Goal: Transaction & Acquisition: Purchase product/service

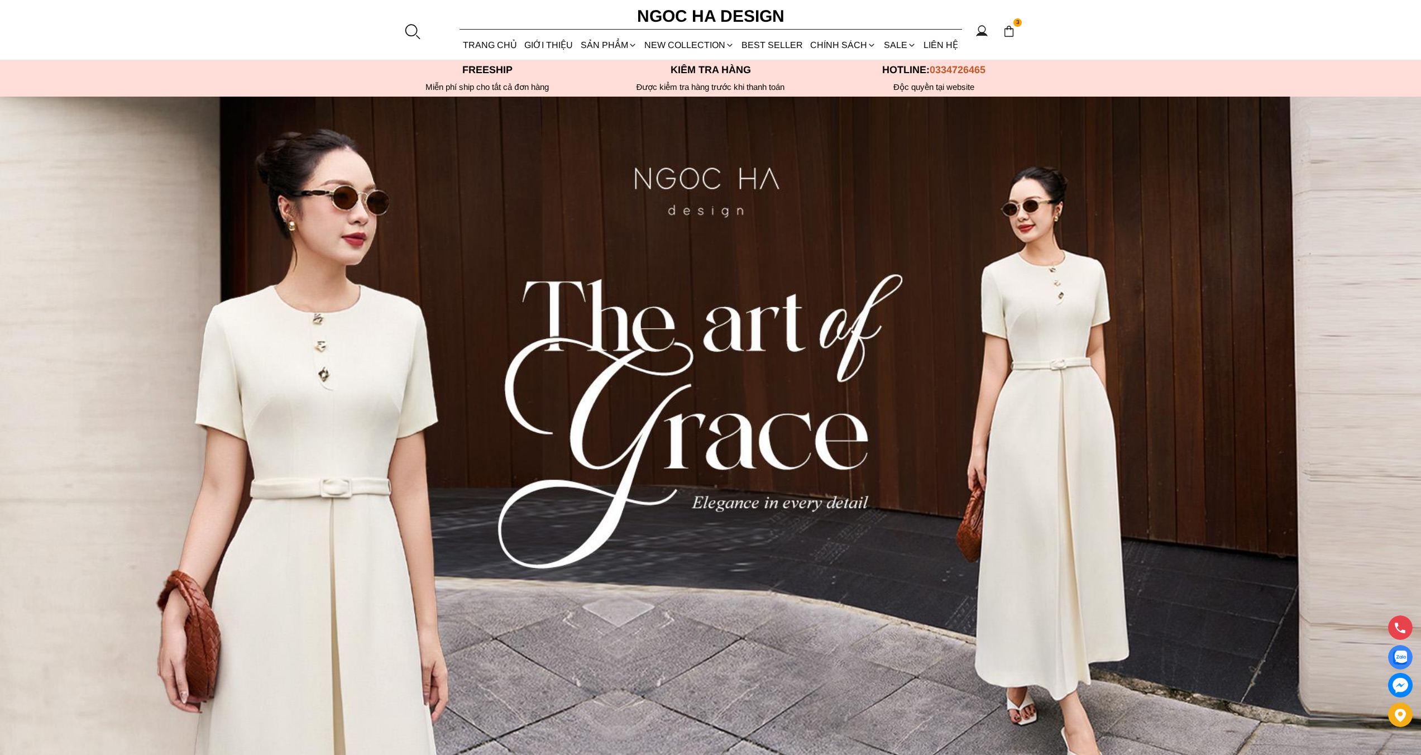
click at [1121, 8] on section "3 Trang chủ Giới thiệu Sản phẩm [GEOGRAPHIC_DATA] Áo thun Áo sơ mi Áo Peplum Áo…" at bounding box center [710, 30] width 1421 height 60
click at [1007, 29] on img at bounding box center [1009, 31] width 12 height 12
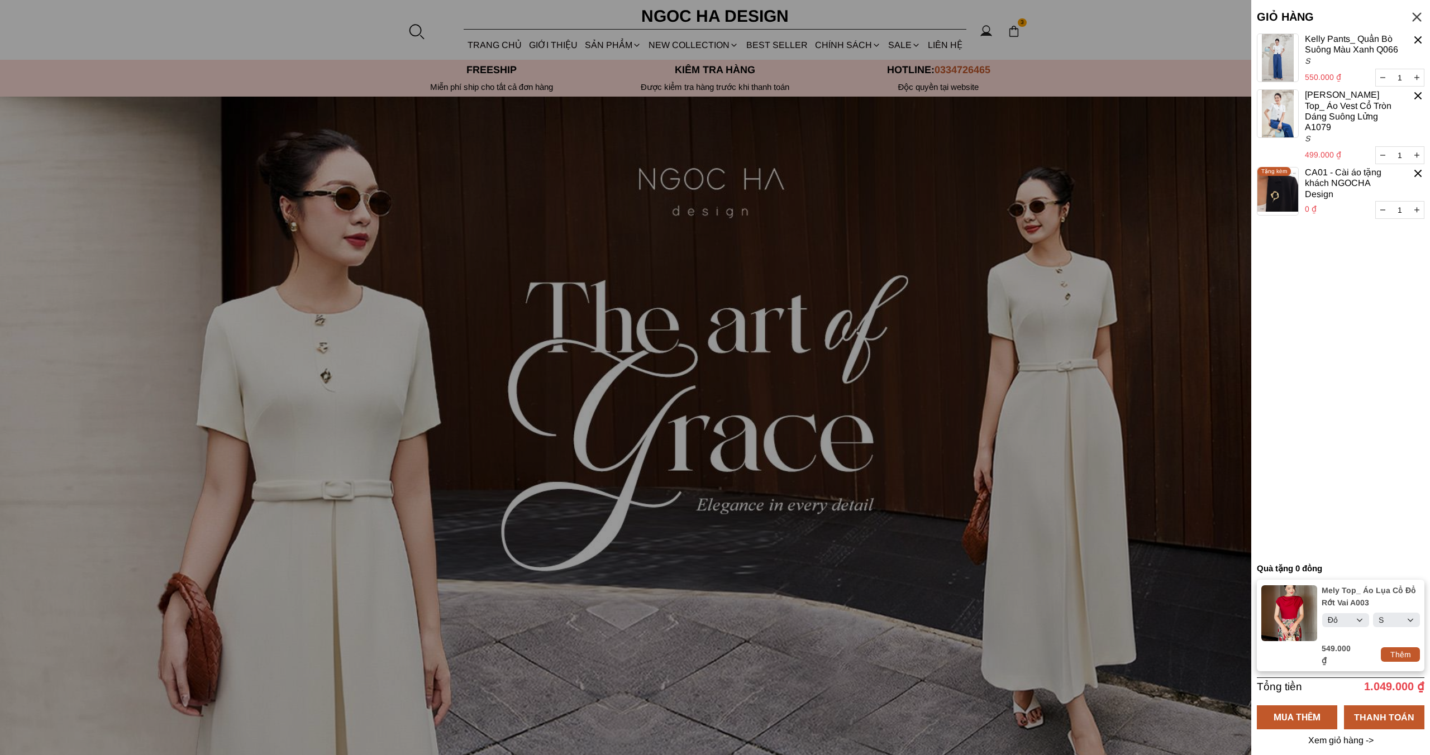
click at [1421, 38] on div at bounding box center [1417, 40] width 13 height 13
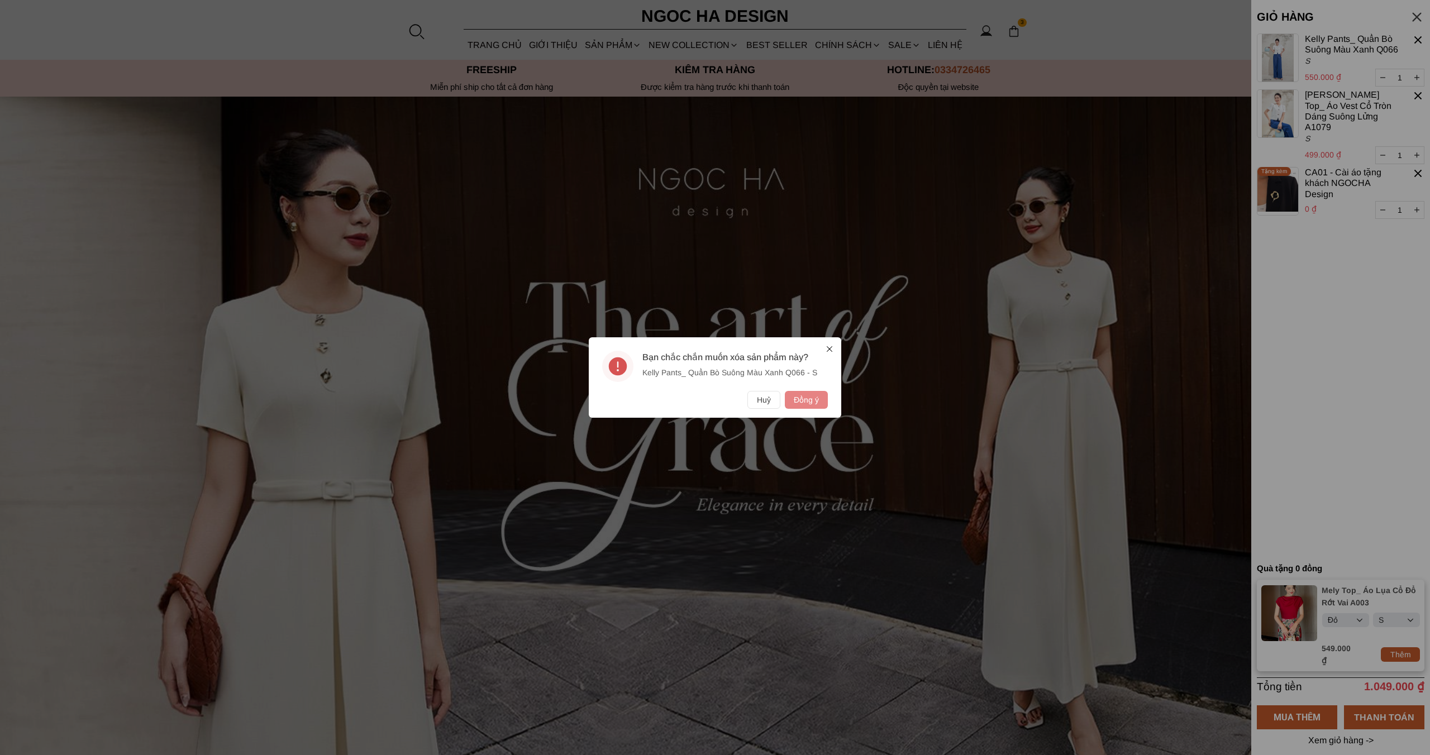
click at [816, 399] on button "Đồng ý" at bounding box center [806, 400] width 43 height 18
select select "Đỏ"
select select "S"
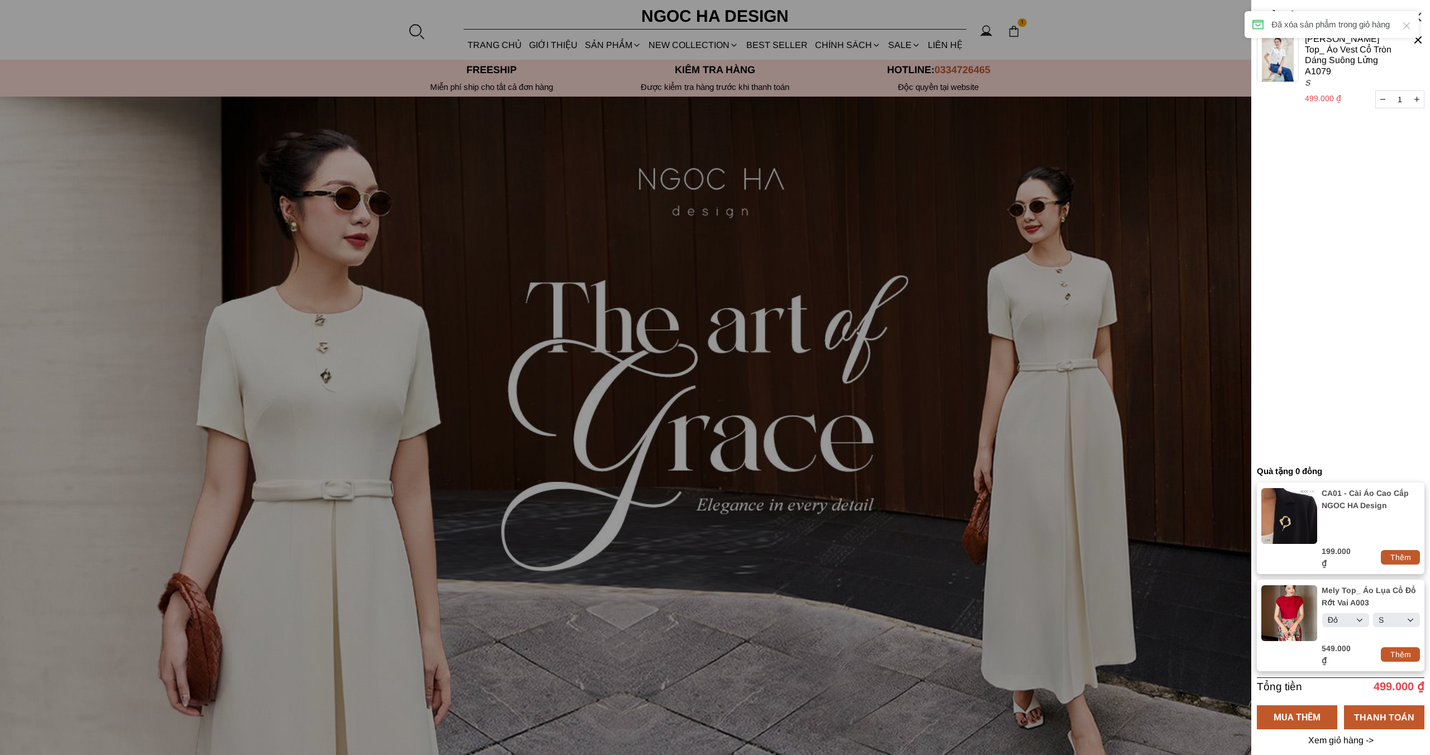
click at [1416, 46] on cart-item "Laura Top_ Áo Vest Cổ Tròn Dáng Suông Lửng A1079 499.000 ₫ 1 S" at bounding box center [1340, 73] width 168 height 78
click at [1416, 41] on div at bounding box center [1417, 40] width 13 height 13
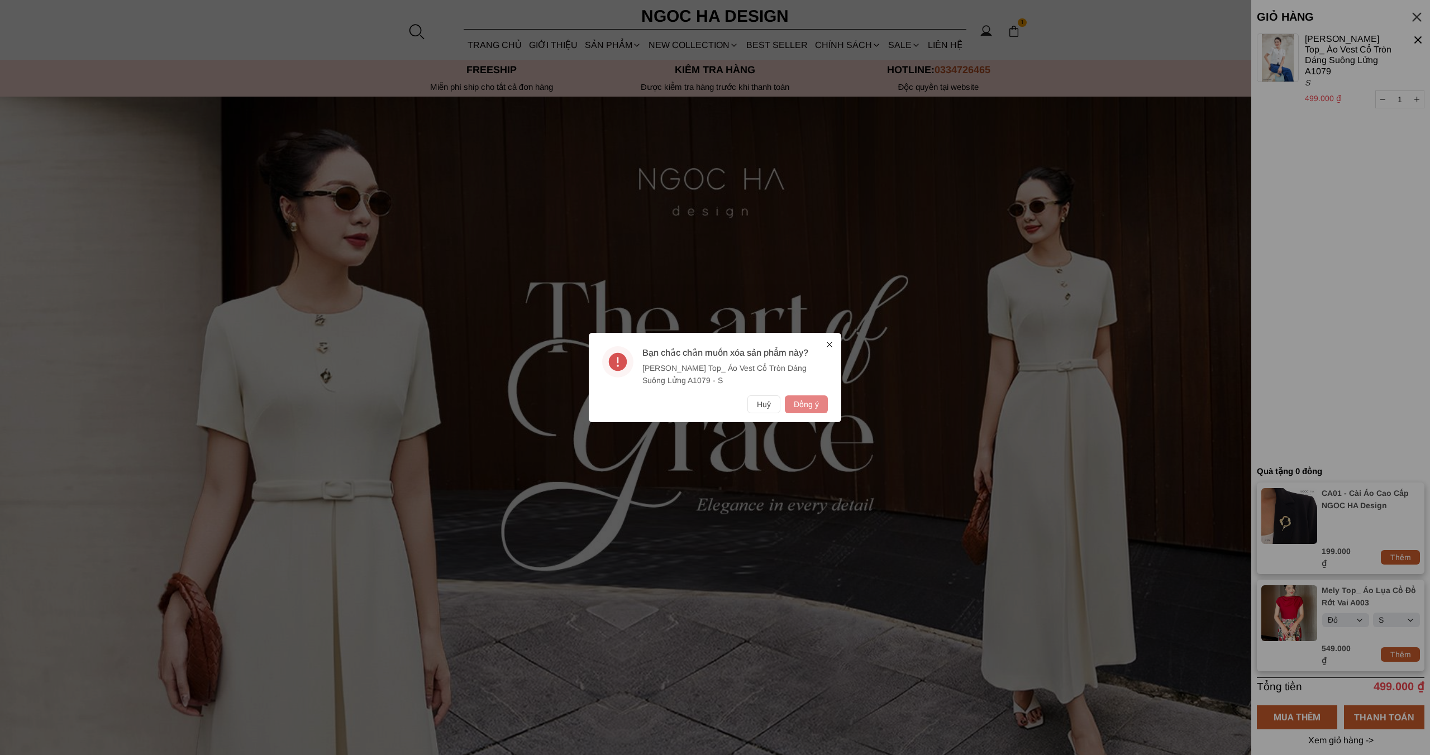
click at [792, 405] on button "Đồng ý" at bounding box center [806, 404] width 43 height 18
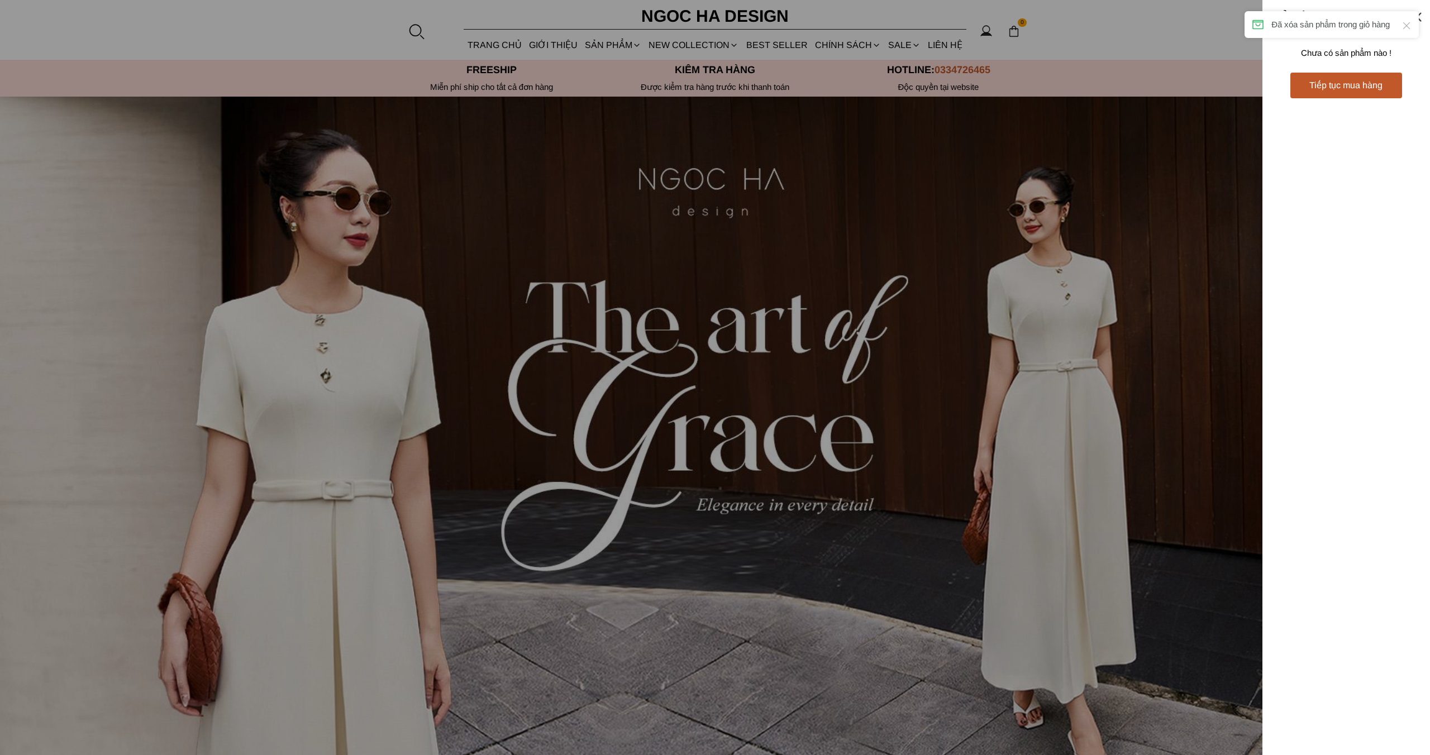
click at [828, 392] on div at bounding box center [715, 377] width 1430 height 755
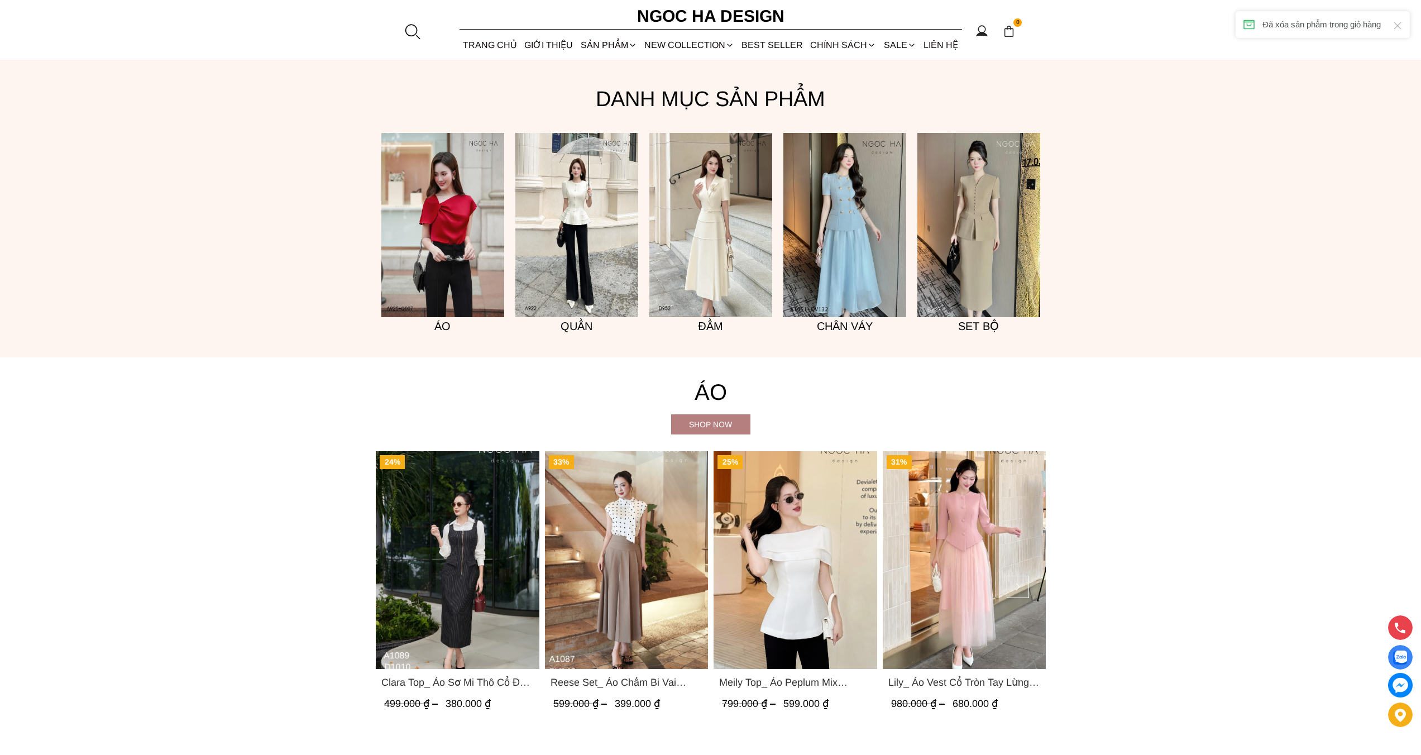
scroll to position [1229, 0]
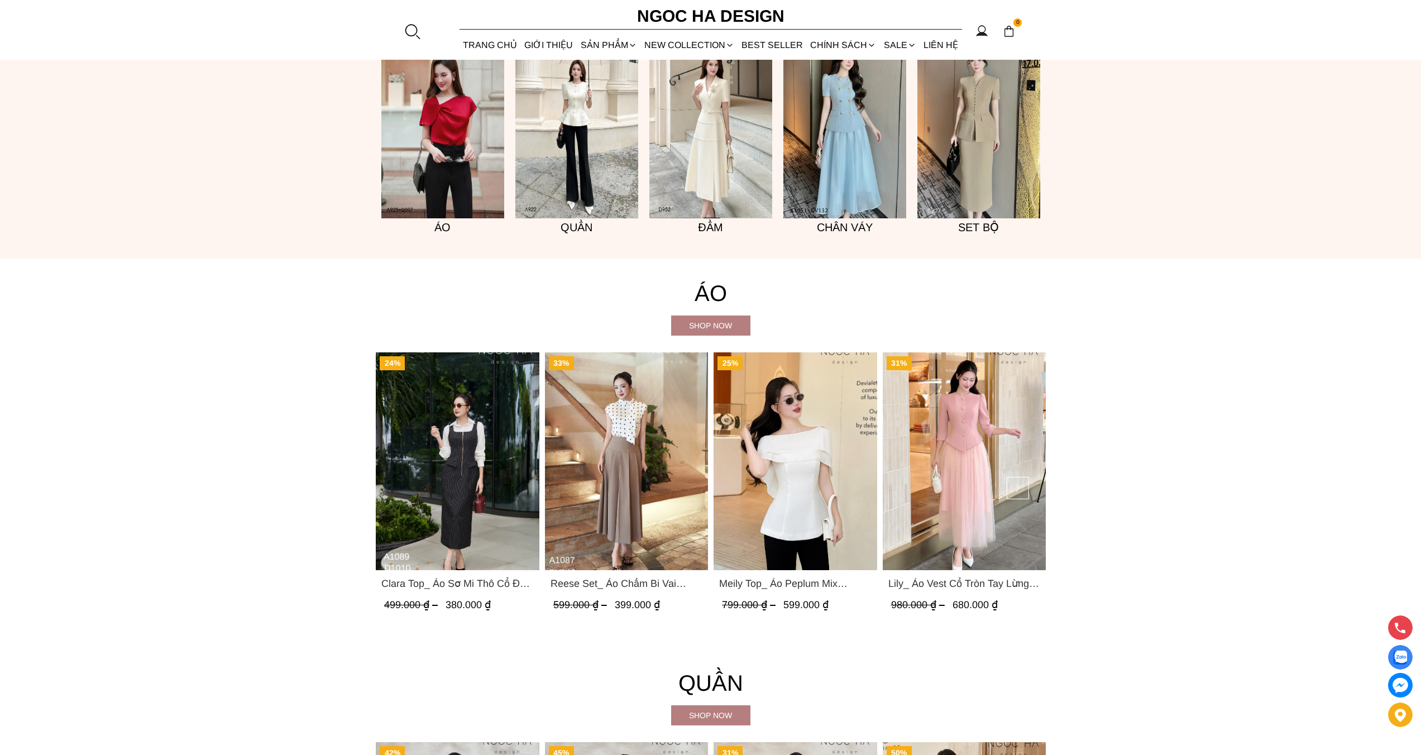
click at [1014, 464] on img "Product image - Lily_ Áo Vest Cổ Tròn Tay Lừng Mix Chân Váy Lưới Màu Hồng A1082…" at bounding box center [964, 461] width 164 height 218
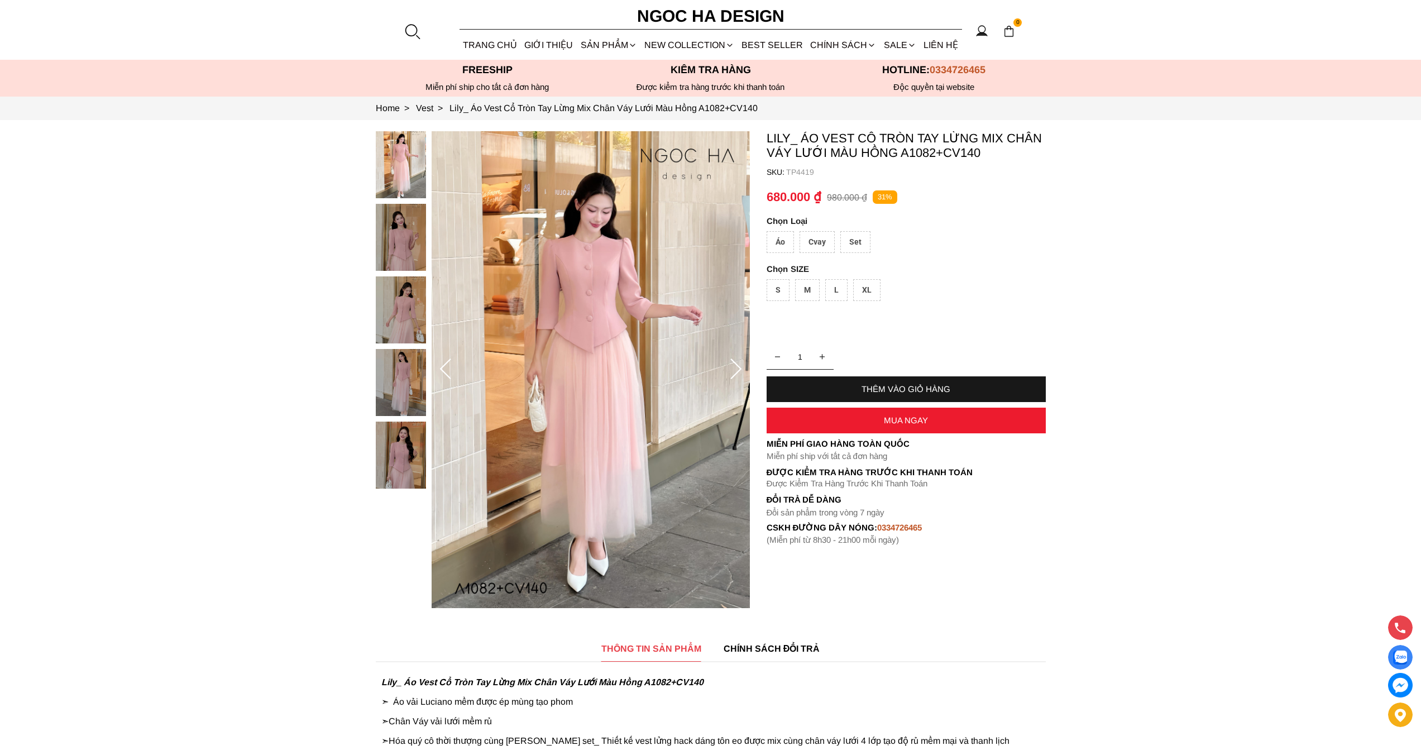
drag, startPoint x: 781, startPoint y: 238, endPoint x: 781, endPoint y: 247, distance: 9.5
click at [780, 239] on div "Áo" at bounding box center [780, 242] width 27 height 22
drag, startPoint x: 775, startPoint y: 286, endPoint x: 783, endPoint y: 305, distance: 20.2
click at [774, 287] on div "S" at bounding box center [778, 290] width 23 height 22
click at [846, 383] on div "THÊM VÀO GIỎ HÀNG" at bounding box center [906, 389] width 279 height 26
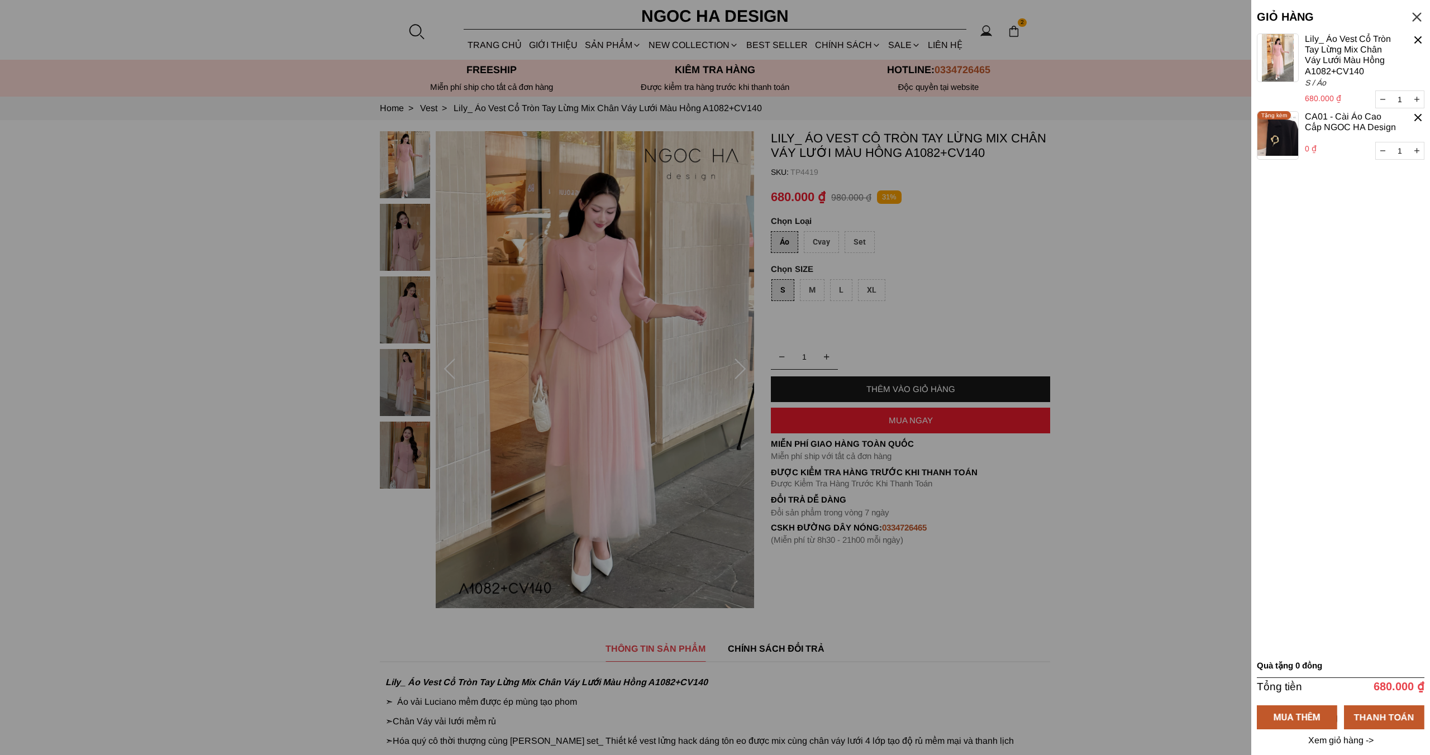
click at [1419, 101] on button "button" at bounding box center [1416, 99] width 14 height 17
type input "2"
select select "Đỏ"
select select "S"
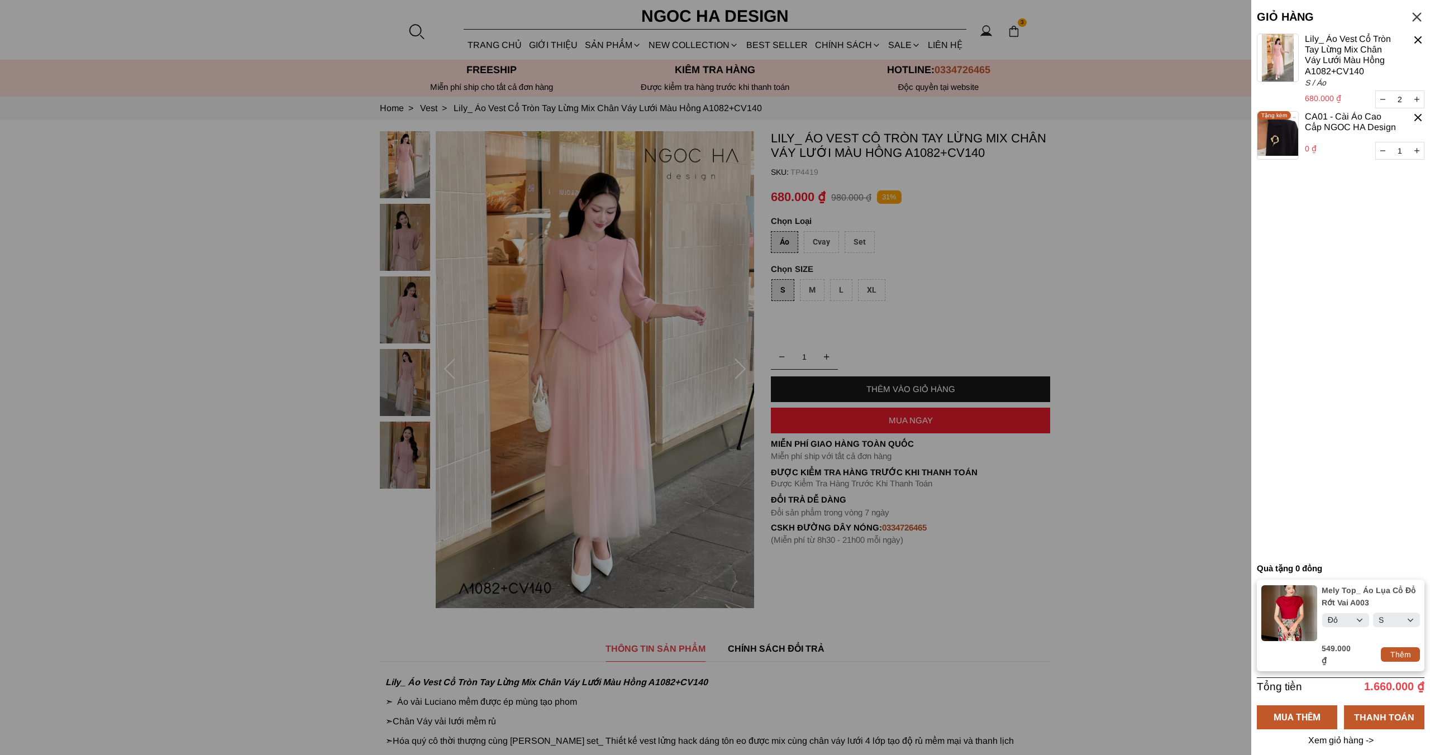
click at [1379, 101] on button "button" at bounding box center [1382, 99] width 14 height 17
type input "1"
select select "Đỏ"
select select "S"
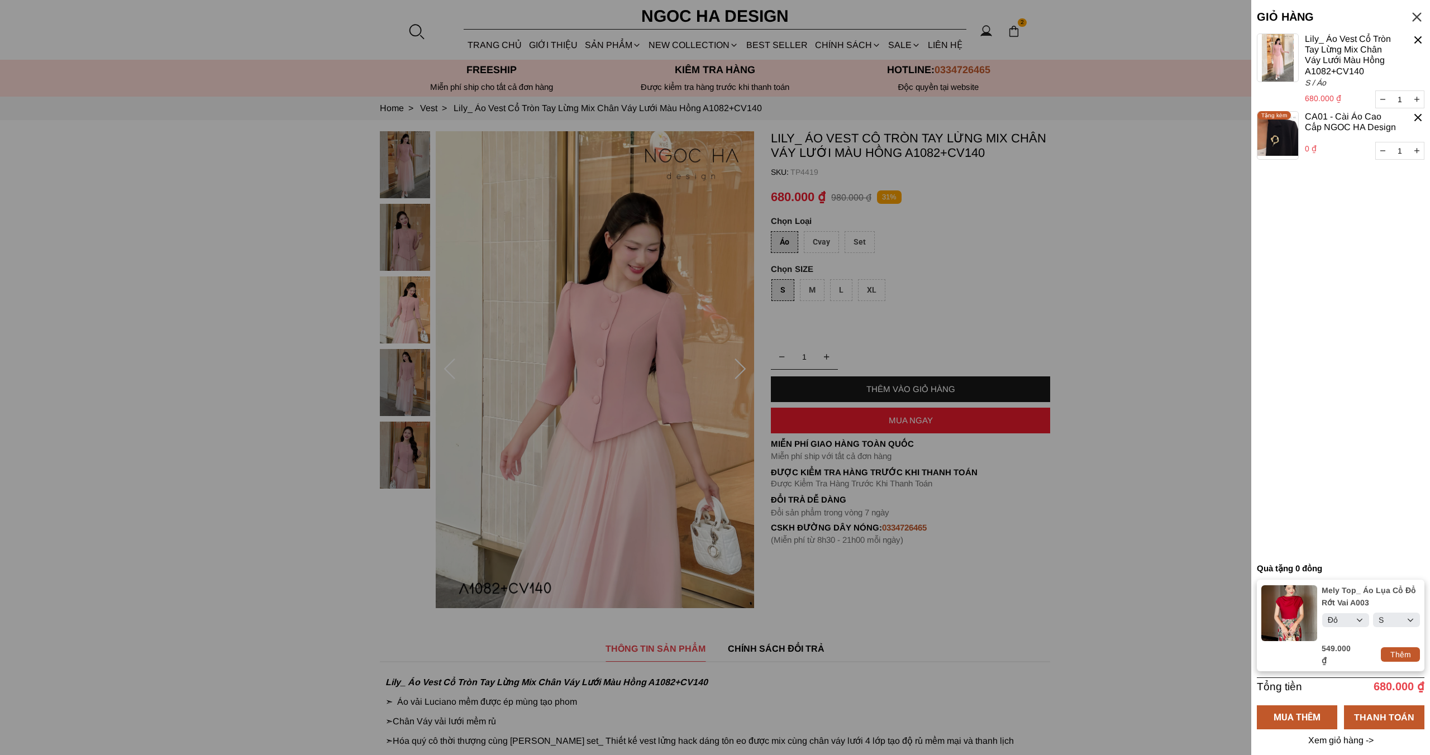
click at [1348, 627] on select "Select Đỏ Trắng Đen Kem" at bounding box center [1345, 620] width 47 height 14
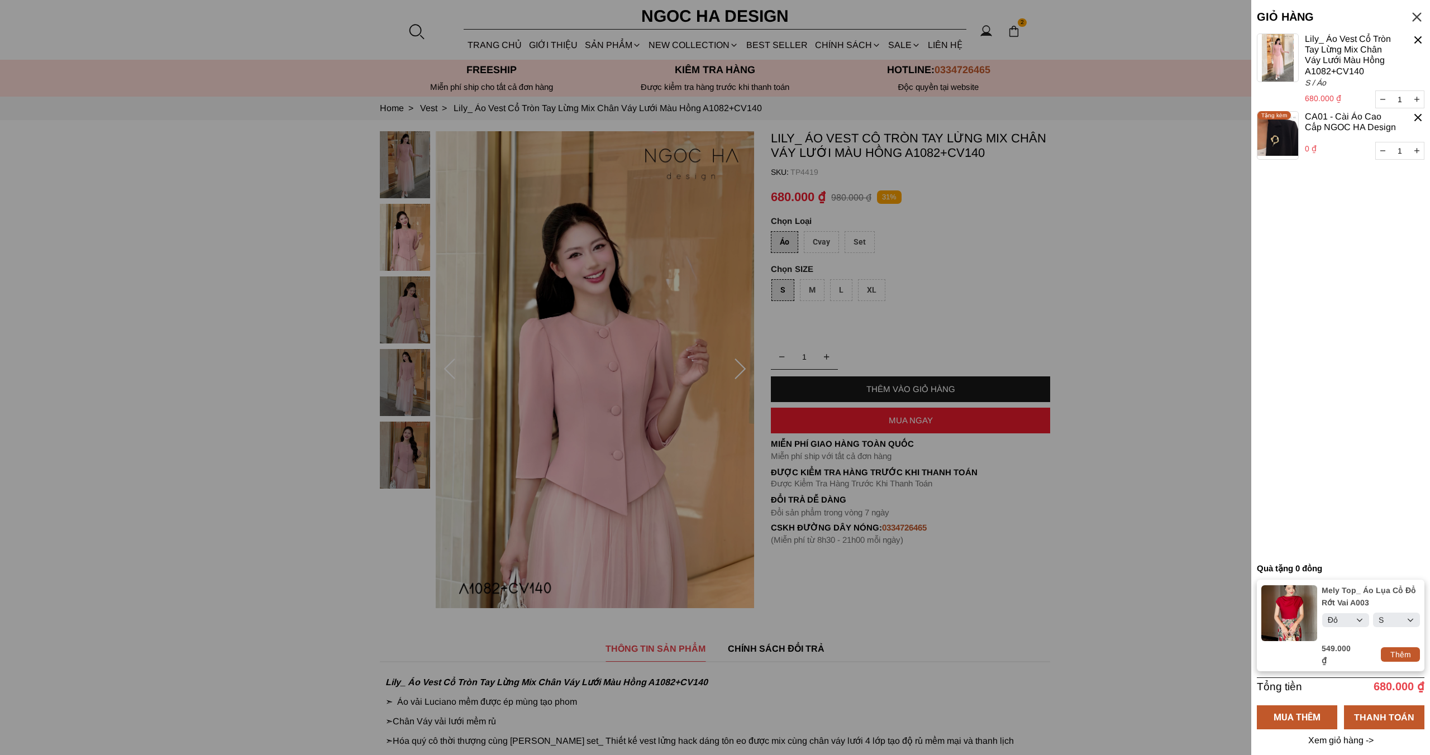
click at [1339, 626] on select "Select Đỏ Trắng Đen Kem" at bounding box center [1345, 620] width 47 height 14
select select "Trắng"
click at [1322, 620] on select "Select Đỏ Trắng Đen Kem" at bounding box center [1345, 620] width 47 height 14
click at [1393, 627] on select "Select S M L XL XXL" at bounding box center [1396, 620] width 47 height 14
select select "M"
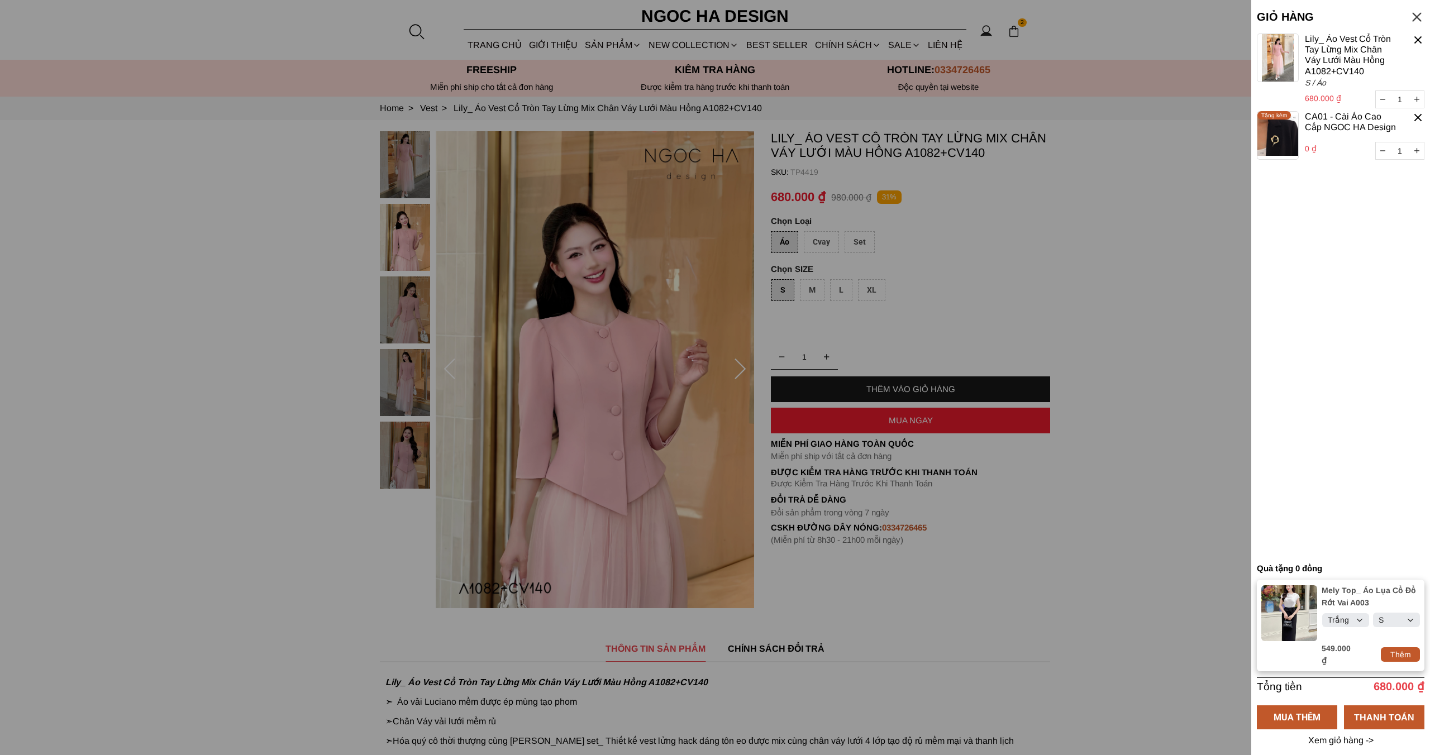
click at [1373, 620] on select "Select S M L XL XXL" at bounding box center [1396, 620] width 47 height 14
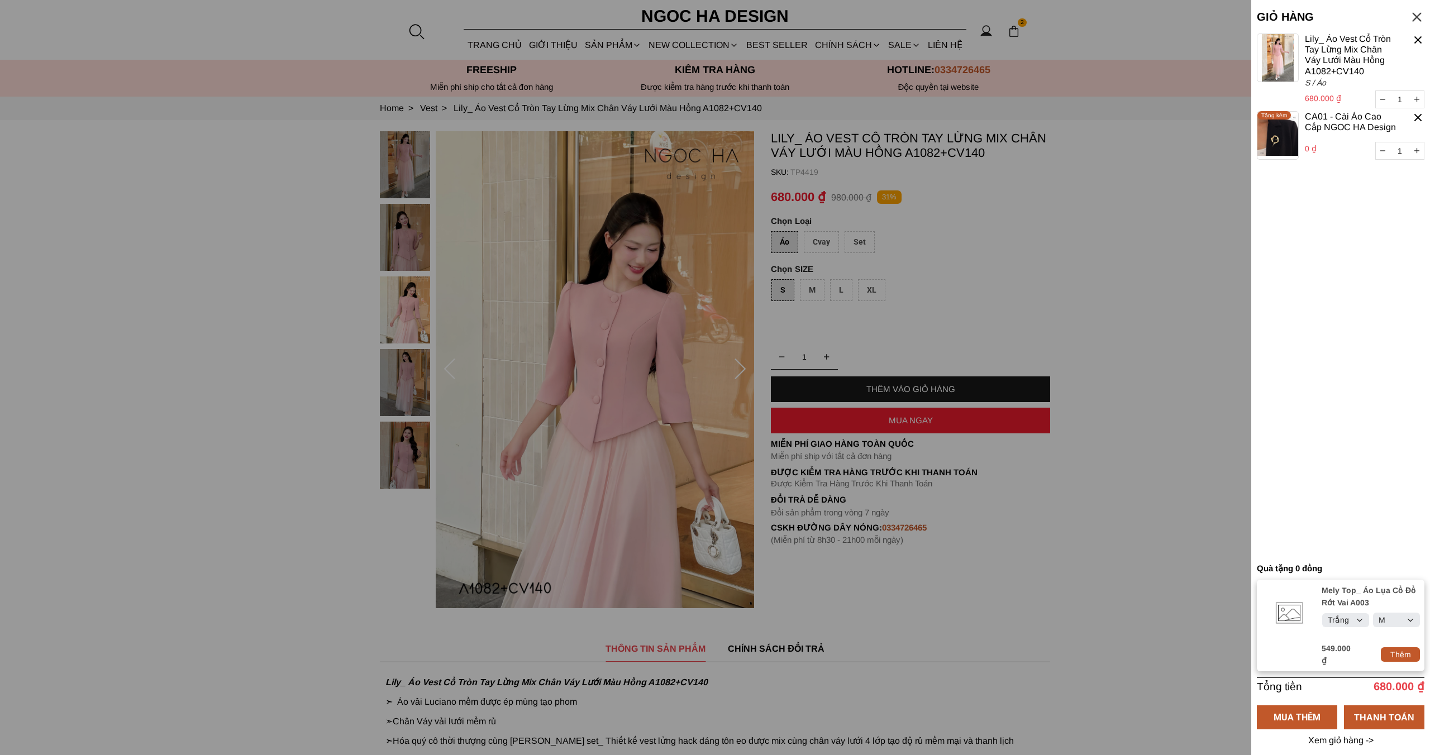
click at [1347, 623] on select "Select Đỏ Trắng Đen Kem" at bounding box center [1345, 620] width 47 height 14
click at [1322, 620] on select "Select Đỏ Trắng Đen Kem" at bounding box center [1345, 620] width 47 height 14
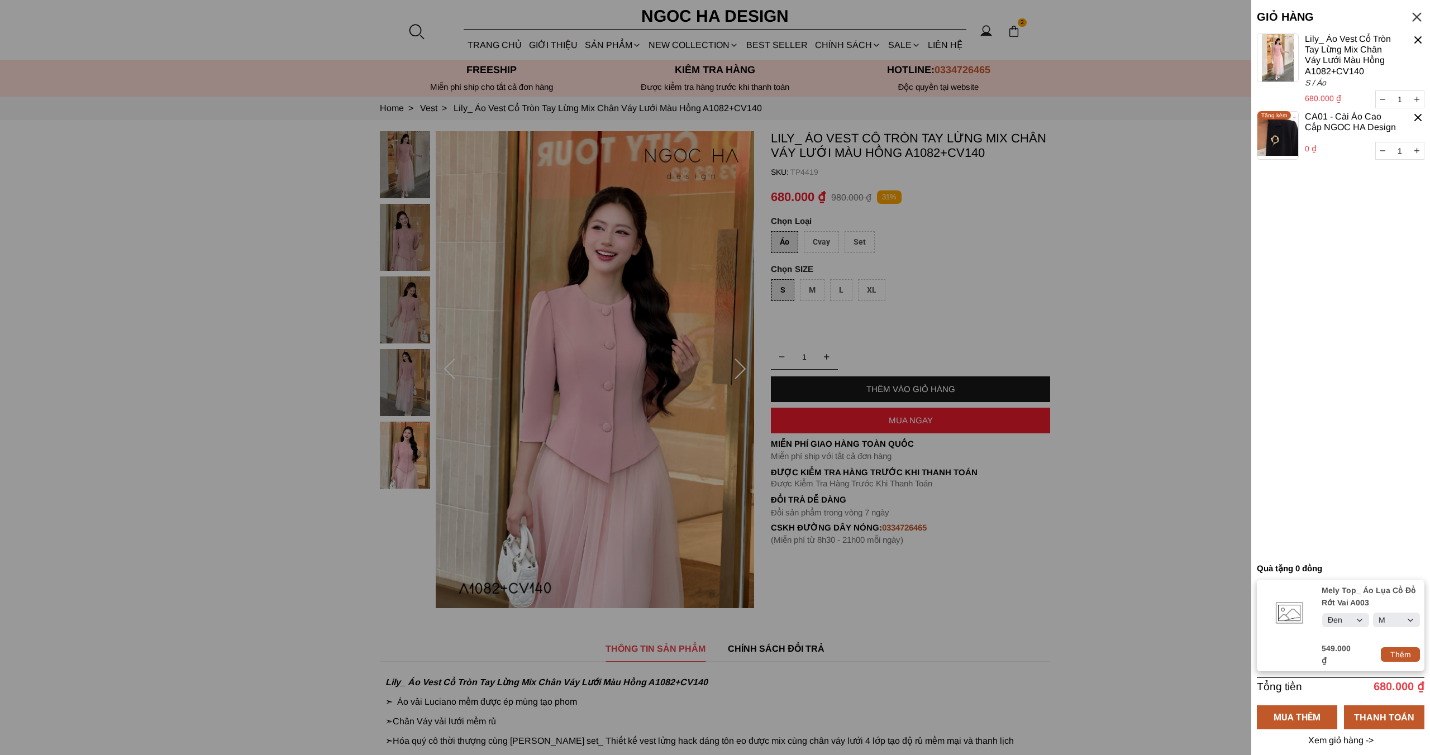
click at [1395, 656] on div "Thêm" at bounding box center [1399, 654] width 39 height 12
select select "Đen"
select select "M"
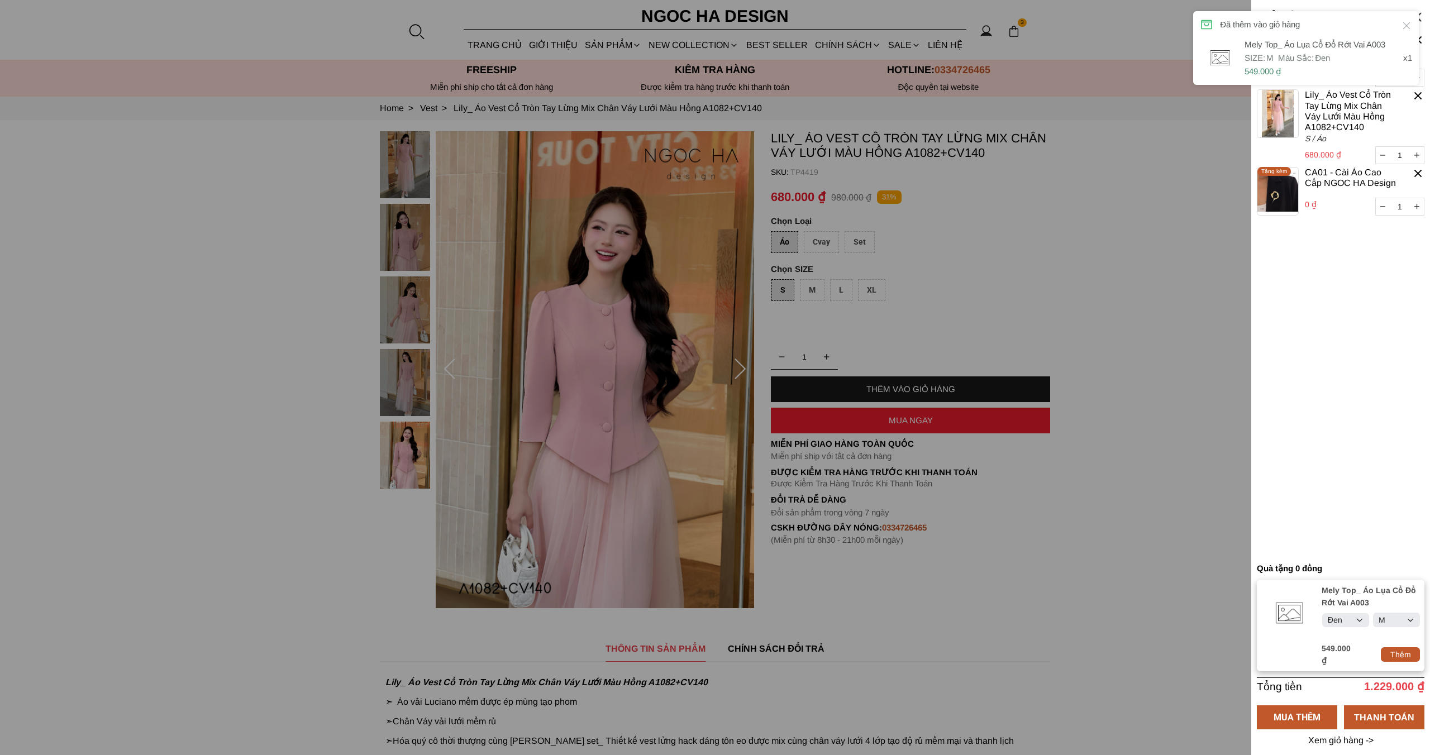
select select "Đen"
select select "M"
click at [1365, 448] on container "1 Chưa có sản phẩm nào Mely Top_ Áo Lụa Cổ Đổ Rớt Vai A003 0 ₫ 1 M / Đen Tặng k…" at bounding box center [1340, 296] width 168 height 524
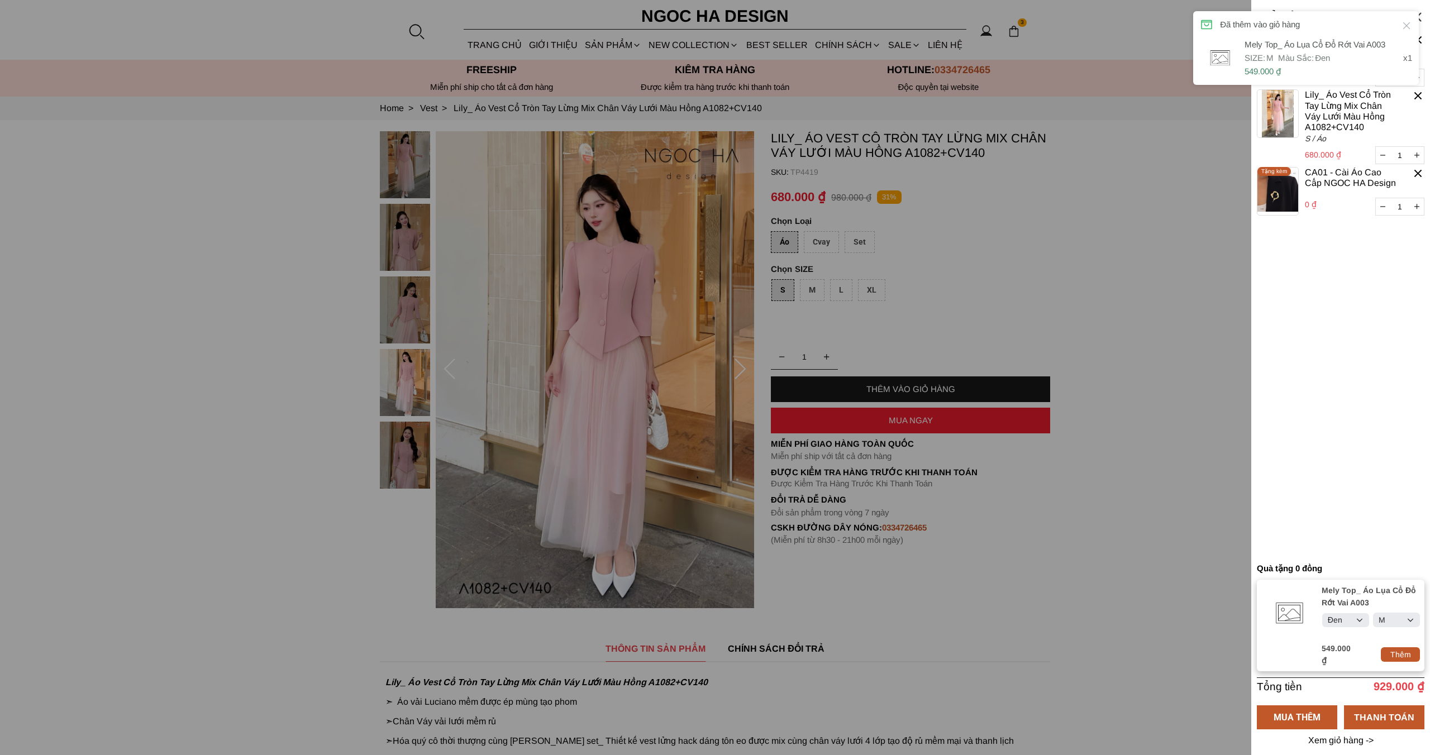
click at [1406, 23] on icon at bounding box center [1405, 25] width 11 height 11
click at [1351, 306] on container "1 Chưa có sản phẩm nào Mely Top_ Áo Lụa Cổ Đổ Rớt Vai A003 0 ₫ 1 M / Đen Tặng k…" at bounding box center [1340, 296] width 168 height 524
click at [1346, 290] on container "1 Chưa có sản phẩm nào Mely Top_ Áo Lụa Cổ Đổ Rớt Vai A003 0 ₫ 1 M / Đen Tặng k…" at bounding box center [1340, 296] width 168 height 524
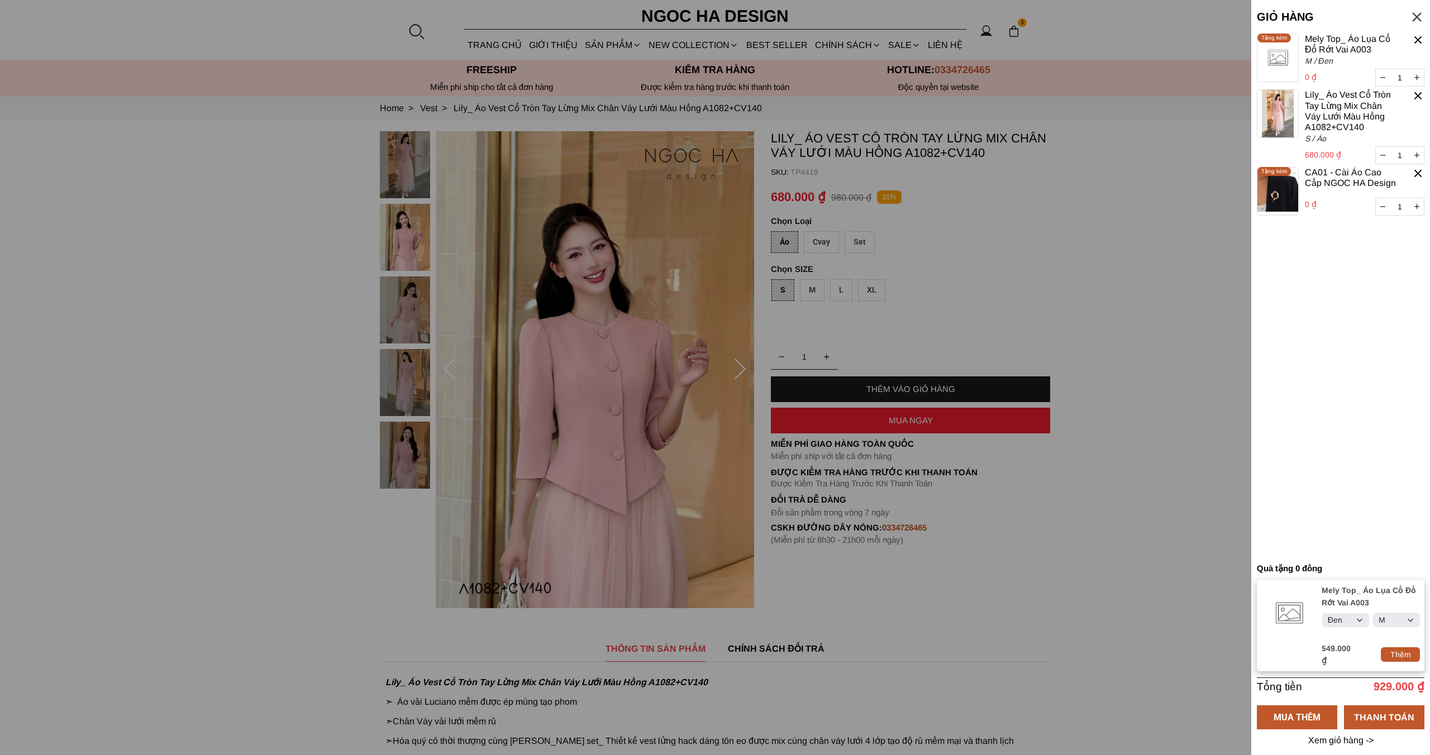
click at [1416, 151] on icon "button" at bounding box center [1416, 155] width 5 height 8
type input "2"
select select "Đen"
select select "M"
click at [1382, 155] on icon "button" at bounding box center [1382, 155] width 5 height 1
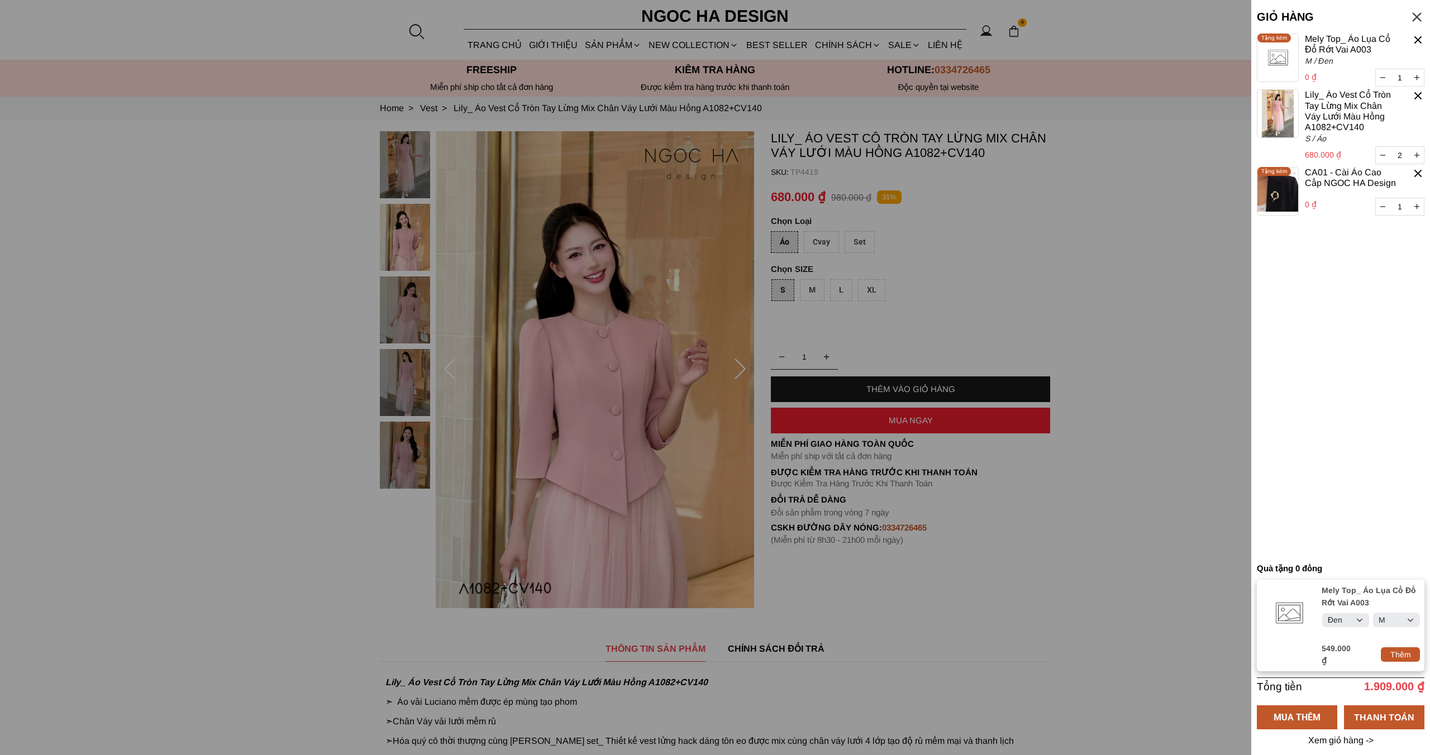
type input "1"
select select "Đen"
select select "M"
click at [1418, 37] on div at bounding box center [1417, 40] width 13 height 13
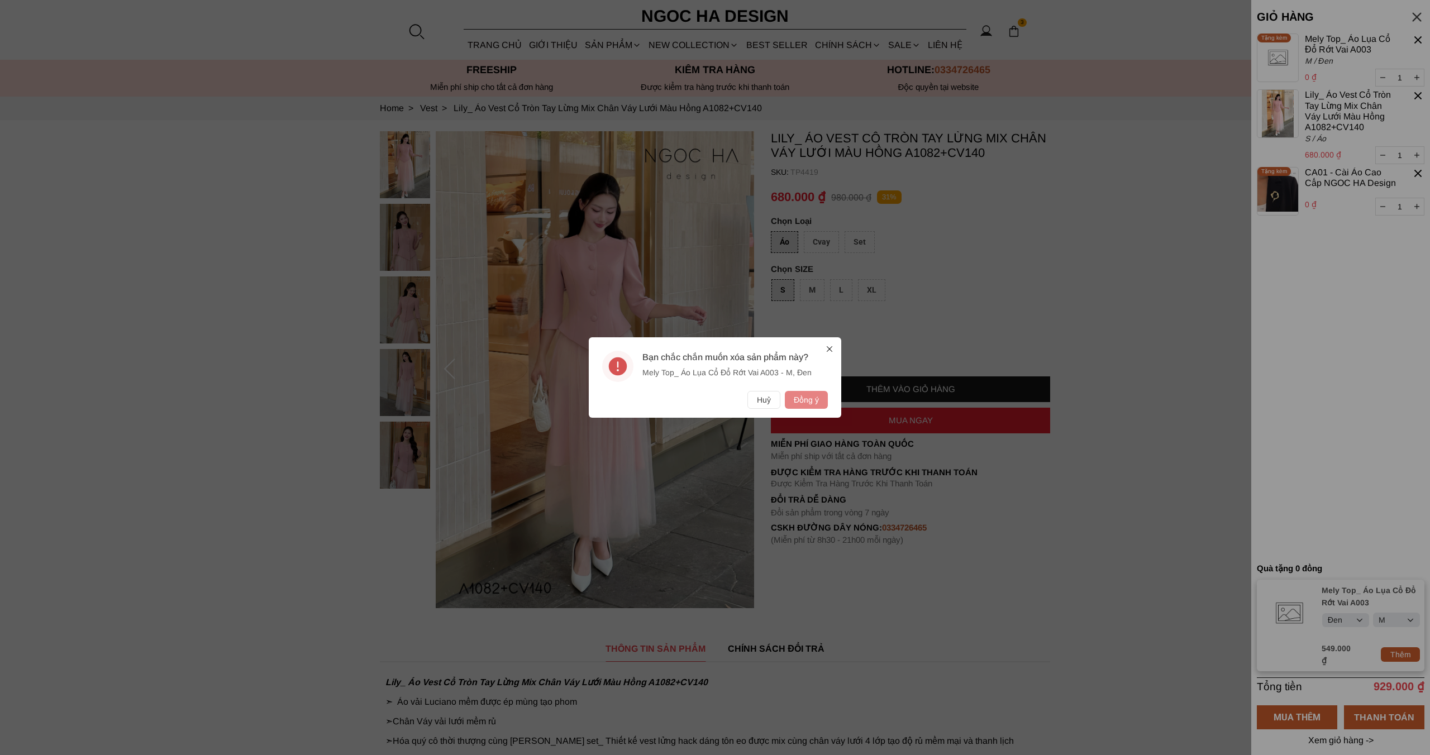
click at [811, 398] on button "Đồng ý" at bounding box center [806, 400] width 43 height 18
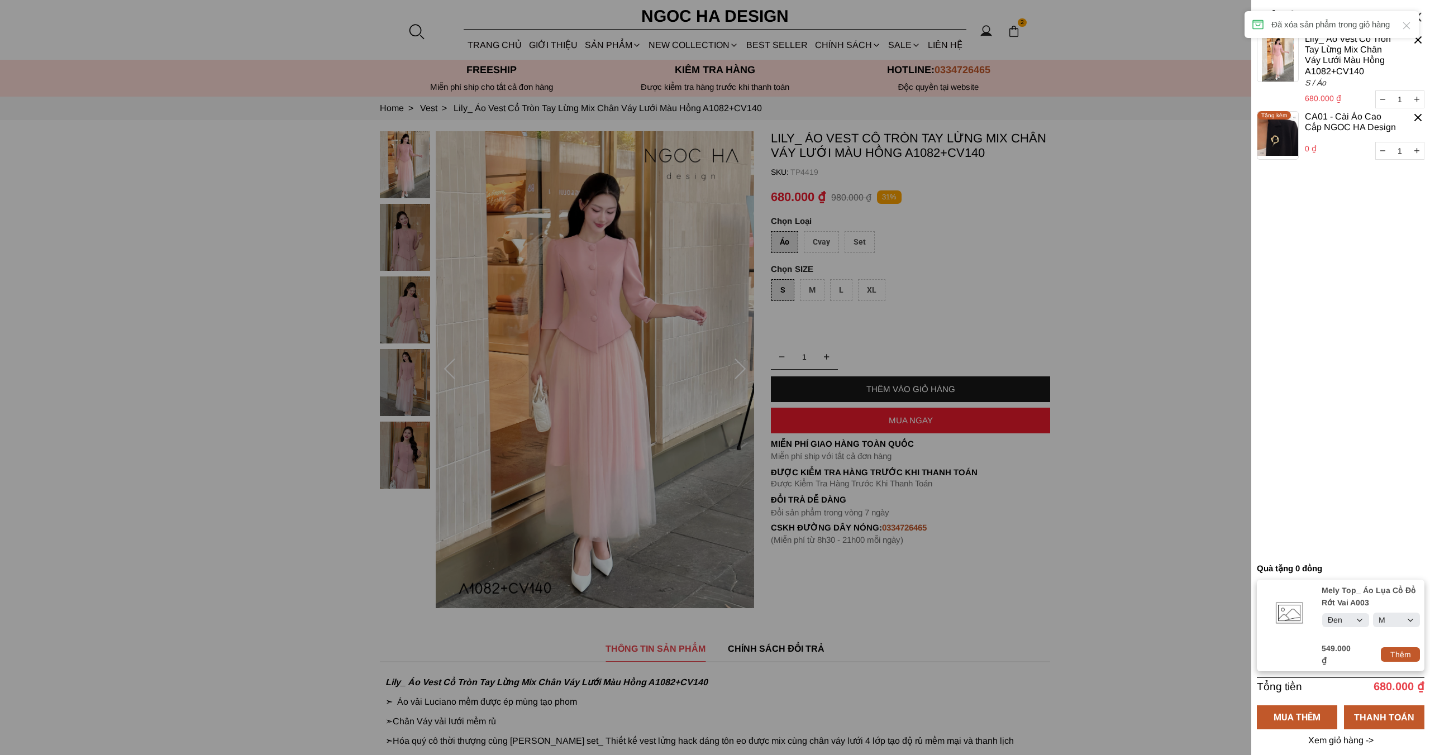
select select "Đen"
select select "M"
click at [1344, 343] on container "1 Chưa có sản phẩm nào Lily_ Áo Vest Cổ Tròn Tay Lừng Mix Chân Váy Lưới Màu Hồn…" at bounding box center [1340, 296] width 168 height 524
click at [1344, 341] on container "1 Chưa có sản phẩm nào Lily_ Áo Vest Cổ Tròn Tay Lừng Mix Chân Váy Lưới Màu Hồn…" at bounding box center [1340, 296] width 168 height 524
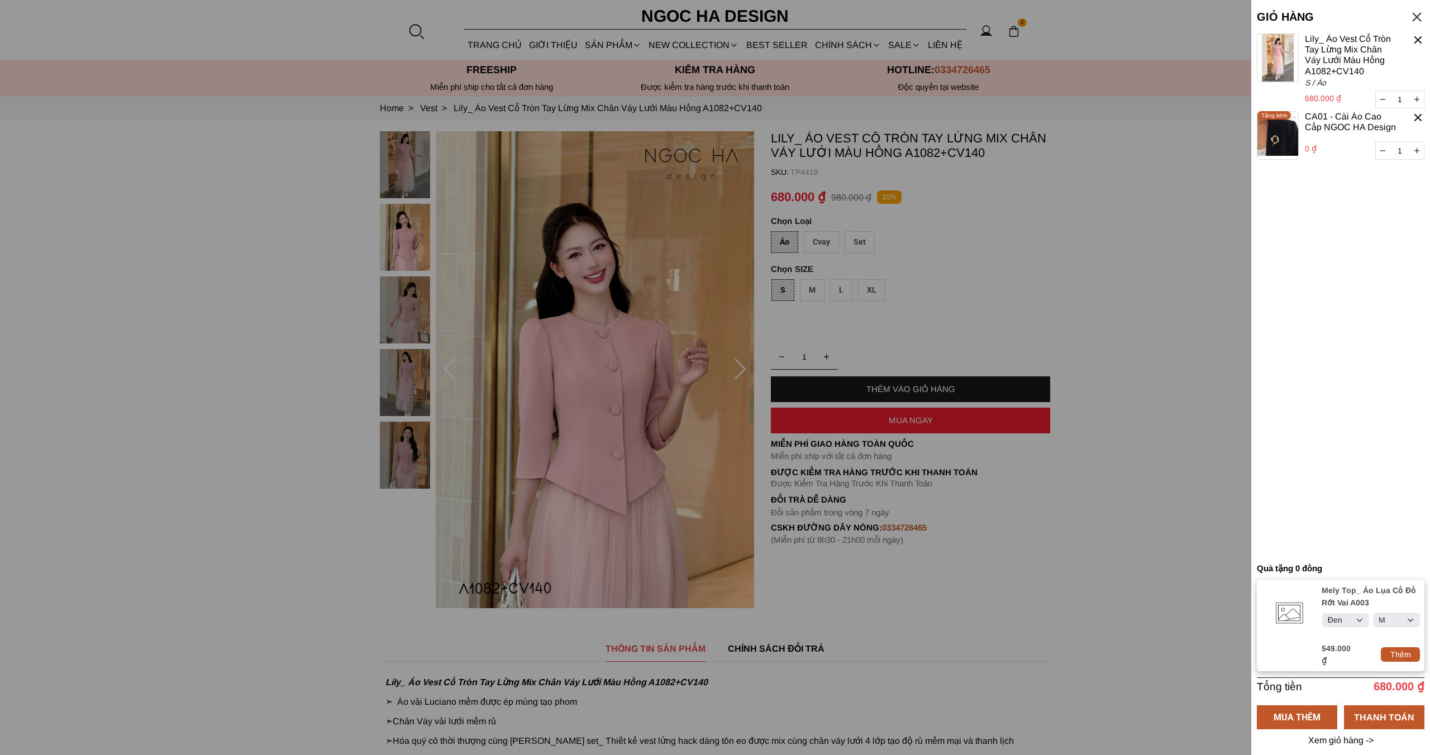
click at [1342, 626] on select "Select Đỏ Trắng Đen Kem" at bounding box center [1345, 620] width 47 height 14
click at [1322, 620] on select "Select Đỏ Trắng Đen Kem" at bounding box center [1345, 620] width 47 height 14
drag, startPoint x: 1403, startPoint y: 657, endPoint x: 1392, endPoint y: 631, distance: 28.0
click at [1403, 656] on div "Thêm" at bounding box center [1399, 654] width 39 height 12
select select "Trắng"
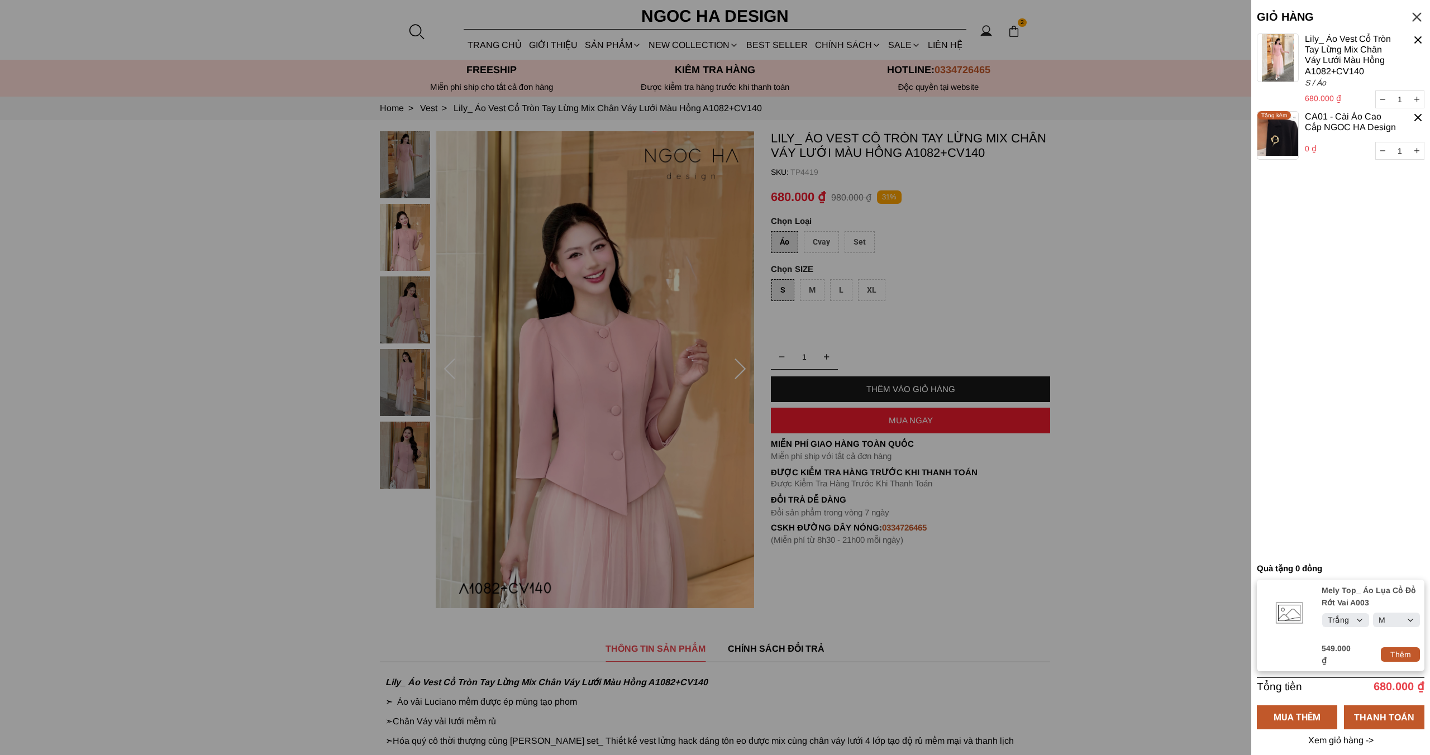
select select "M"
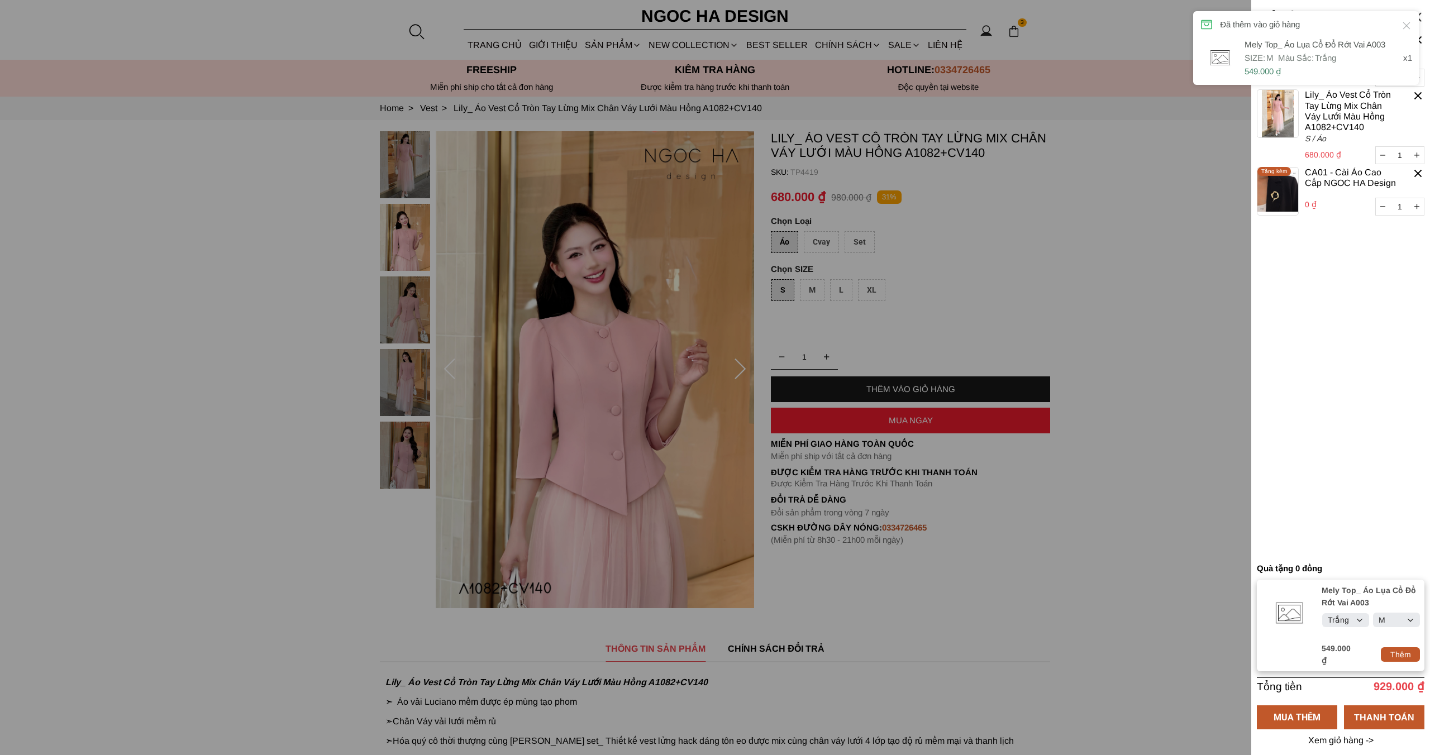
click at [1370, 468] on container "1 Chưa có sản phẩm nào Mely Top_ Áo Lụa Cổ Đổ Rớt Vai A003 0 ₫ 1 M / Trắng Tặng…" at bounding box center [1340, 296] width 168 height 524
click at [1416, 41] on div at bounding box center [1417, 40] width 13 height 13
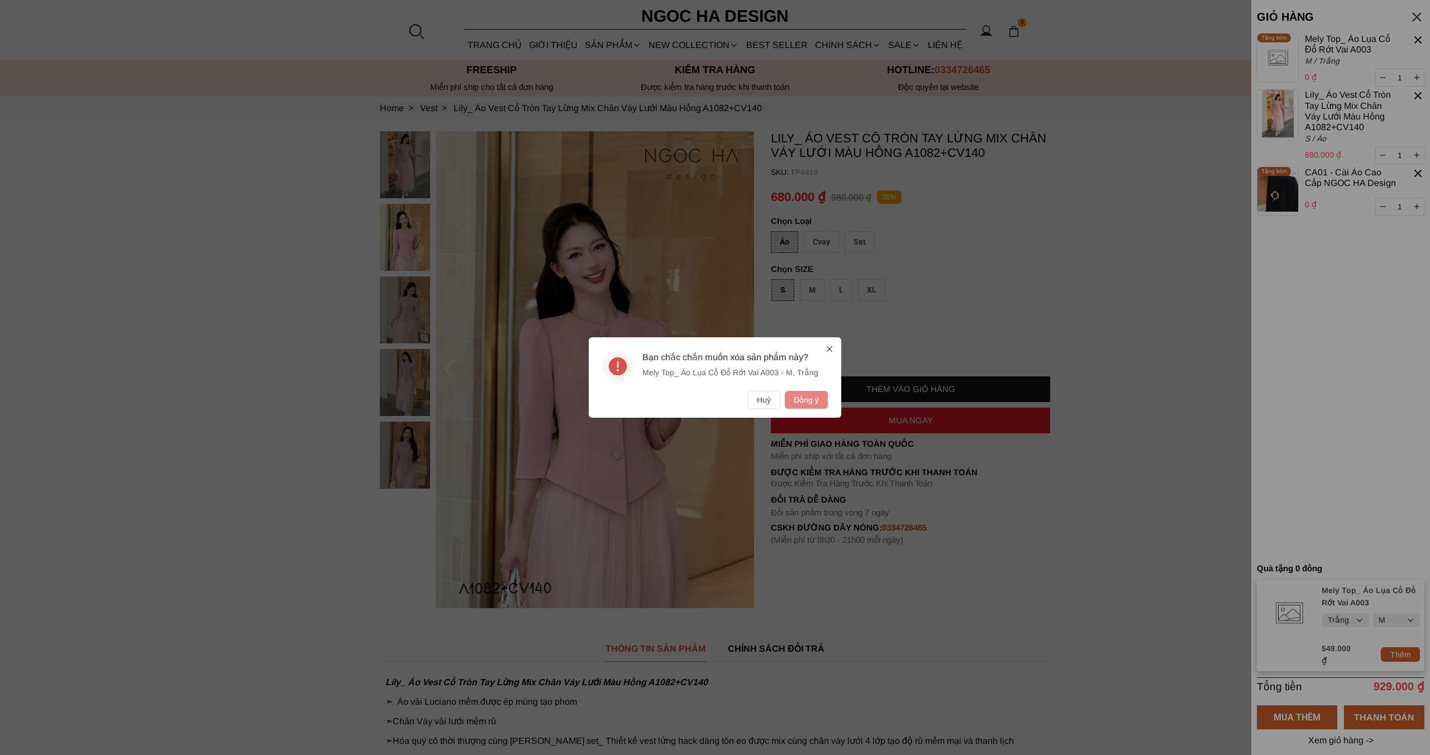
click at [796, 400] on button "Đồng ý" at bounding box center [806, 400] width 43 height 18
select select "Trắng"
select select "M"
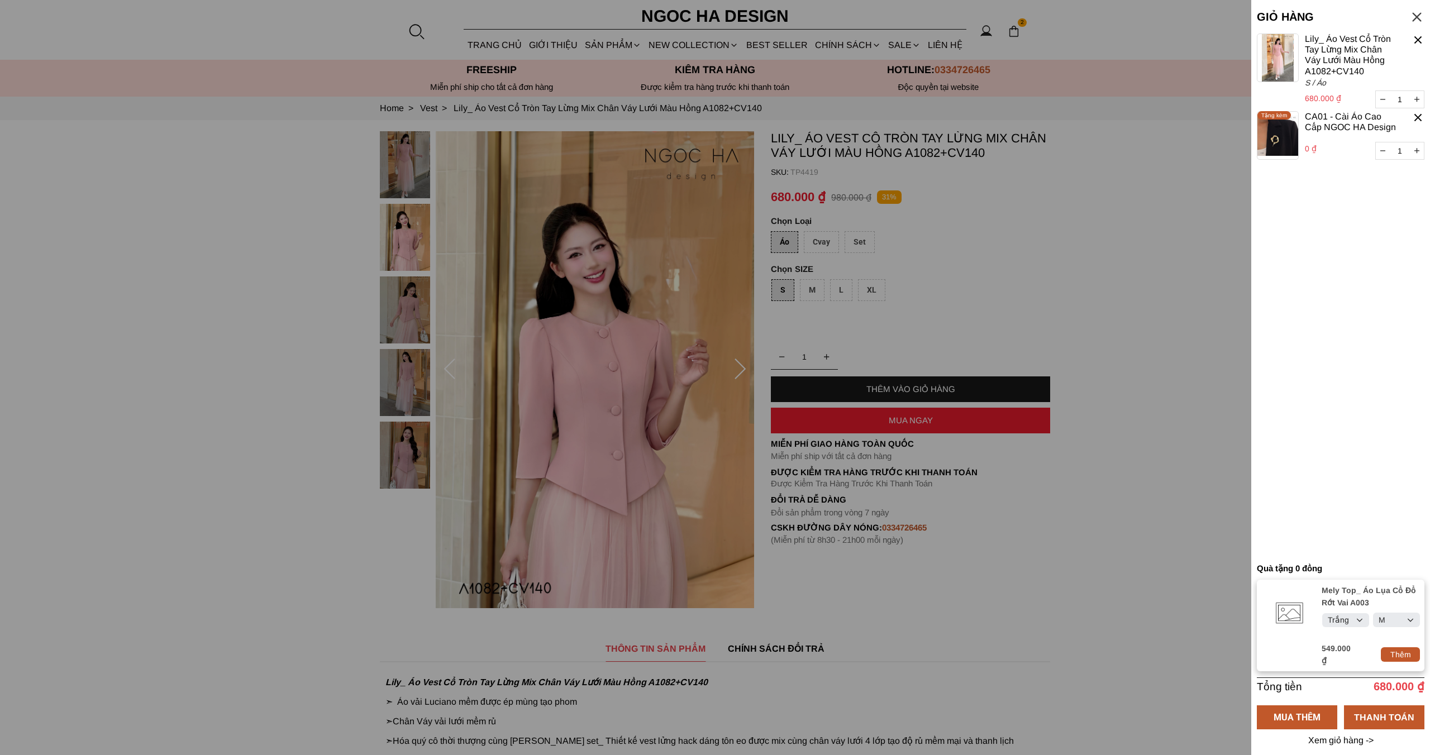
click at [1418, 116] on div at bounding box center [1417, 117] width 13 height 13
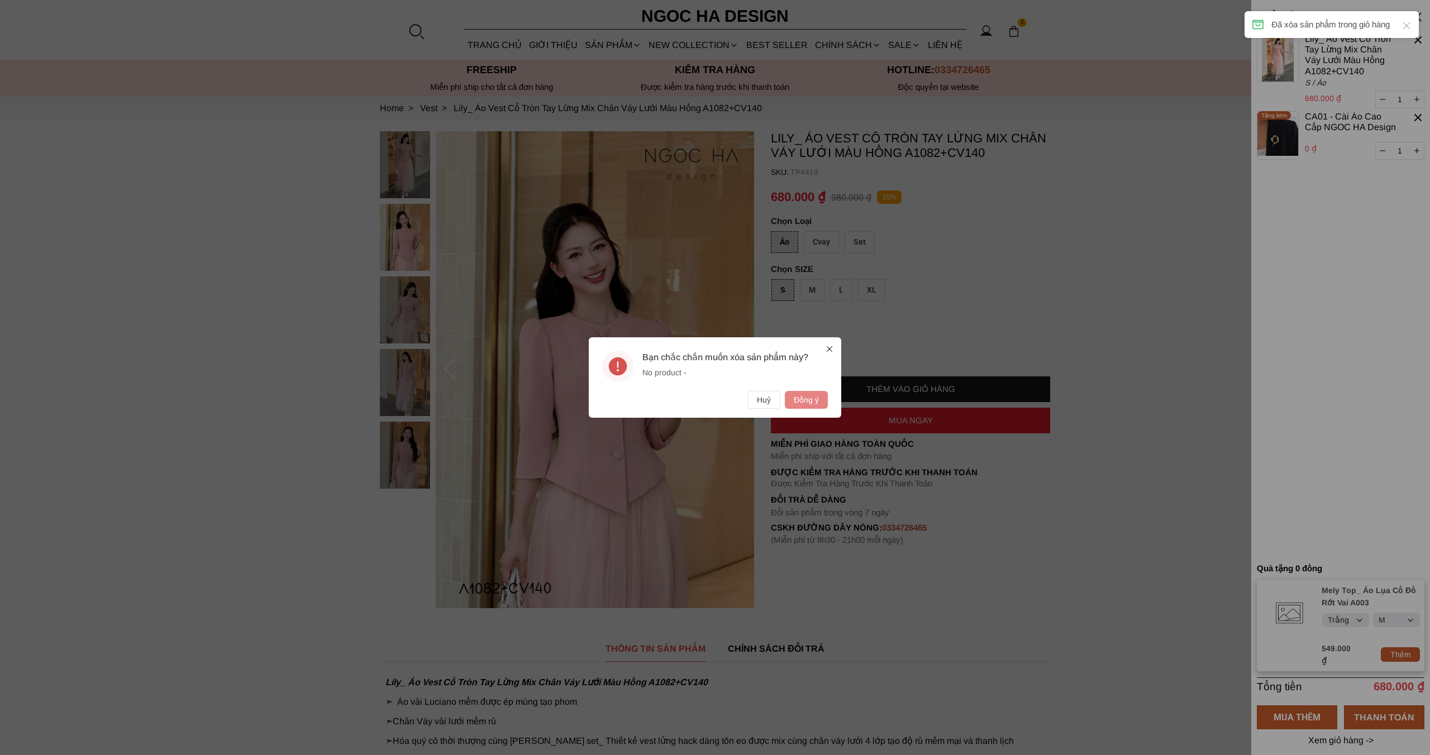
click at [805, 398] on button "Đồng ý" at bounding box center [806, 400] width 43 height 18
select select "Trắng"
select select "M"
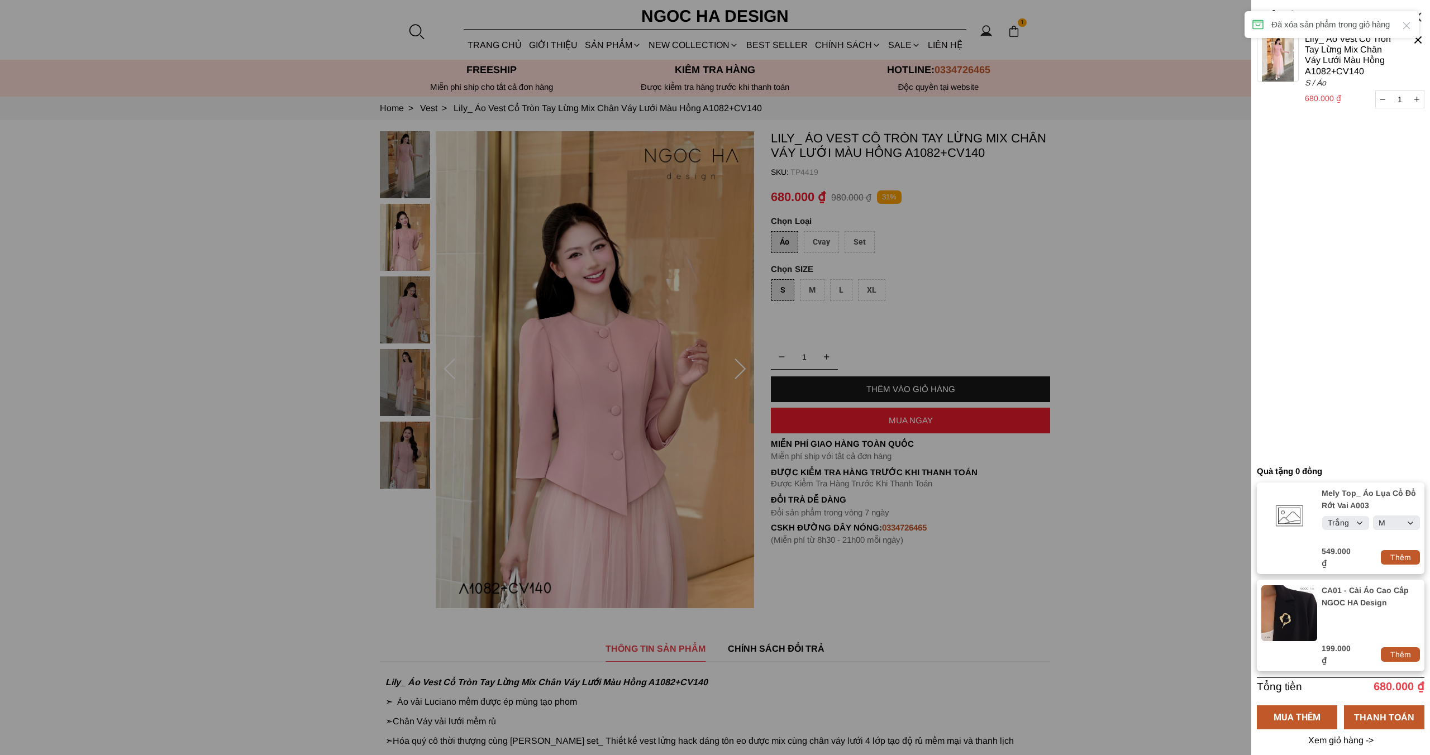
click at [1411, 48] on cart-item "Lily_ Áo Vest Cổ Tròn Tay Lừng Mix Chân Váy Lưới Màu Hồng A1082+CV140 680.000 ₫…" at bounding box center [1340, 73] width 168 height 78
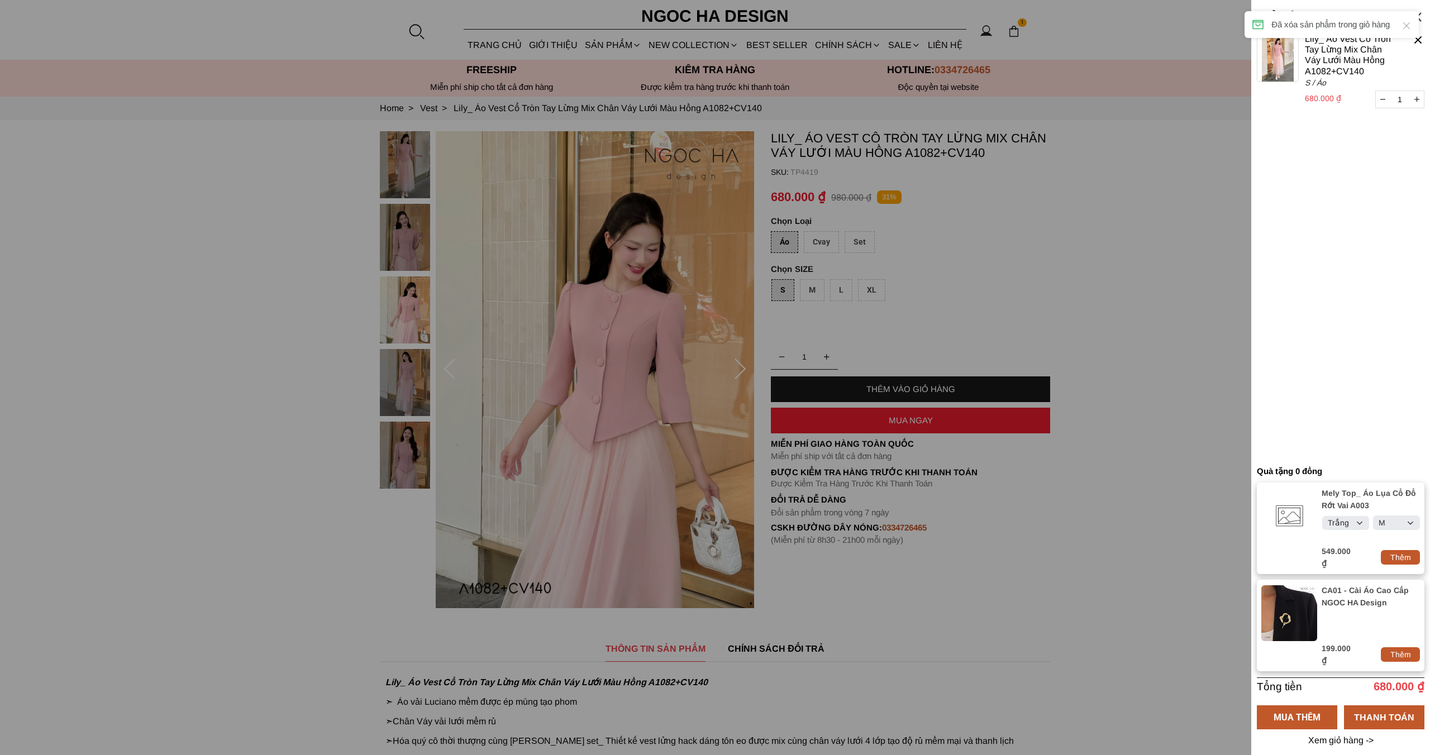
click at [1416, 42] on div at bounding box center [1417, 40] width 13 height 13
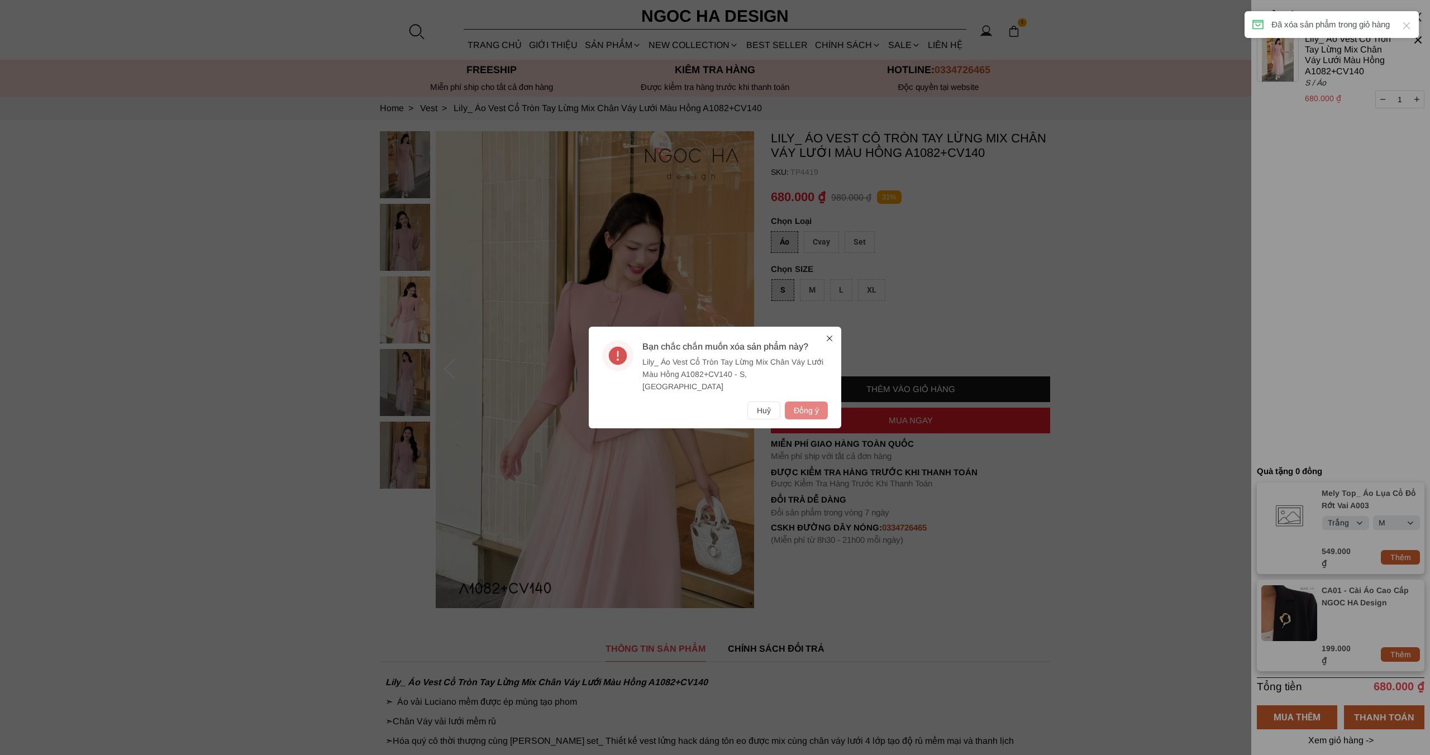
click at [802, 413] on button "Đồng ý" at bounding box center [806, 410] width 43 height 18
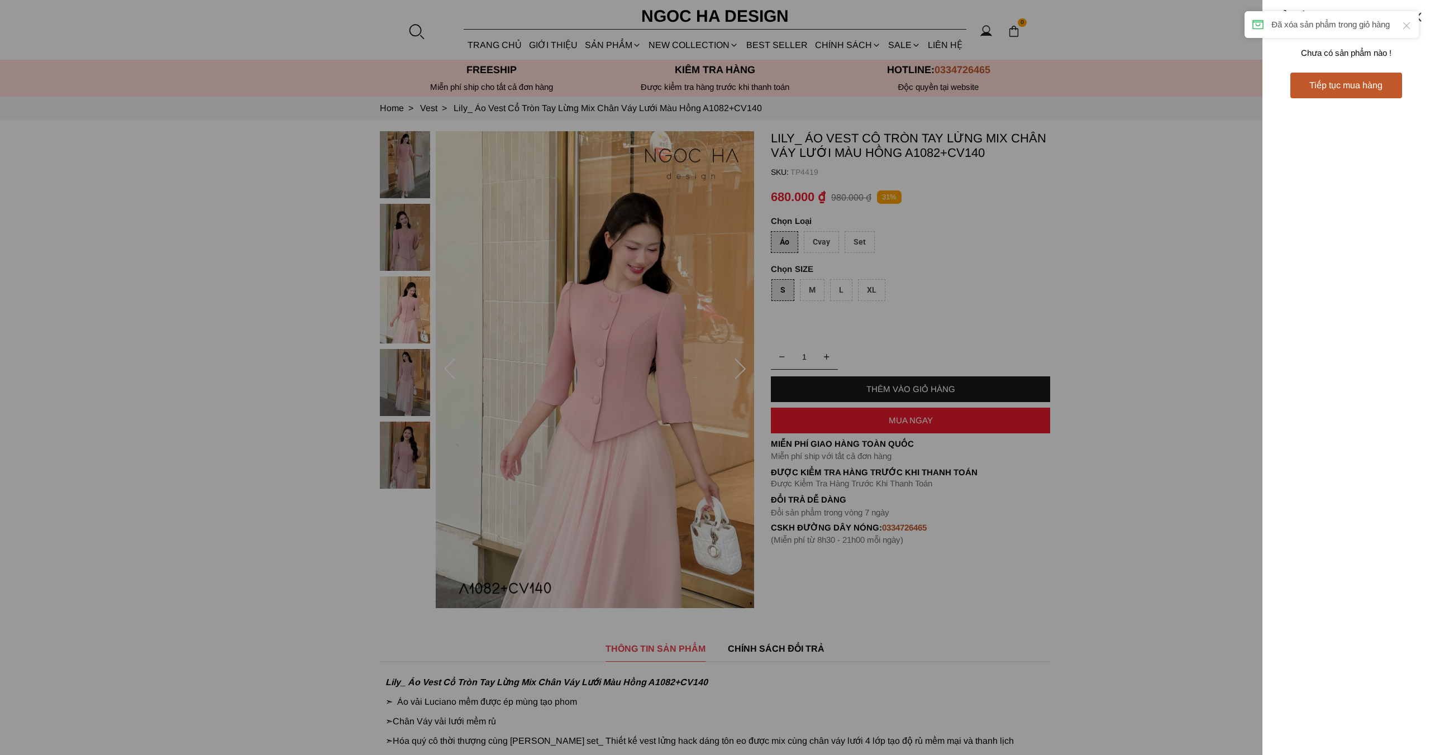
click at [988, 319] on div at bounding box center [715, 377] width 1430 height 755
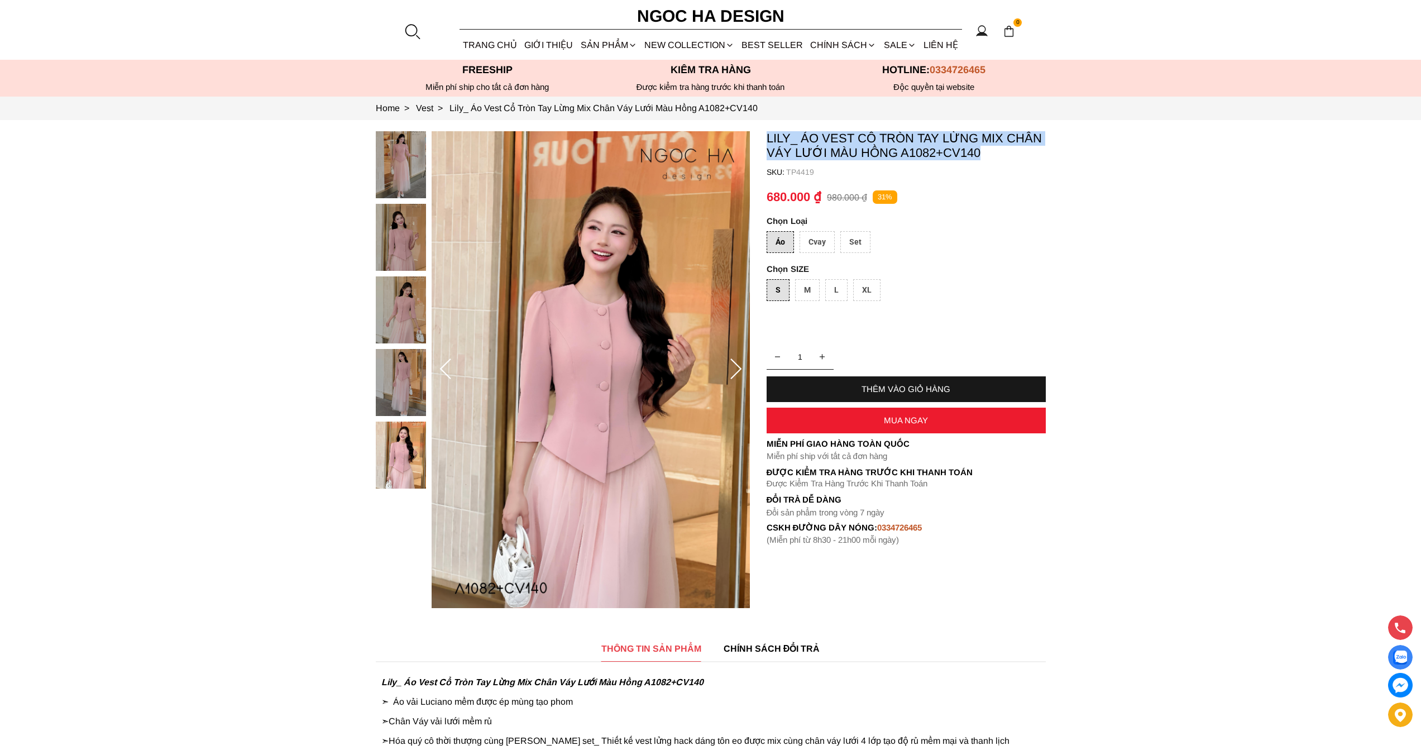
drag, startPoint x: 990, startPoint y: 154, endPoint x: 762, endPoint y: 135, distance: 228.6
click at [762, 135] on section "Lily_ Áo Vest Cổ Tròn Tay Lừng Mix Chân Váy Lưới Màu Hồng A1082+CV140 SKU: TP44…" at bounding box center [710, 369] width 1421 height 499
copy p "Lily_ Áo Vest Cổ Tròn Tay Lừng Mix Chân Váy Lưới Màu Hồng A1082+CV140"
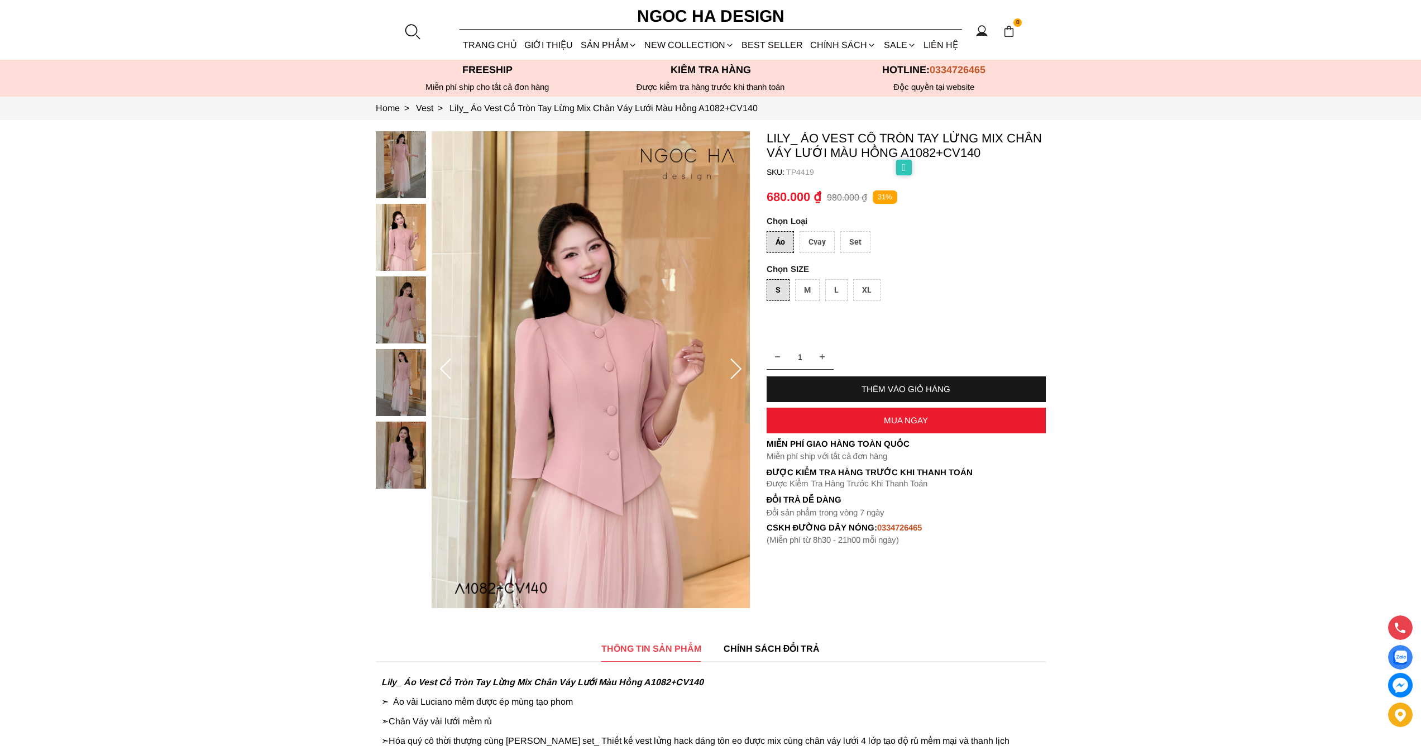
click at [803, 175] on p "TP4419" at bounding box center [916, 172] width 260 height 9
click at [803, 174] on p "TP4419" at bounding box center [916, 172] width 260 height 9
copy p "TP4419"
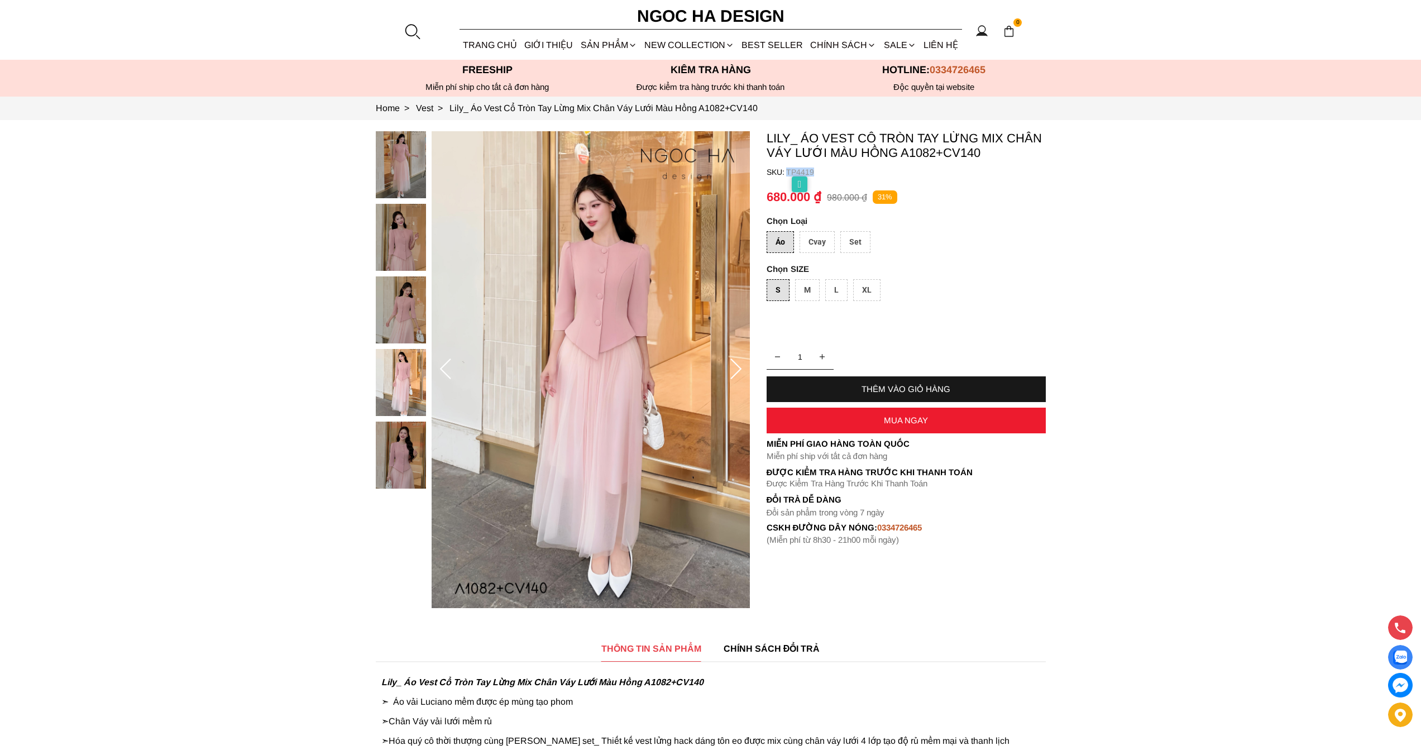
click at [925, 393] on div "THÊM VÀO GIỎ HÀNG" at bounding box center [906, 388] width 279 height 9
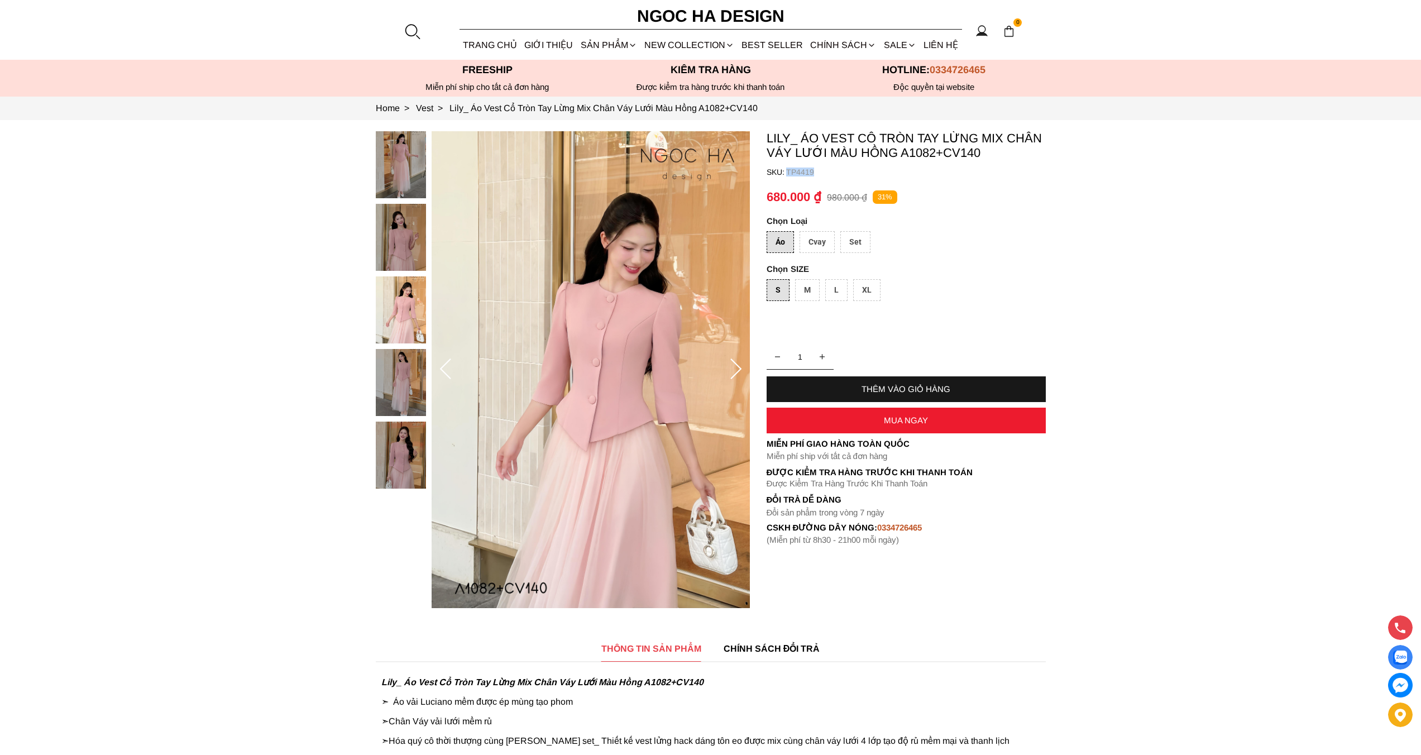
click at [1013, 30] on img at bounding box center [1009, 31] width 12 height 12
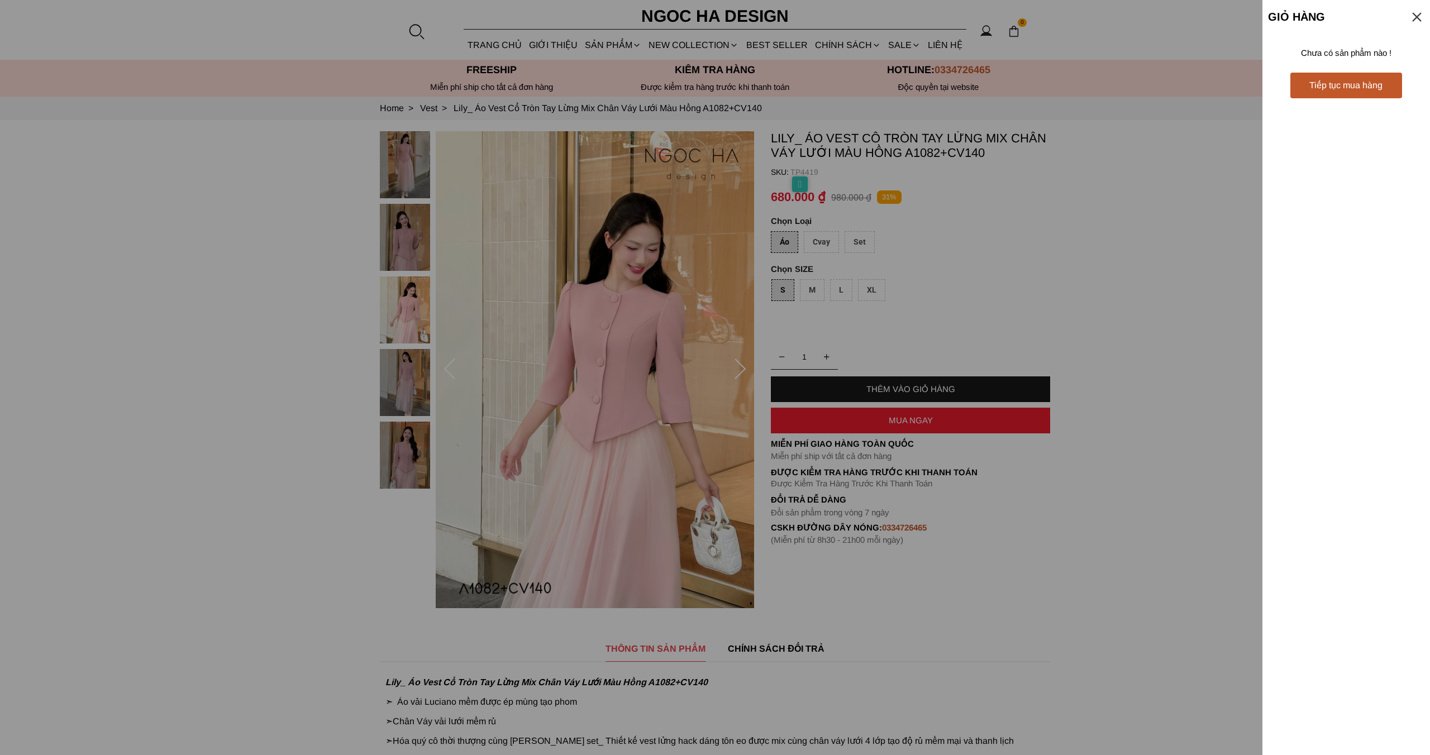
click at [927, 224] on div at bounding box center [715, 377] width 1430 height 755
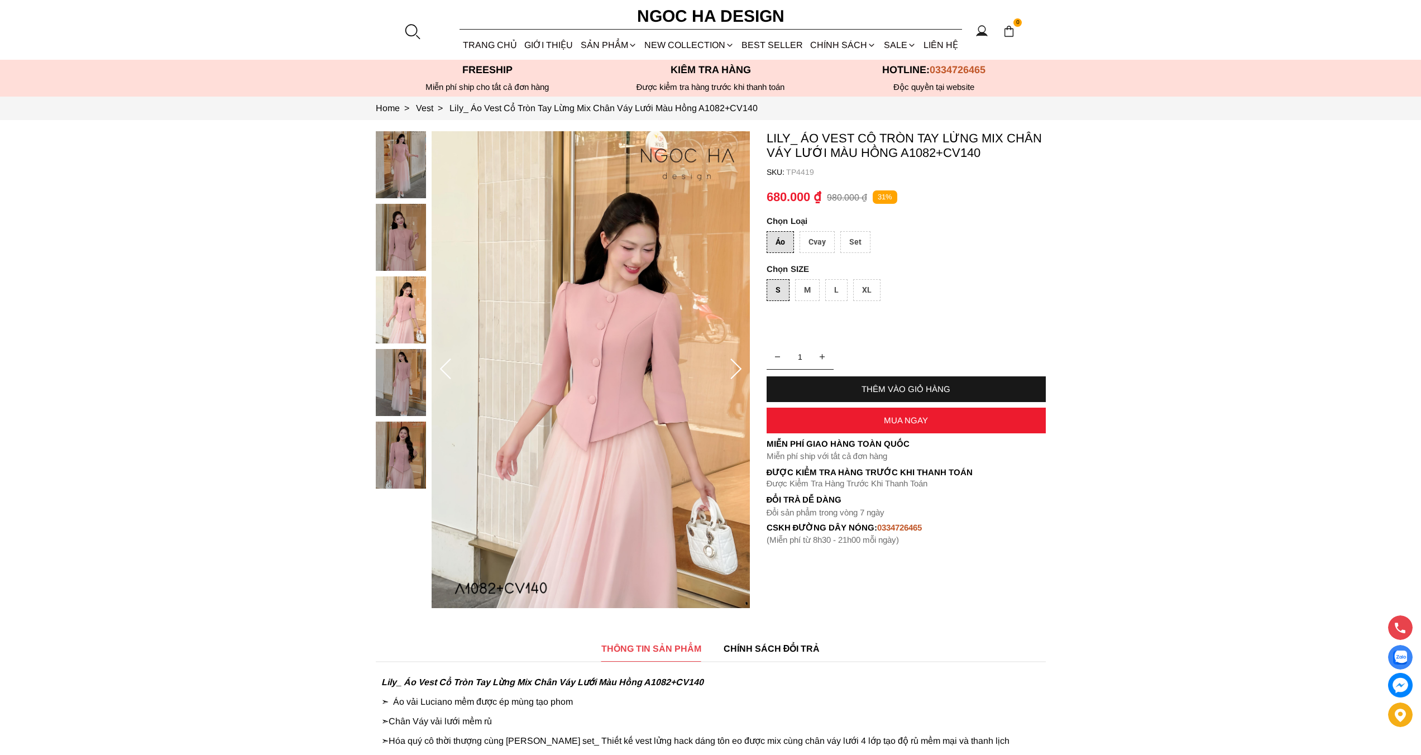
click at [919, 237] on div "Áo Cvay Set" at bounding box center [906, 244] width 279 height 27
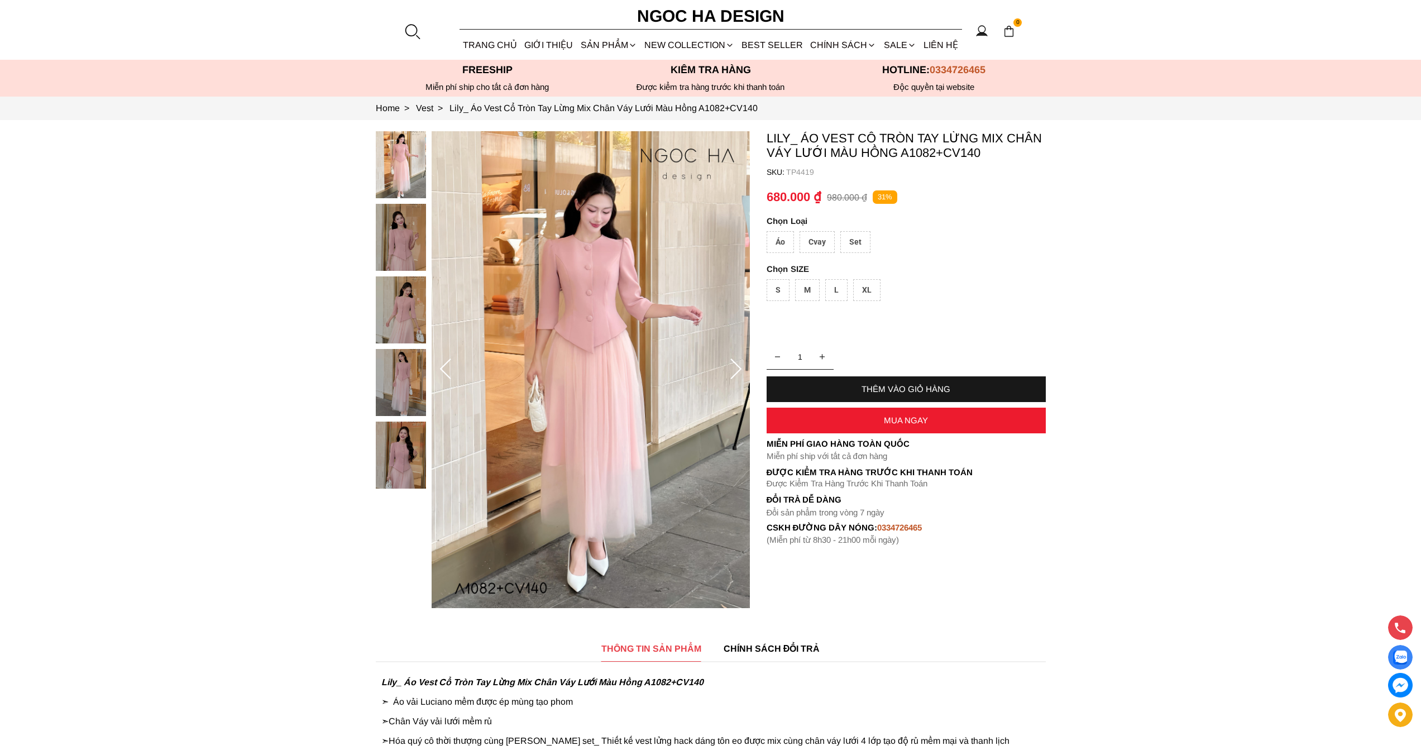
click at [786, 242] on div "Áo" at bounding box center [780, 242] width 27 height 22
click at [778, 289] on div "S" at bounding box center [778, 290] width 23 height 22
click at [864, 390] on div "THÊM VÀO GIỎ HÀNG" at bounding box center [906, 388] width 279 height 9
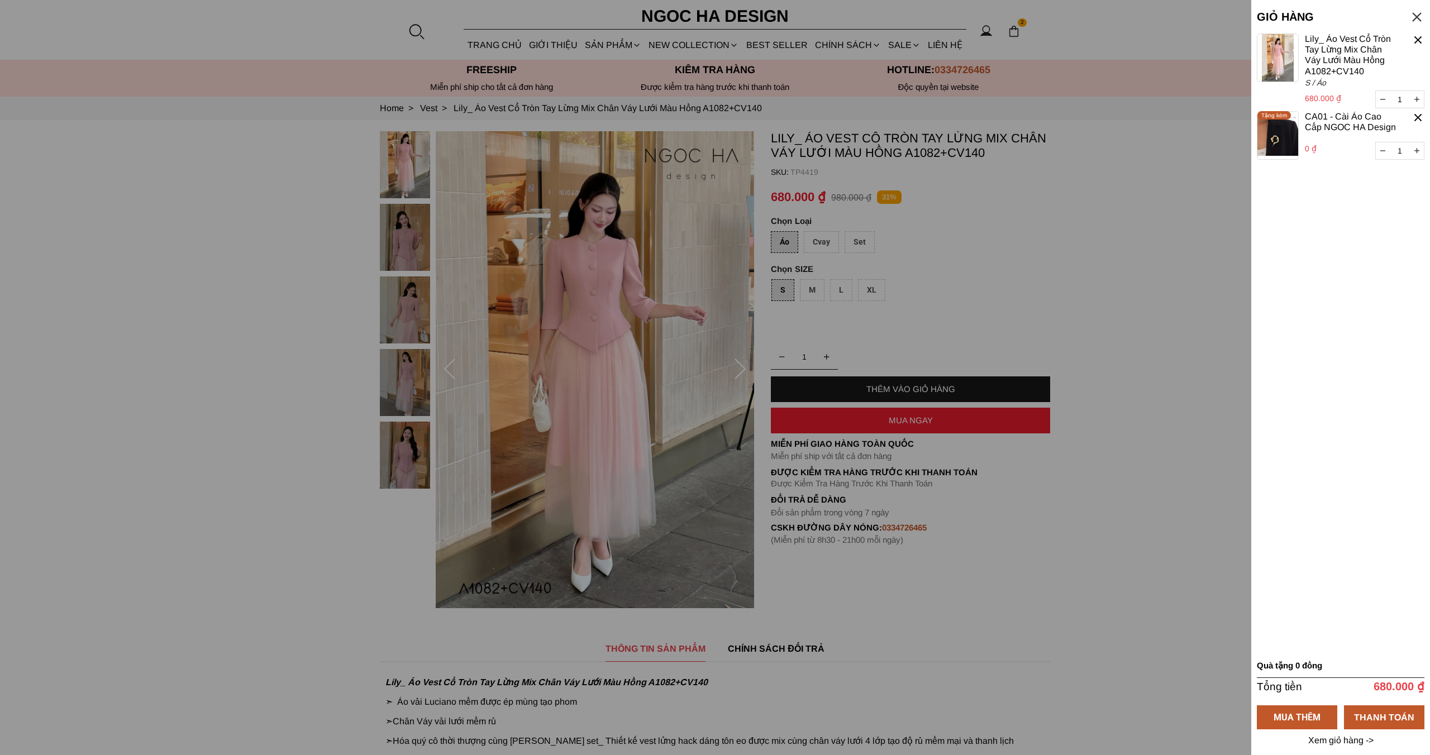
click at [1419, 44] on div at bounding box center [1417, 40] width 13 height 13
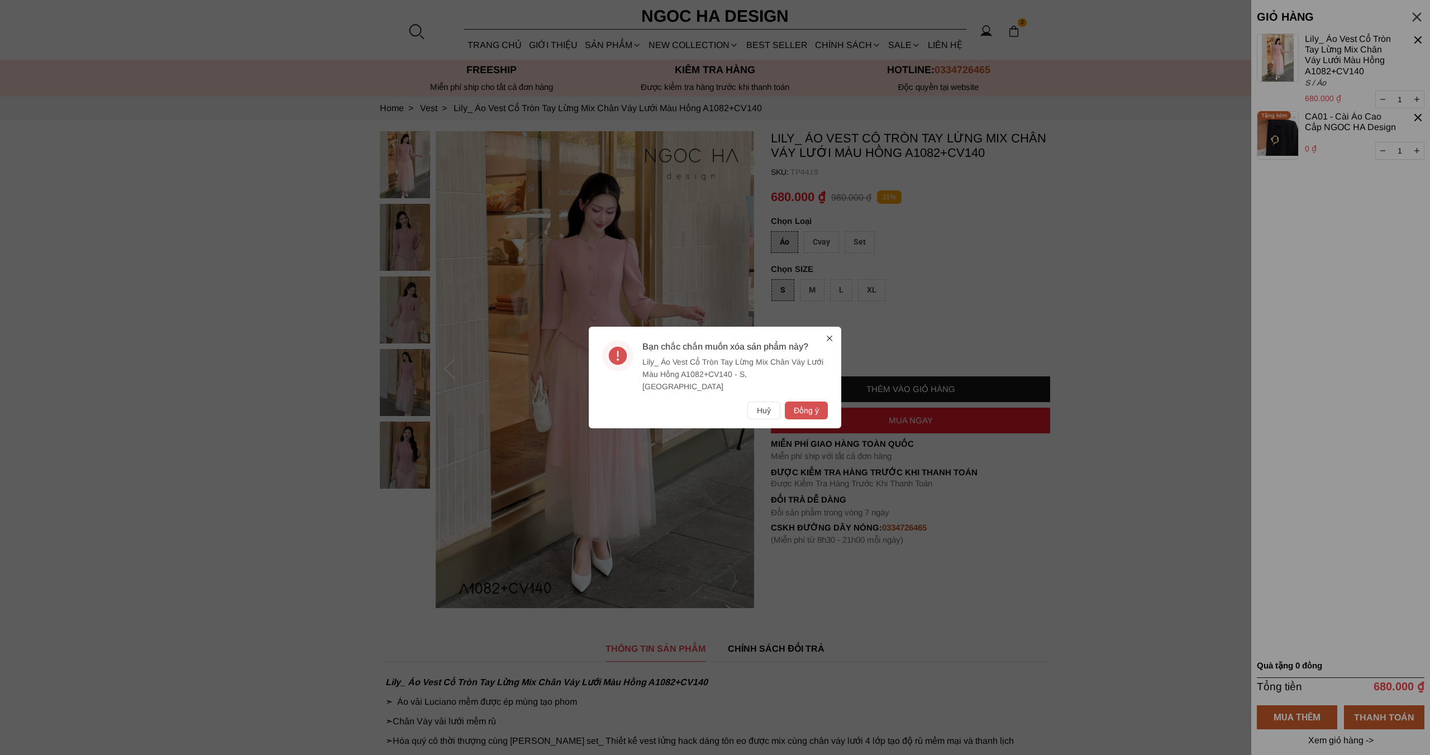
click at [814, 404] on button "Đồng ý" at bounding box center [806, 410] width 43 height 18
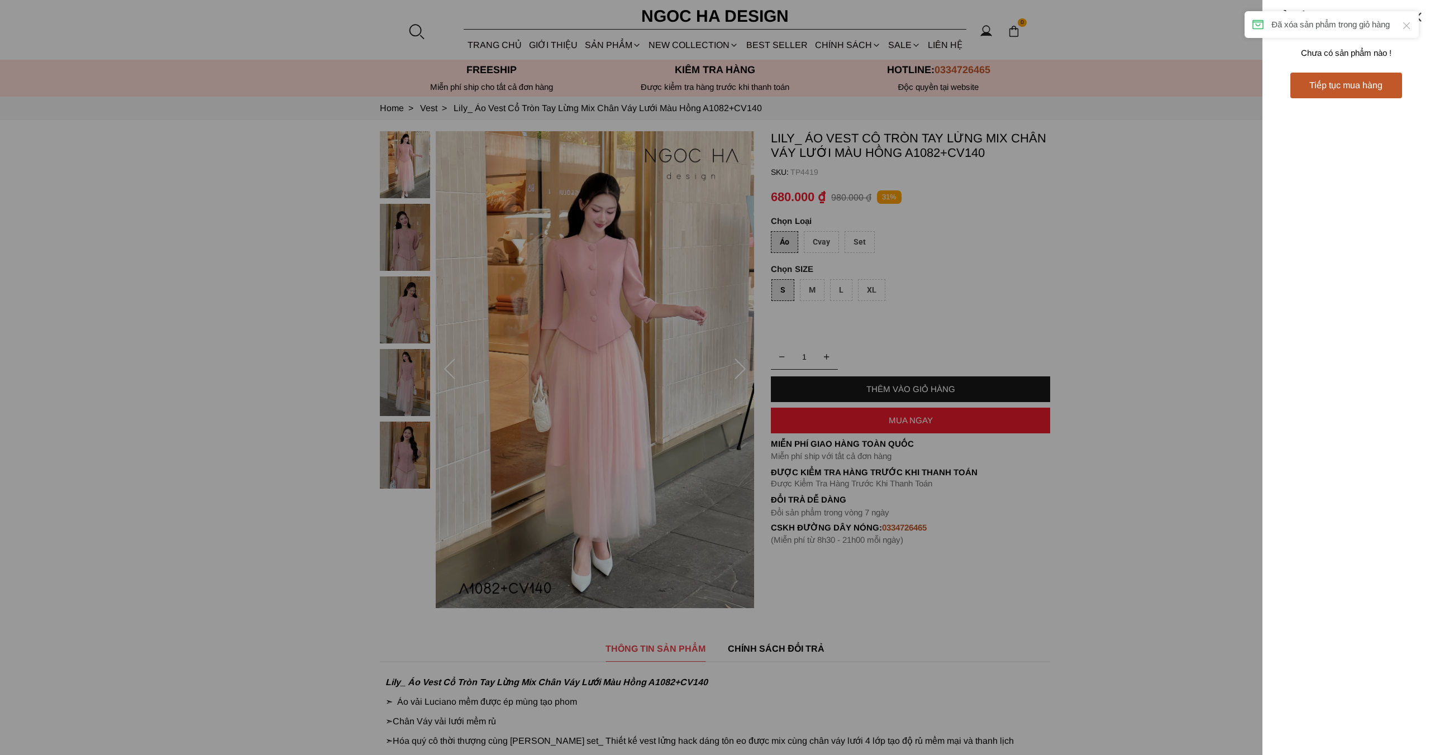
click at [931, 223] on div at bounding box center [715, 377] width 1430 height 755
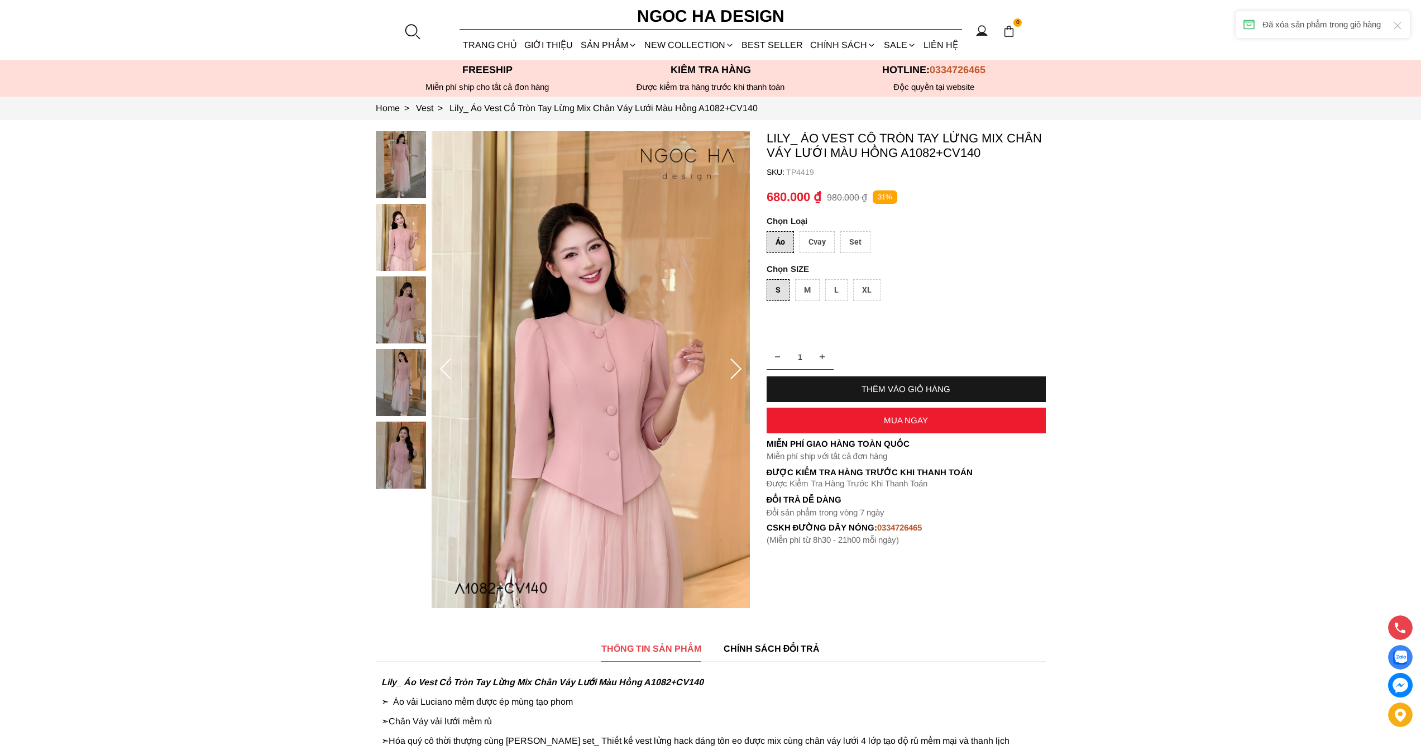
click at [848, 381] on div "THÊM VÀO GIỎ HÀNG" at bounding box center [906, 389] width 279 height 26
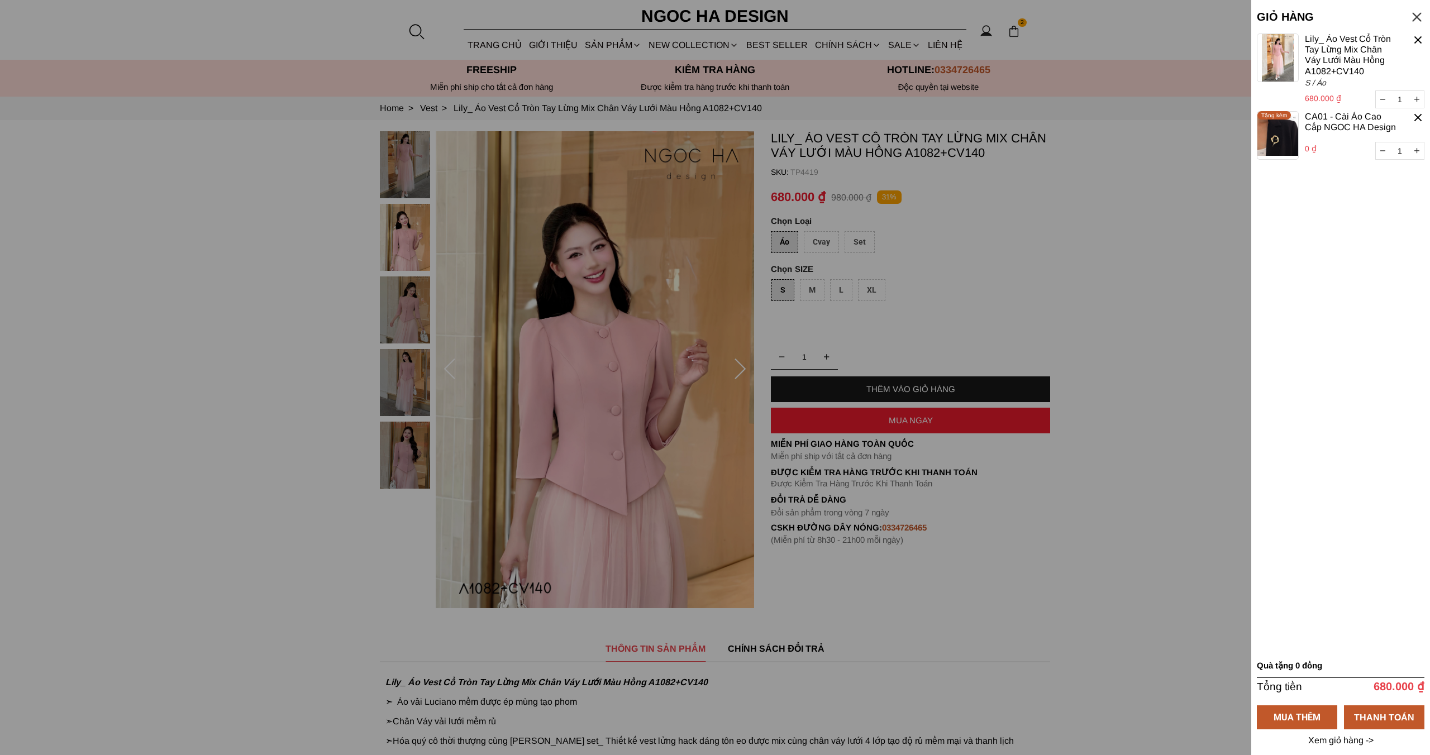
click at [1418, 41] on div at bounding box center [1417, 40] width 13 height 13
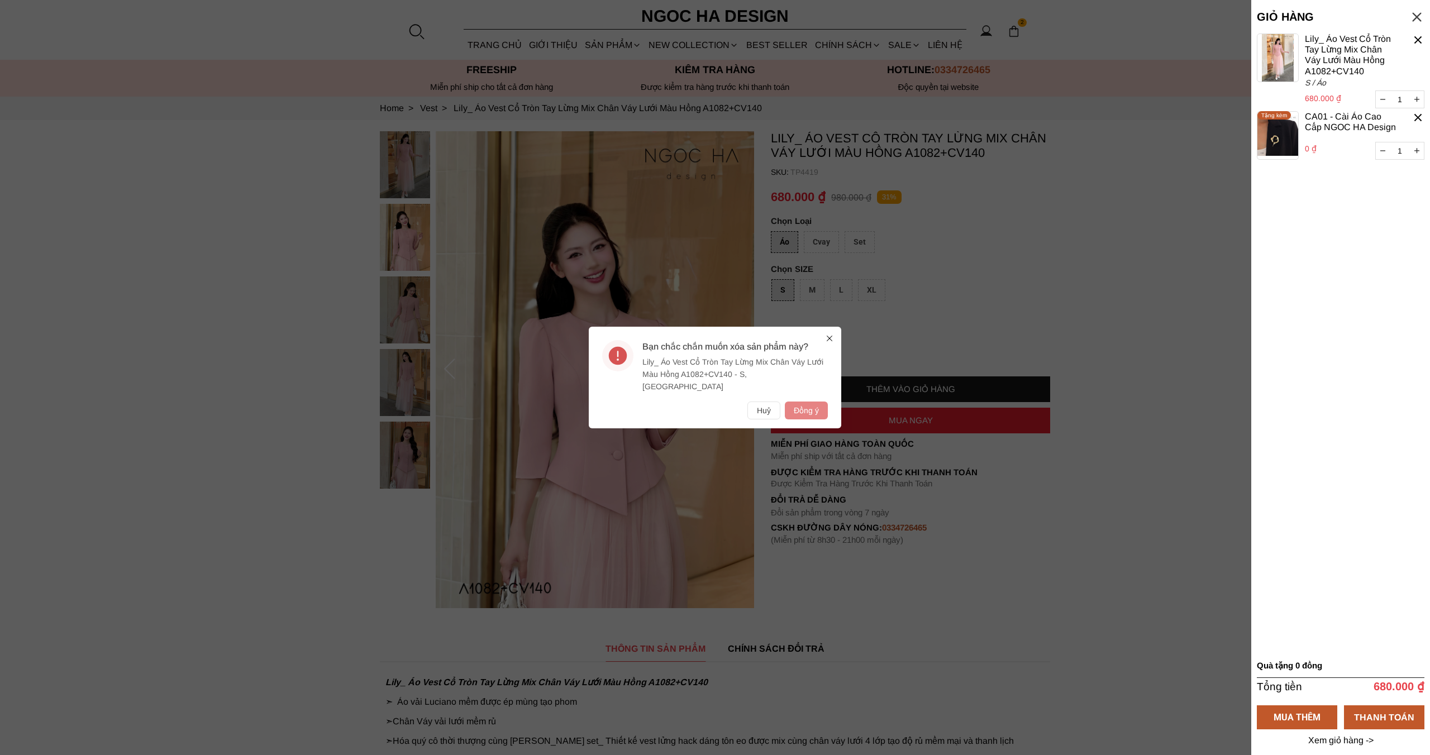
click at [806, 407] on button "Đồng ý" at bounding box center [806, 410] width 43 height 18
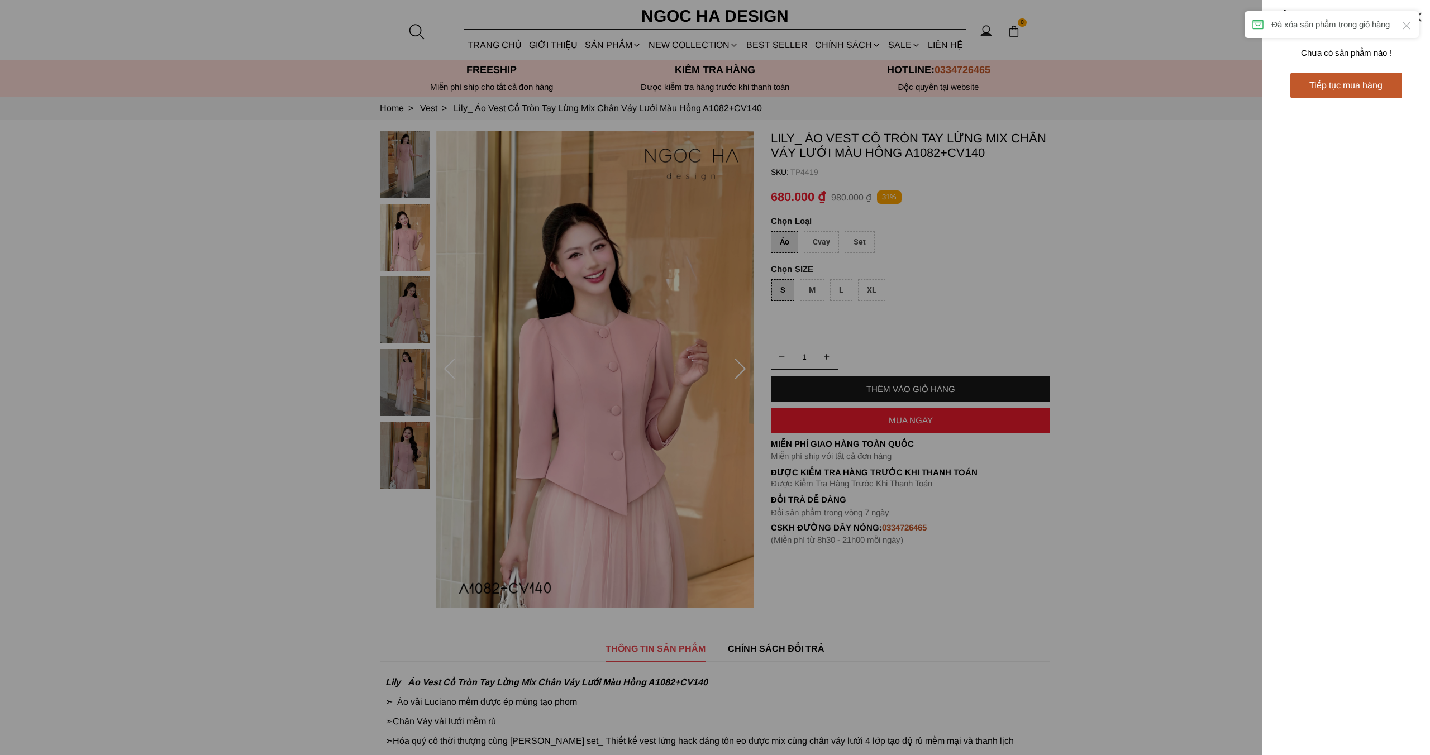
click at [1093, 260] on div at bounding box center [715, 377] width 1430 height 755
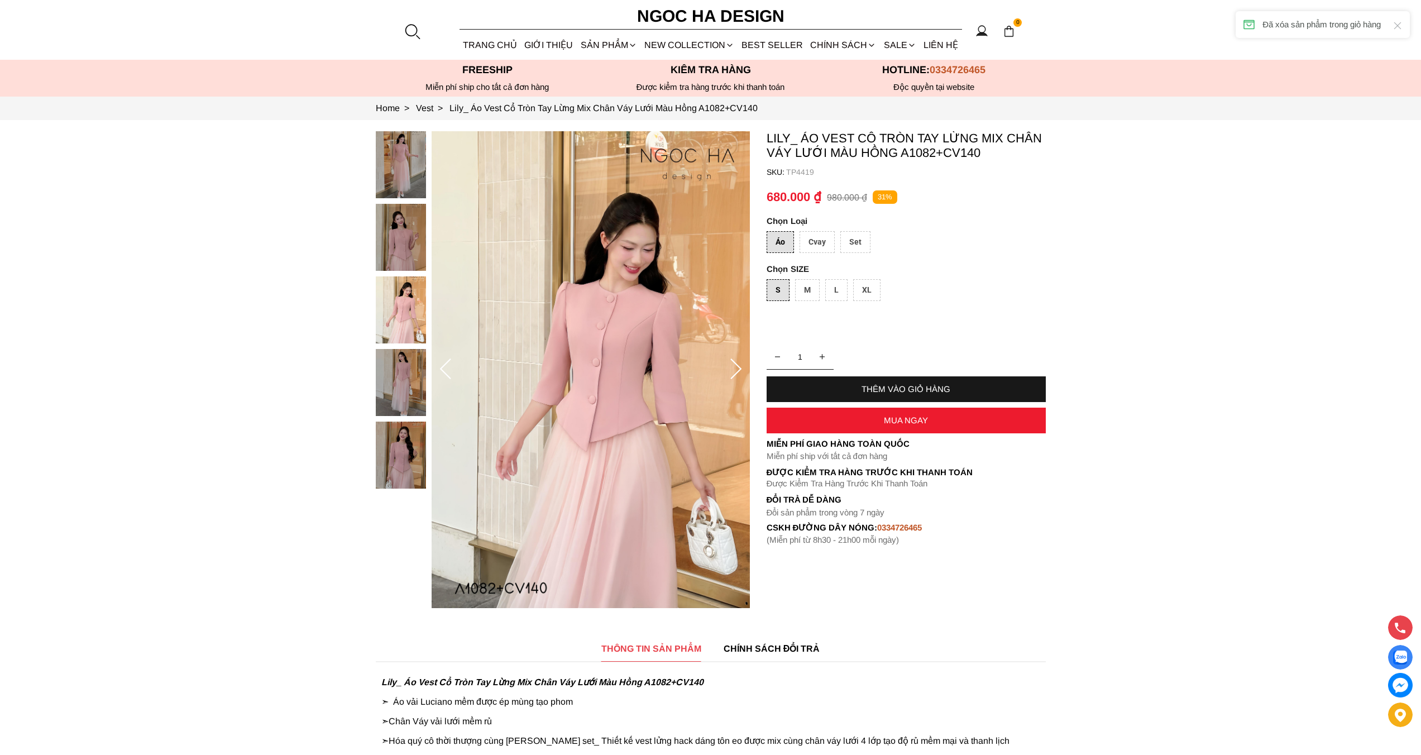
click at [849, 246] on div "Set" at bounding box center [855, 242] width 30 height 22
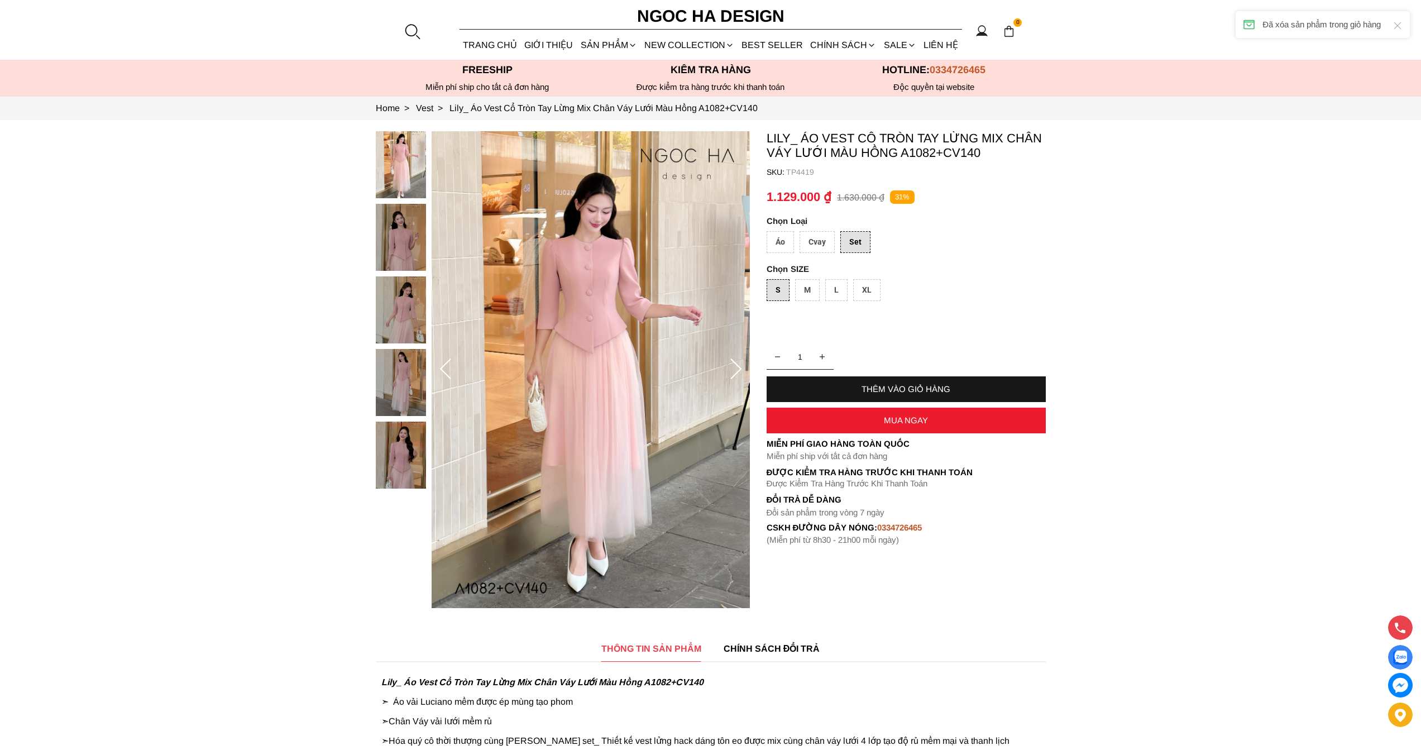
click at [820, 243] on div "Cvay" at bounding box center [817, 242] width 35 height 22
click at [783, 241] on div "Áo" at bounding box center [780, 242] width 27 height 22
click at [836, 294] on div "L" at bounding box center [836, 290] width 22 height 22
click at [810, 293] on div "M" at bounding box center [807, 290] width 25 height 22
click at [872, 293] on div "XL" at bounding box center [866, 290] width 27 height 22
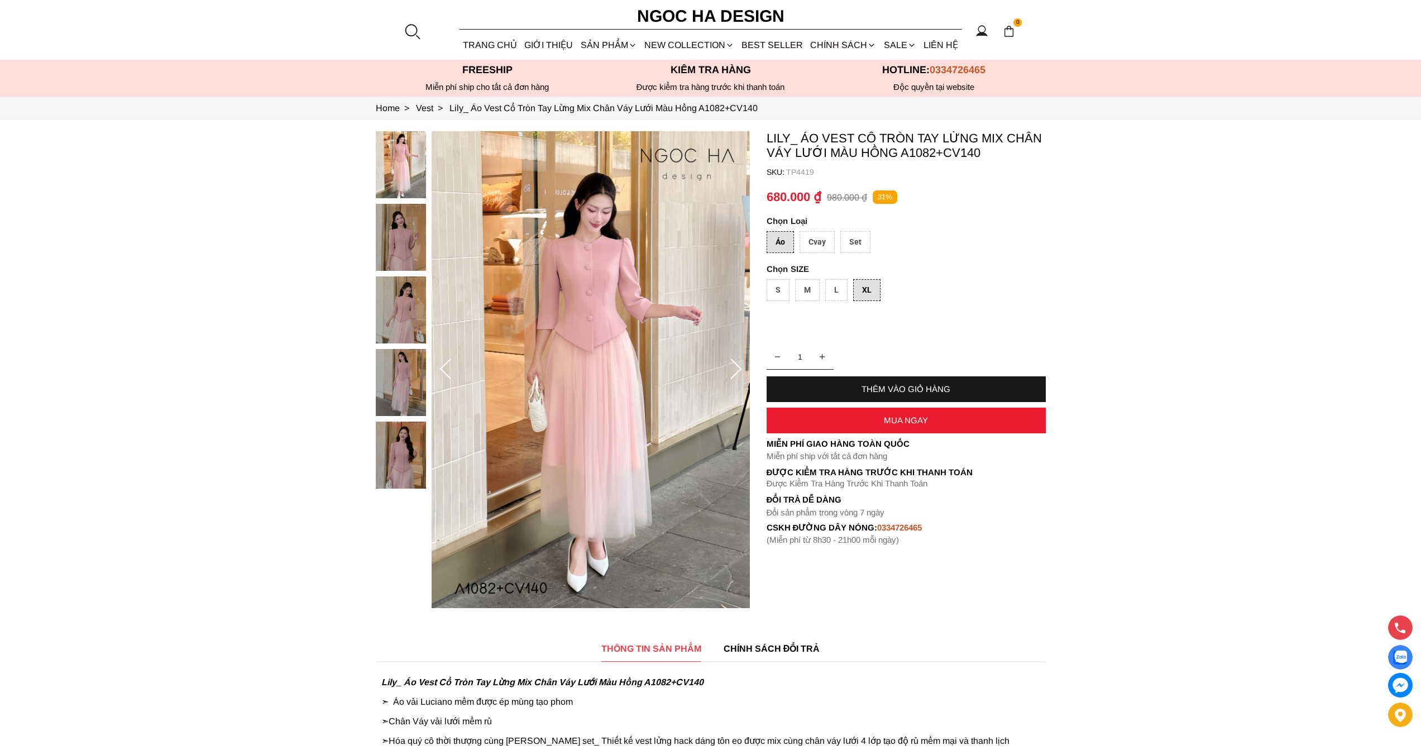
click at [828, 390] on div "THÊM VÀO GIỎ HÀNG" at bounding box center [906, 388] width 279 height 9
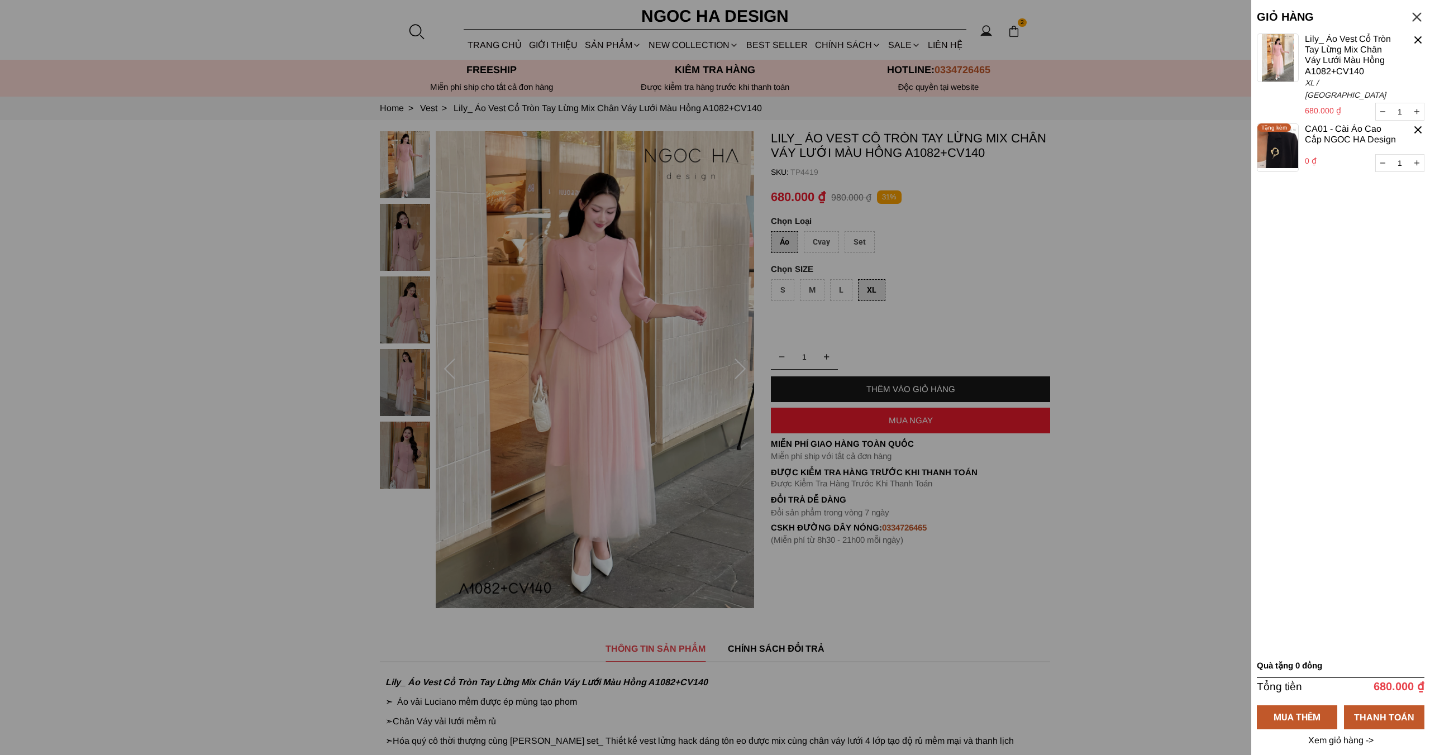
click at [1033, 271] on div at bounding box center [715, 377] width 1430 height 755
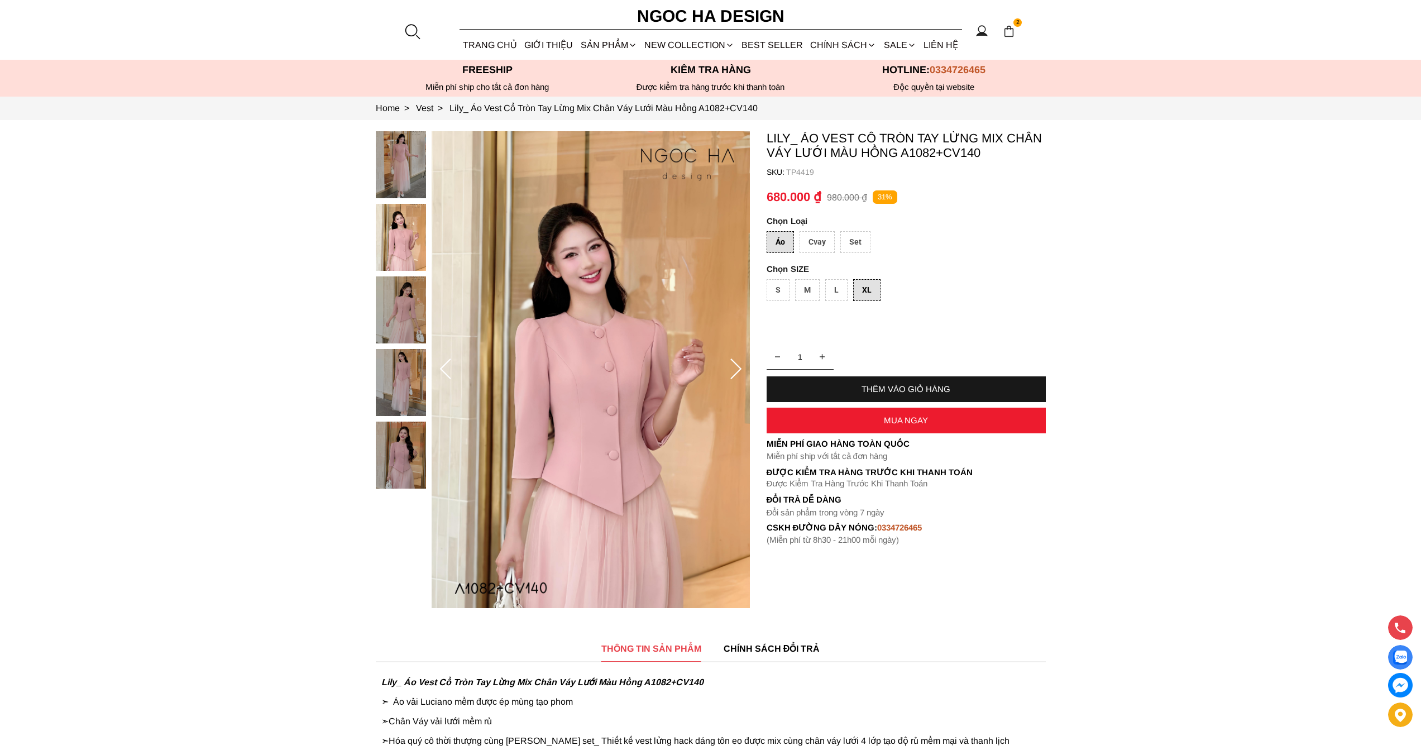
click at [1012, 36] on img at bounding box center [1009, 31] width 12 height 12
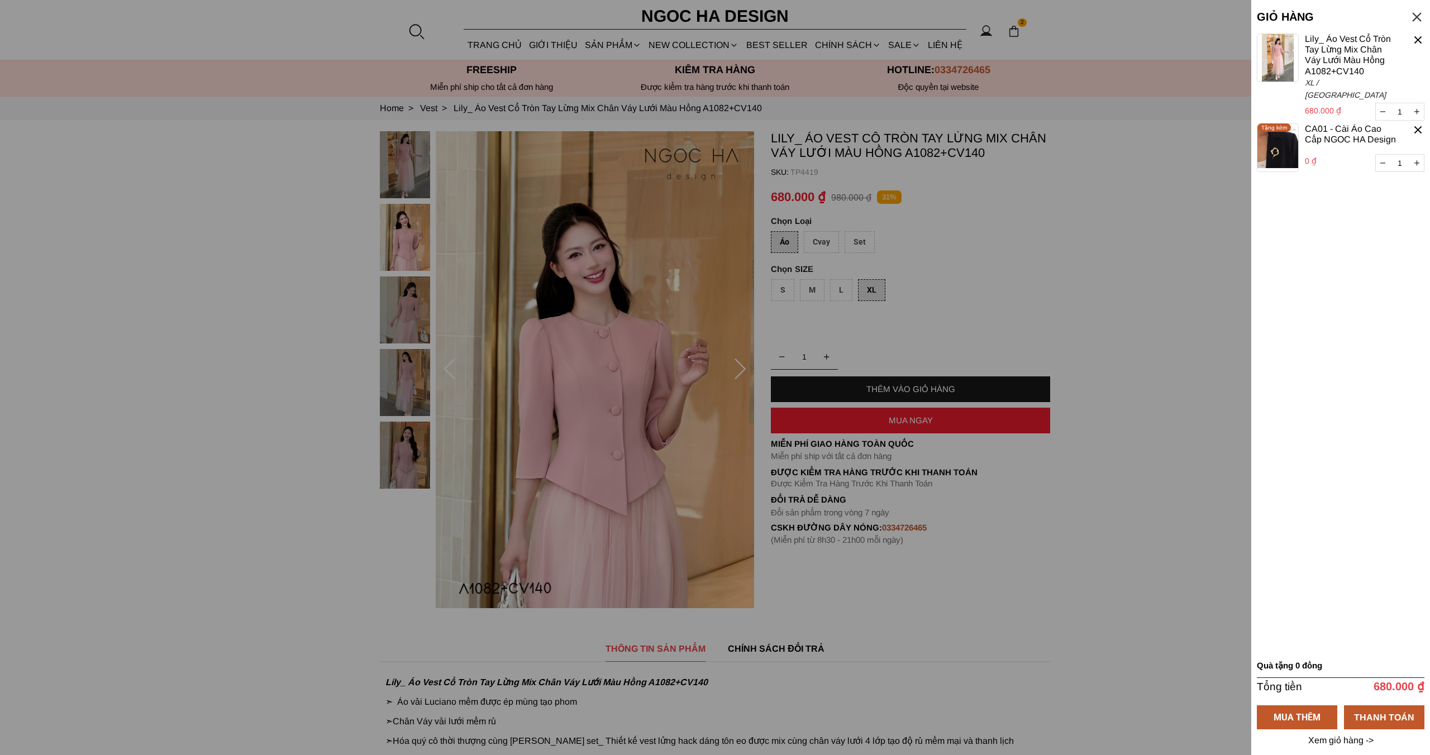
click at [1418, 108] on icon "button" at bounding box center [1416, 112] width 5 height 8
type input "2"
select select "Đỏ"
select select "S"
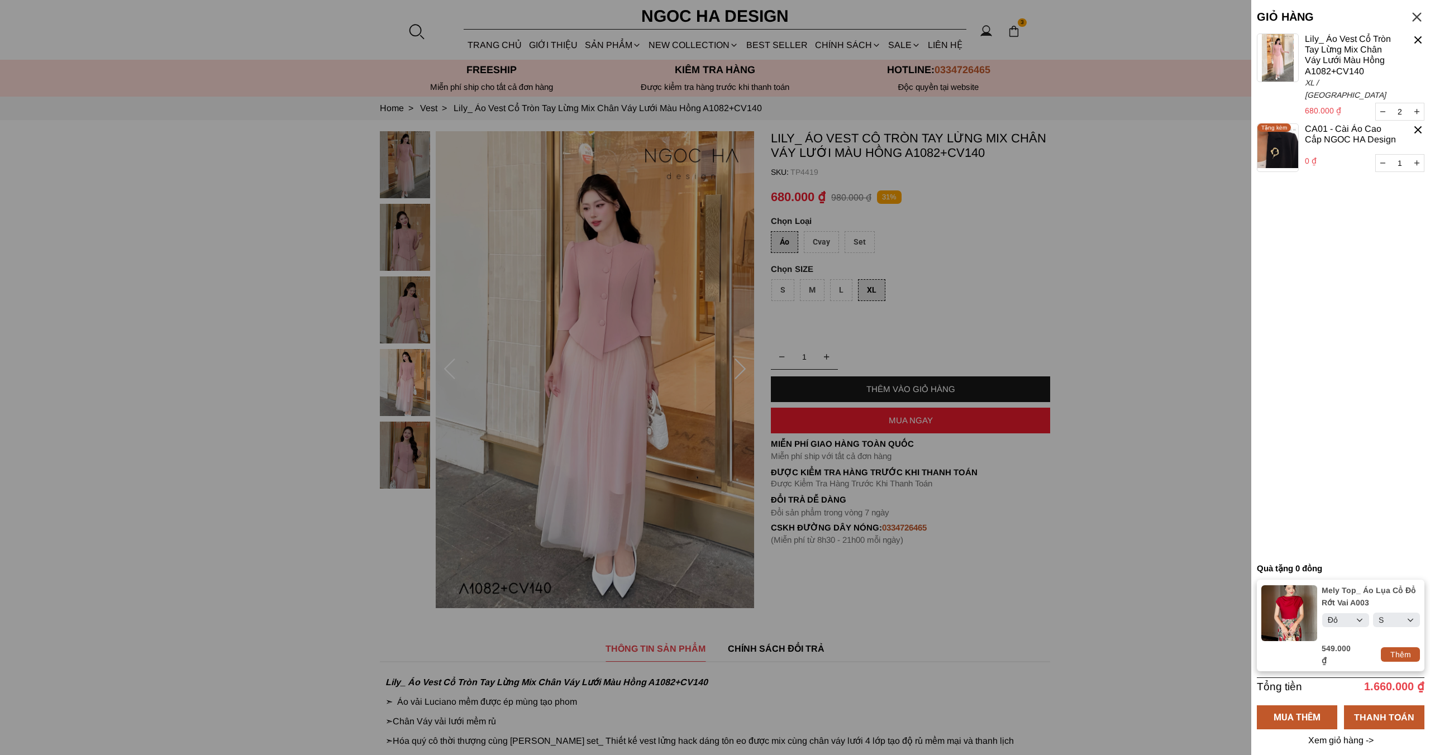
click at [1349, 284] on container "2 Chưa có sản phẩm nào Lily_ Áo Vest Cổ Tròn Tay Lừng Mix Chân Váy Lưới Màu Hồn…" at bounding box center [1340, 296] width 168 height 524
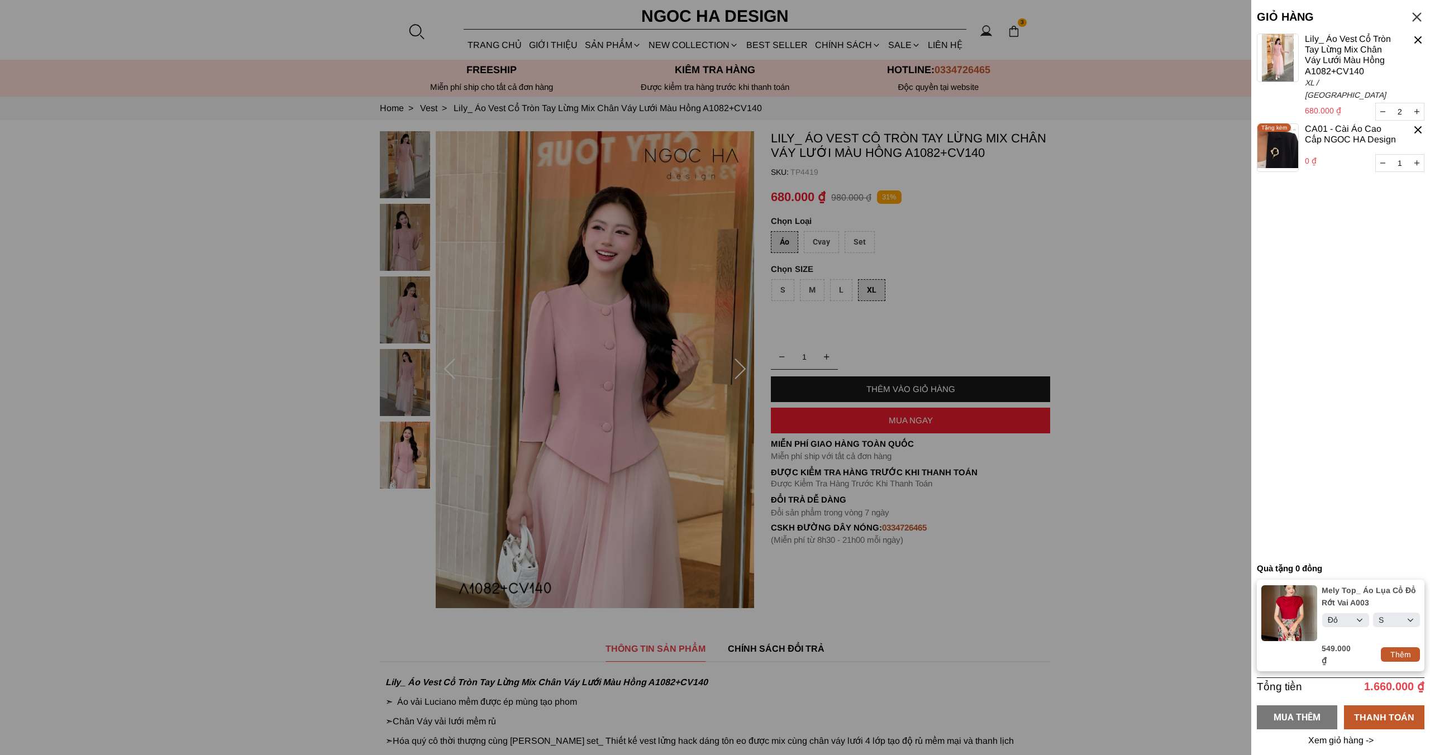
click at [1304, 724] on div "MUA THÊM" at bounding box center [1296, 717] width 80 height 24
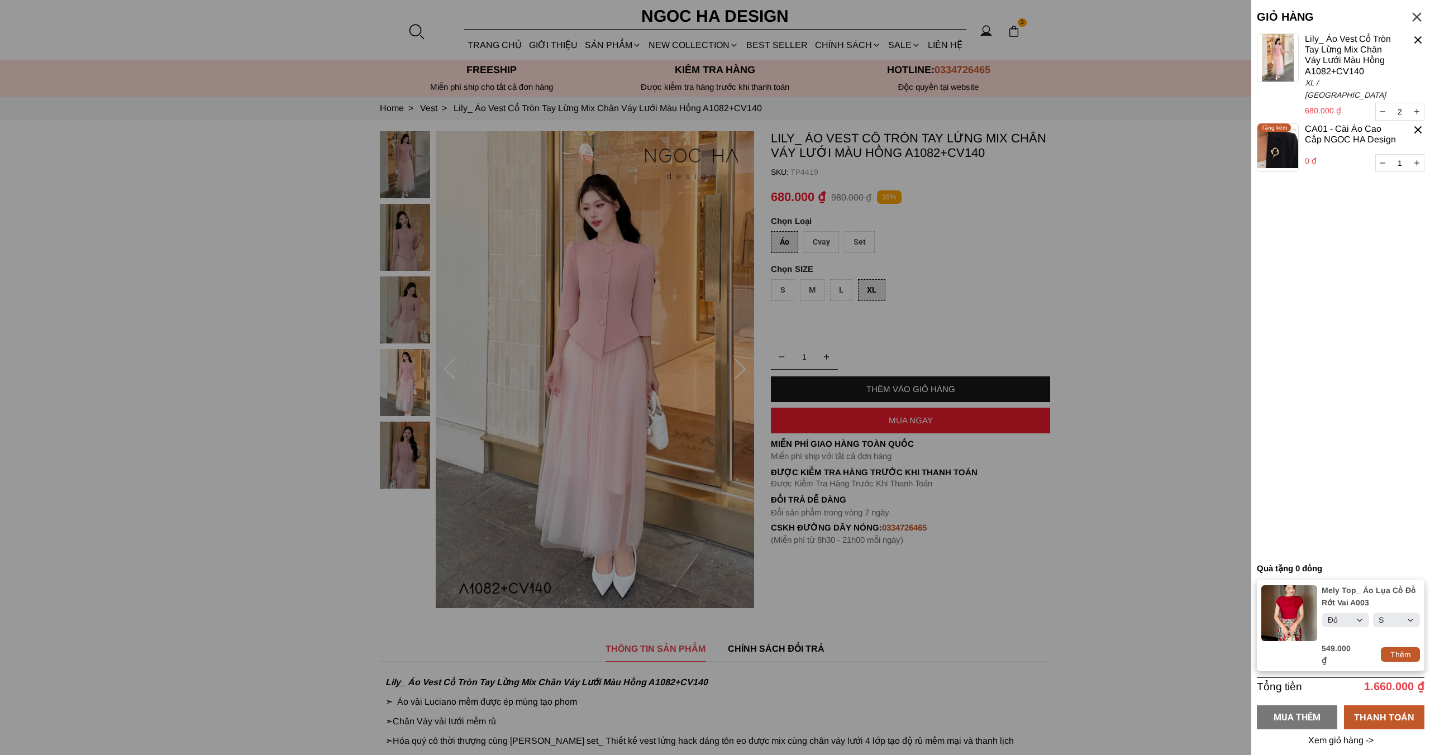
click at [1302, 716] on div "MUA THÊM" at bounding box center [1296, 717] width 80 height 14
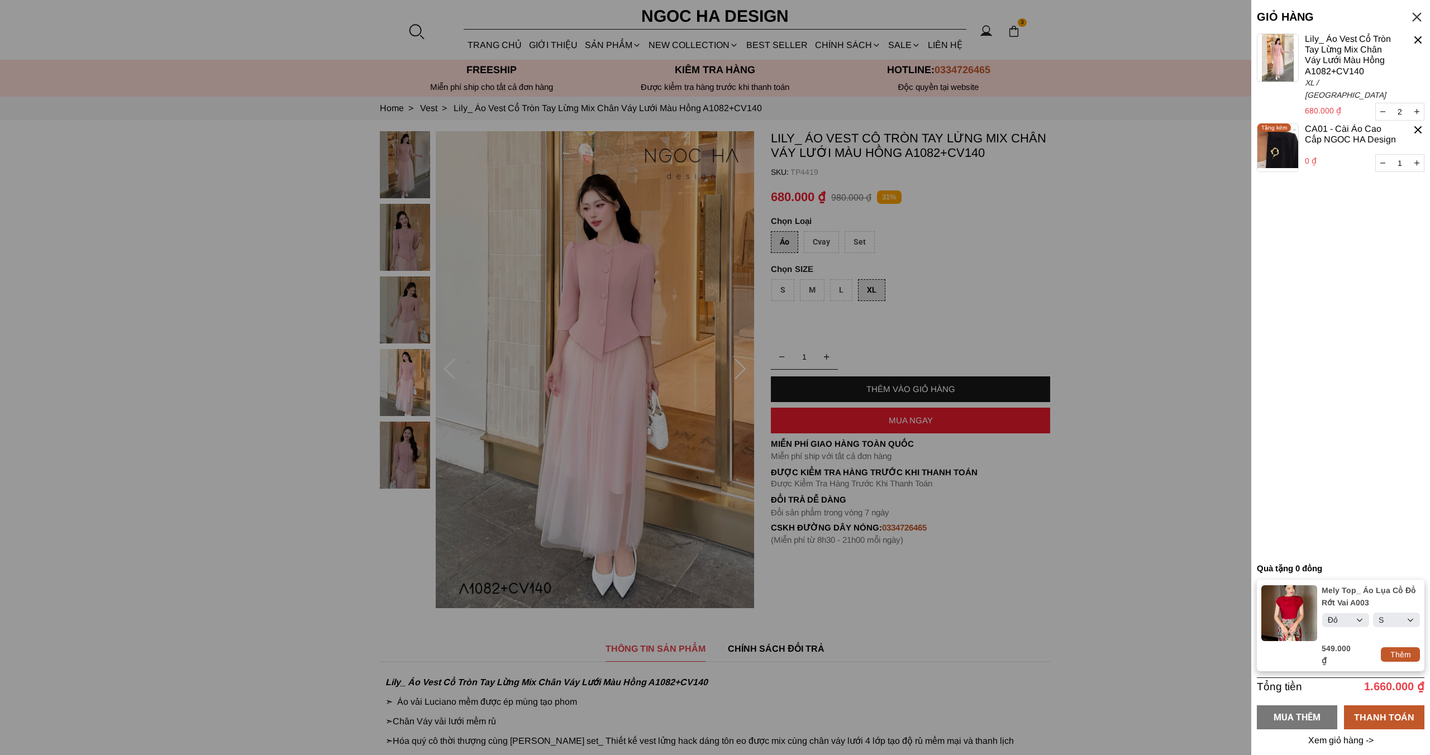
click at [1302, 716] on div "MUA THÊM" at bounding box center [1296, 717] width 80 height 14
click at [1375, 714] on div "THANH TOÁN" at bounding box center [1384, 717] width 80 height 14
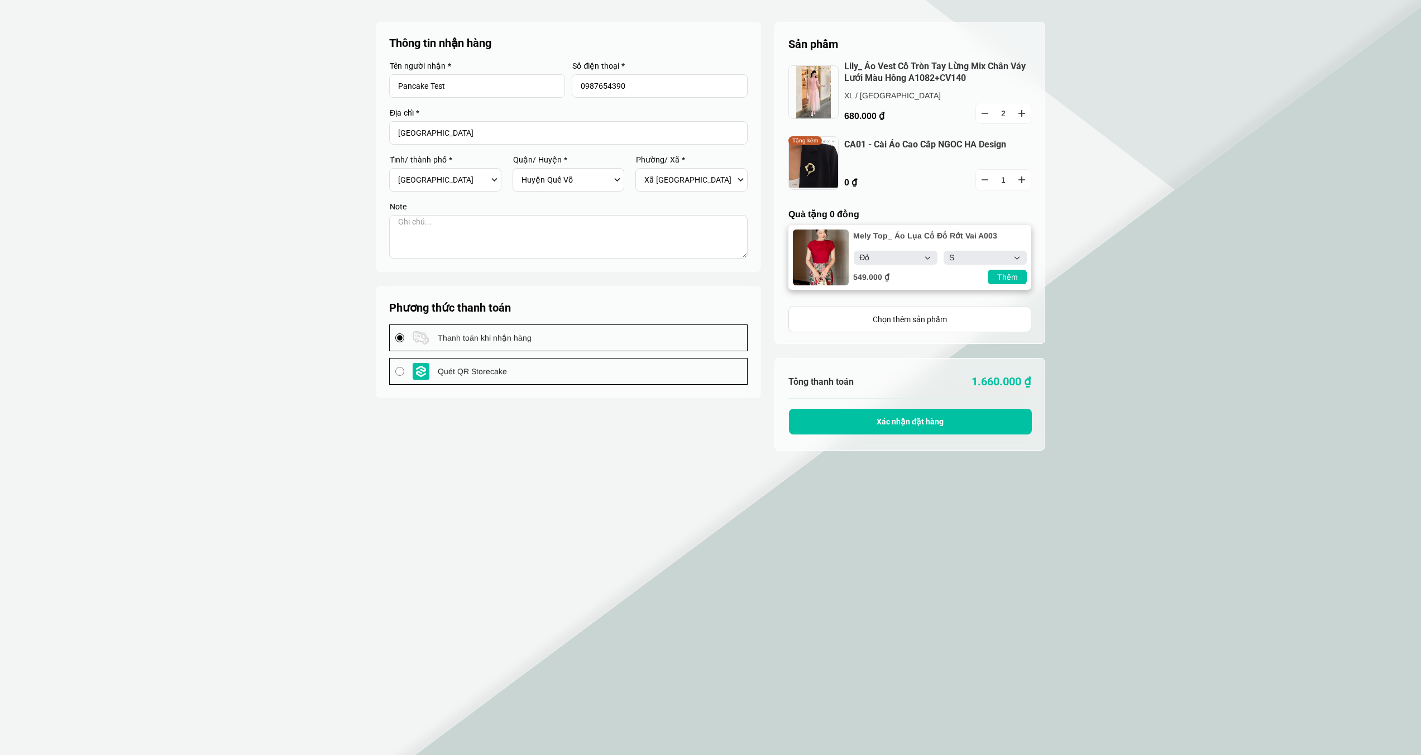
select select "Đỏ"
select select "S"
select select "106"
select select "10605"
select select "1060531"
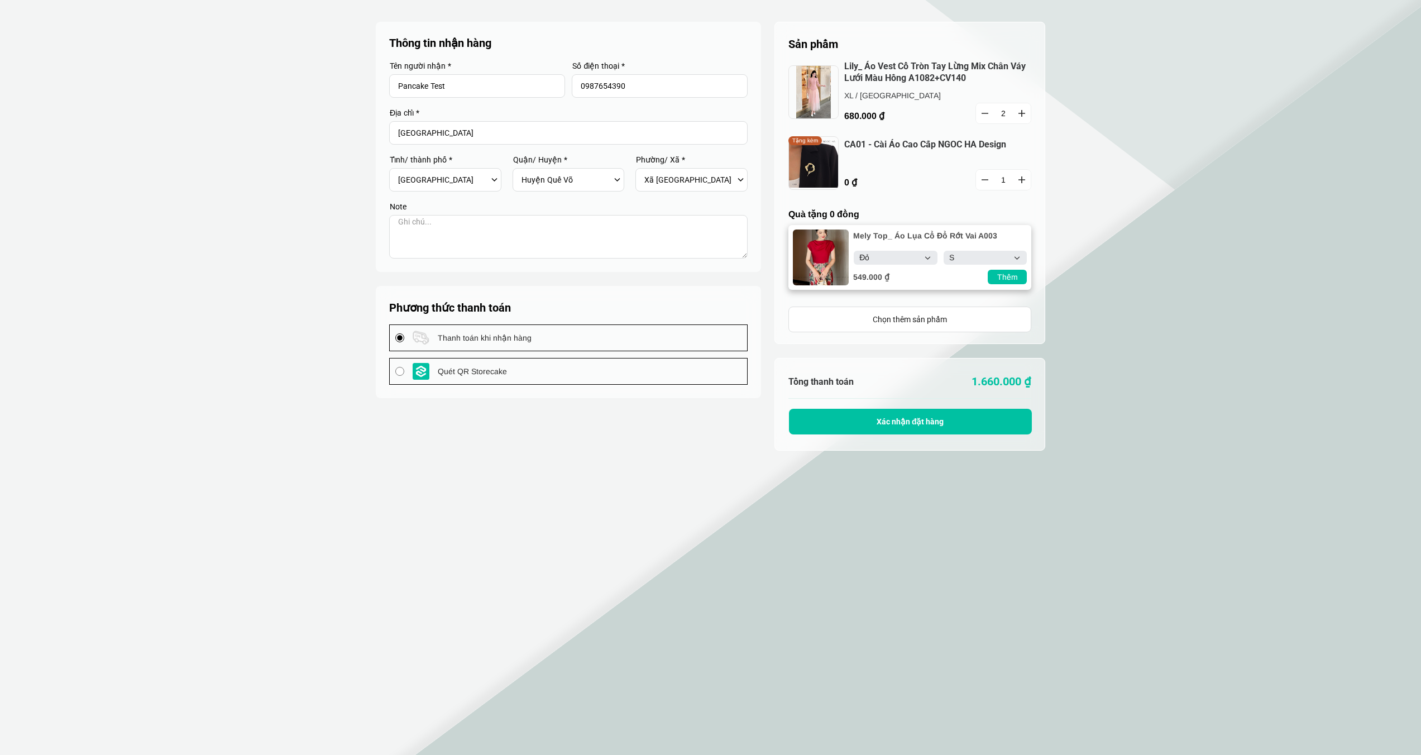
click at [895, 255] on select "Select Đỏ Trắng Đen Kem" at bounding box center [895, 258] width 83 height 14
select select "Trắng"
click at [854, 251] on select "Select Đỏ Trắng Đen Kem" at bounding box center [895, 258] width 83 height 14
click at [968, 255] on select "Select S M L XL XXL" at bounding box center [985, 258] width 83 height 14
select select "M"
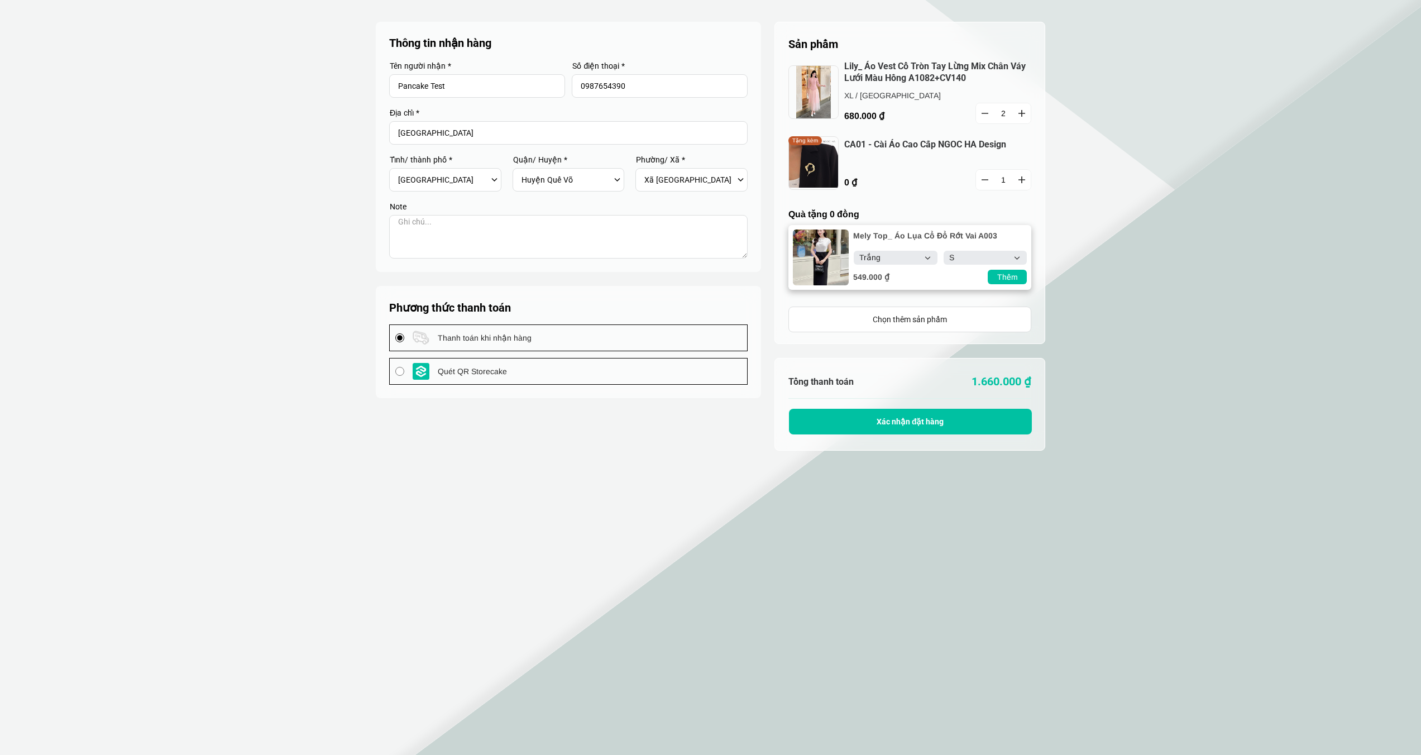
click at [944, 251] on select "Select S M L XL XXL" at bounding box center [985, 258] width 83 height 14
click at [1007, 278] on div "Thêm" at bounding box center [1007, 277] width 39 height 12
type input "1"
type input "2"
select select "Trắng"
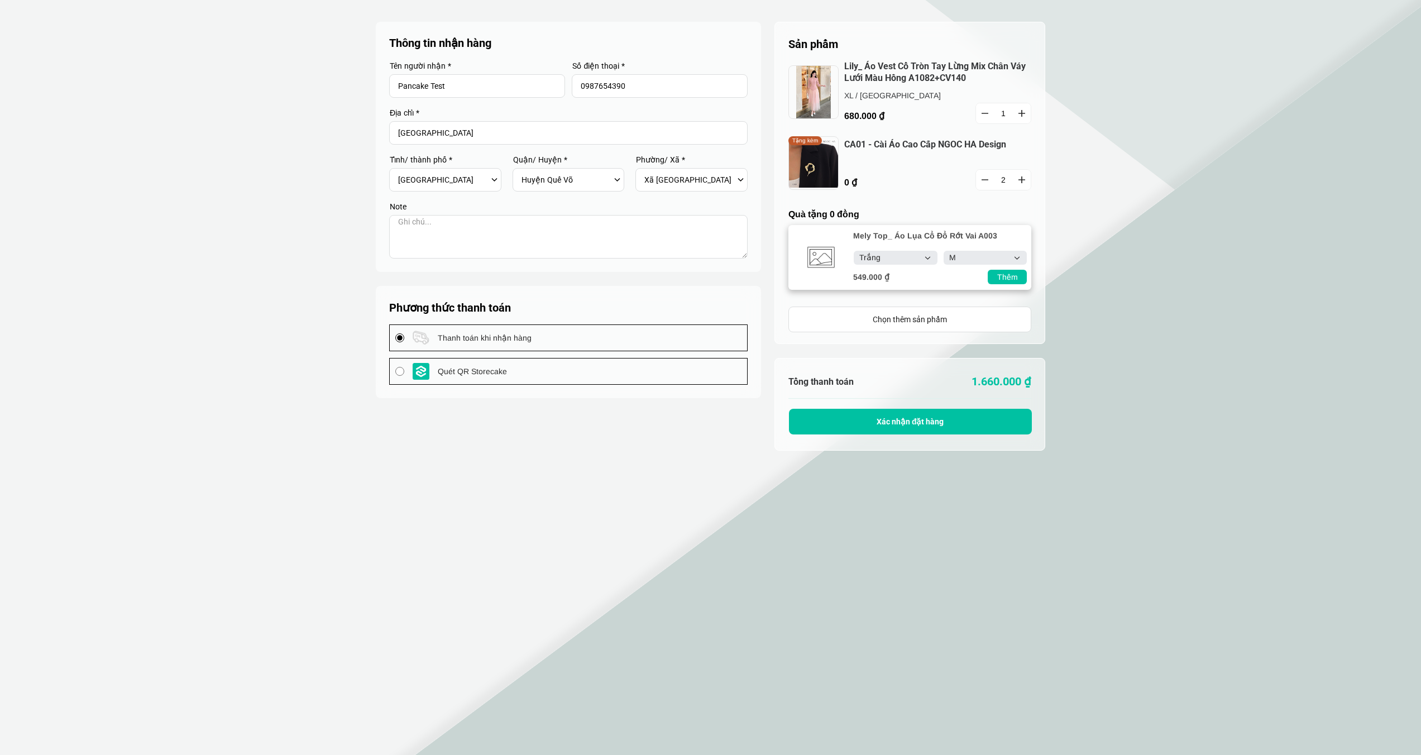
select select "M"
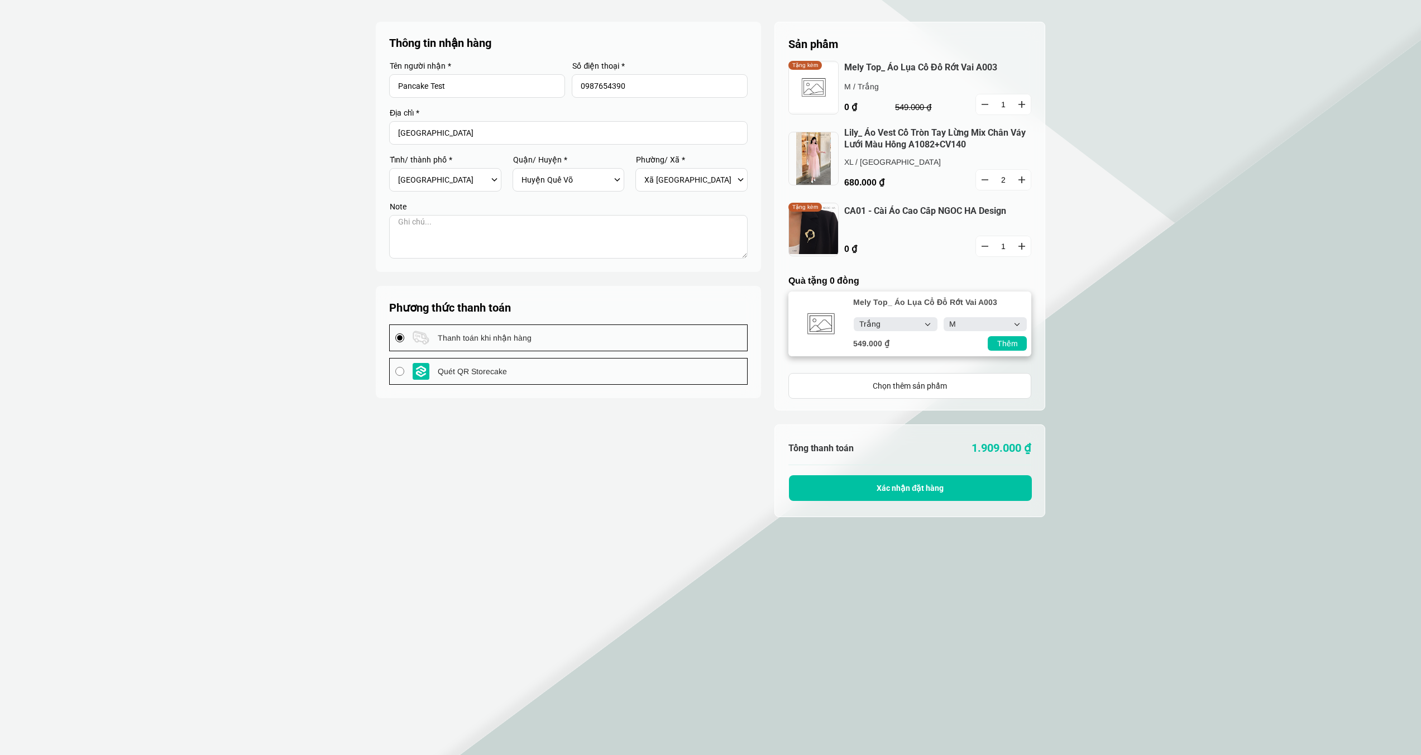
click at [986, 179] on icon "button" at bounding box center [985, 179] width 7 height 1
type input "1"
select select "Trắng"
select select "M"
click at [1104, 176] on section "Sản phẩm 1 Chưa có sản phẩm nào Mely Top_ Áo Lụa Cổ Đổ Rớt Vai A003 0 ₫ M / Trắ…" at bounding box center [710, 411] width 1421 height 822
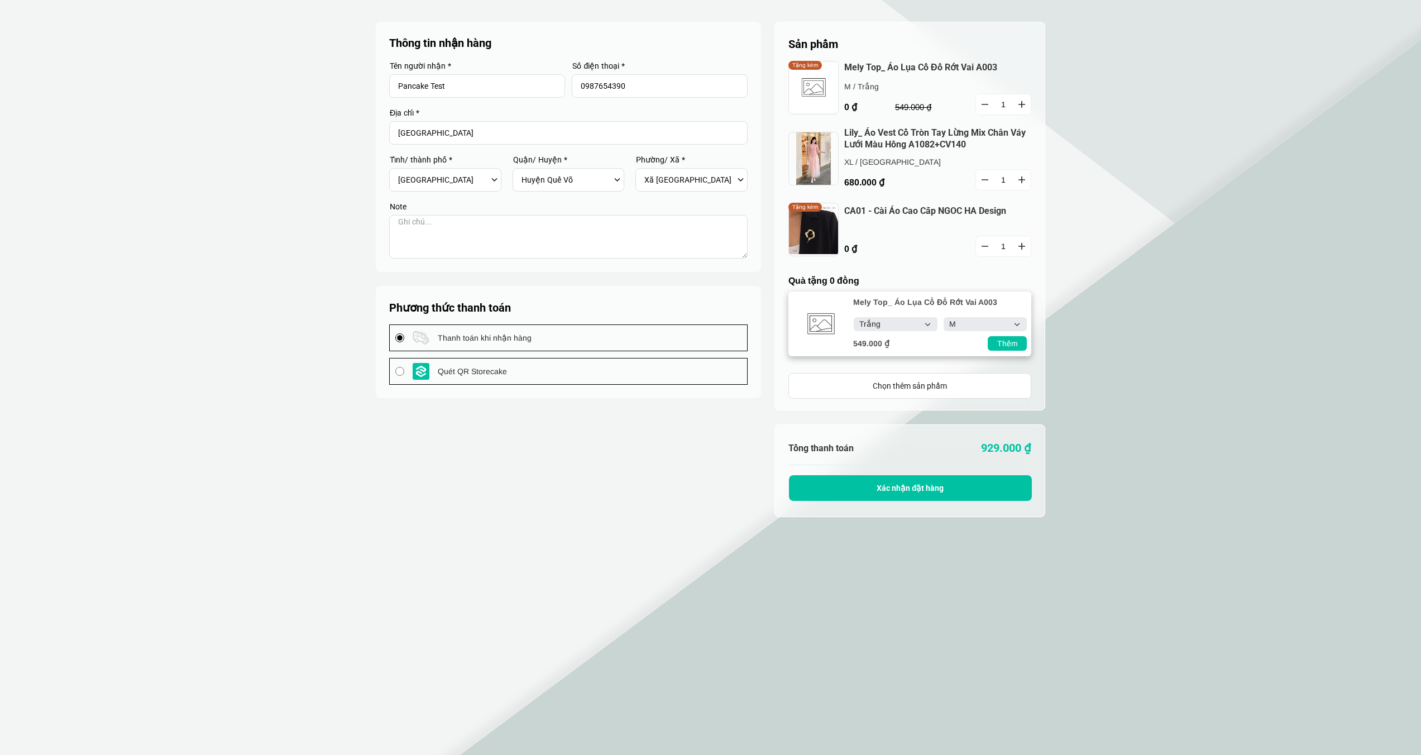
click at [818, 147] on img at bounding box center [813, 159] width 50 height 54
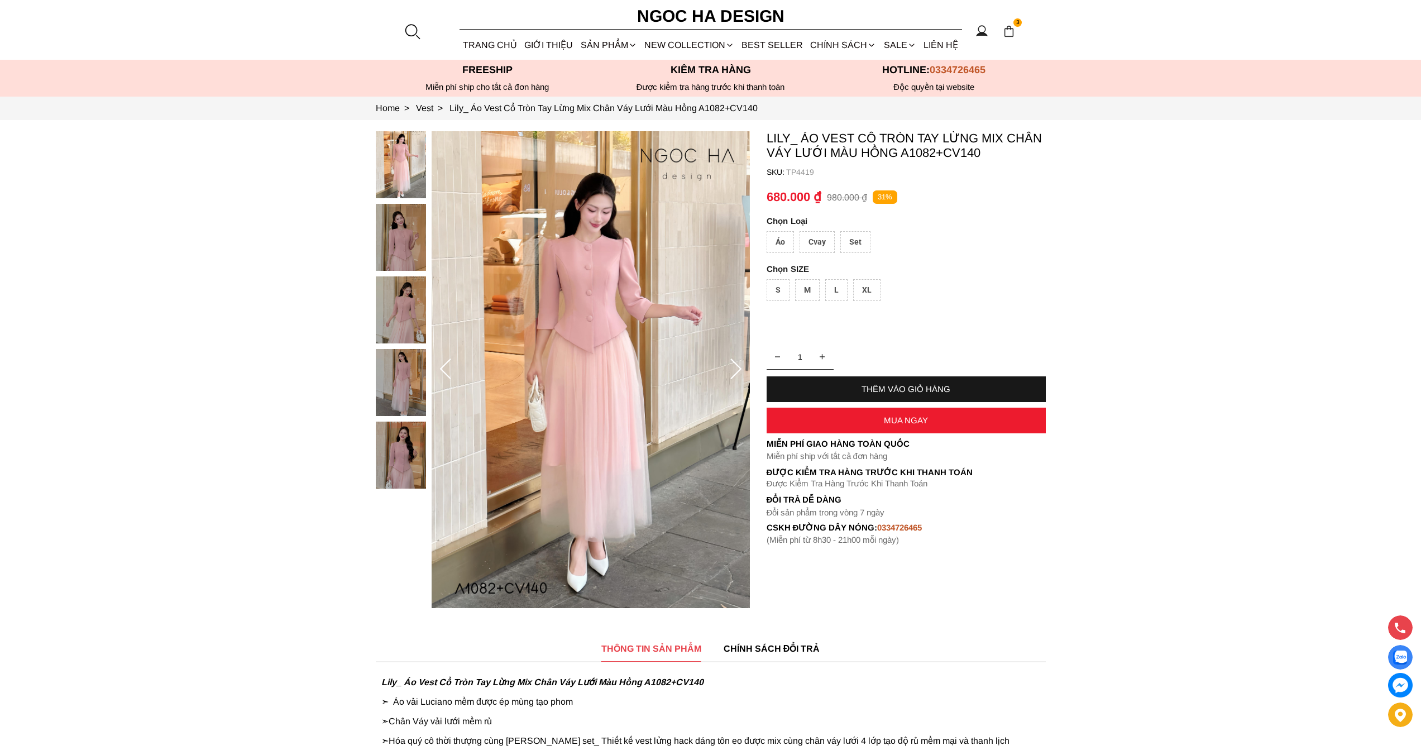
click at [1010, 35] on img at bounding box center [1009, 31] width 12 height 12
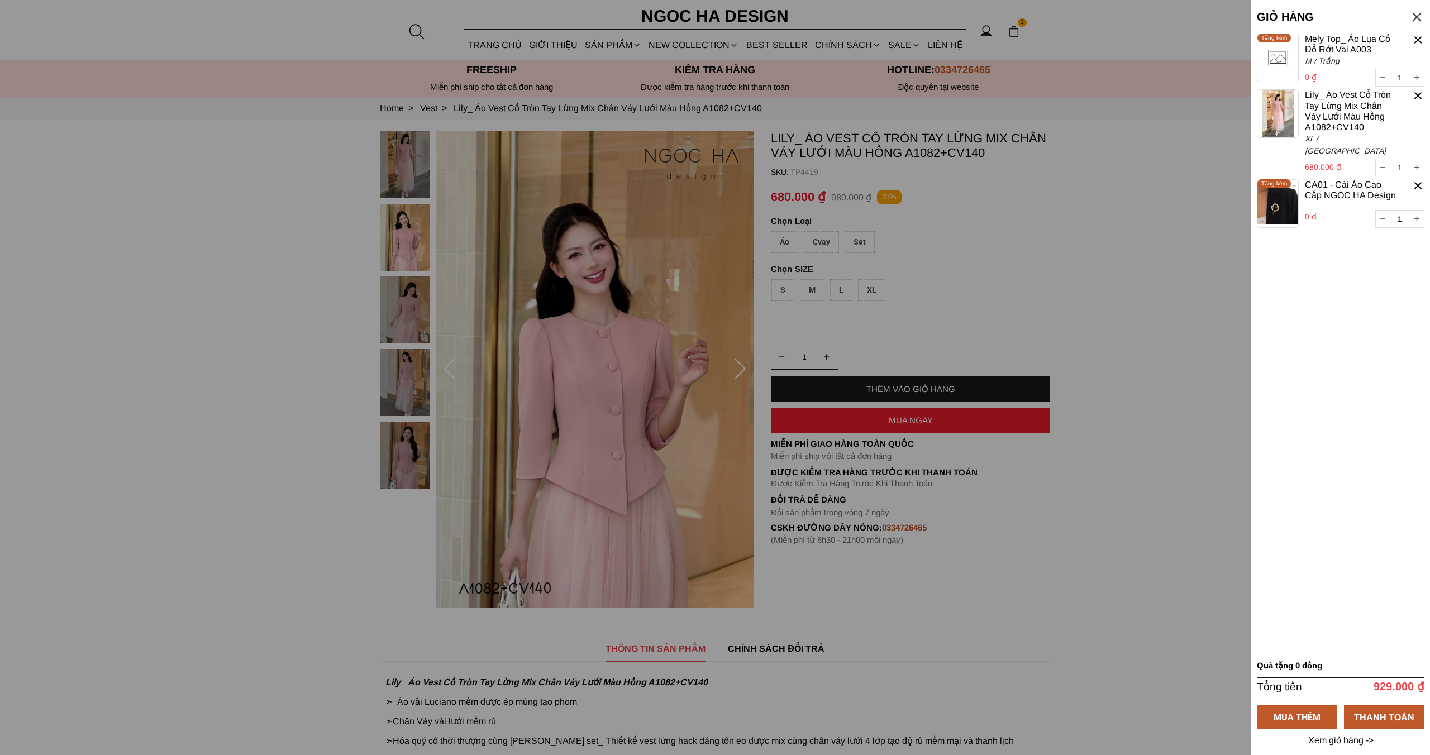
click at [1347, 415] on container "1 Chưa có sản phẩm nào Mely Top_ Áo Lụa Cổ Đổ Rớt Vai A003 0 ₫ 1 M / Trắng Tặng…" at bounding box center [1340, 344] width 168 height 621
